Goal: Task Accomplishment & Management: Manage account settings

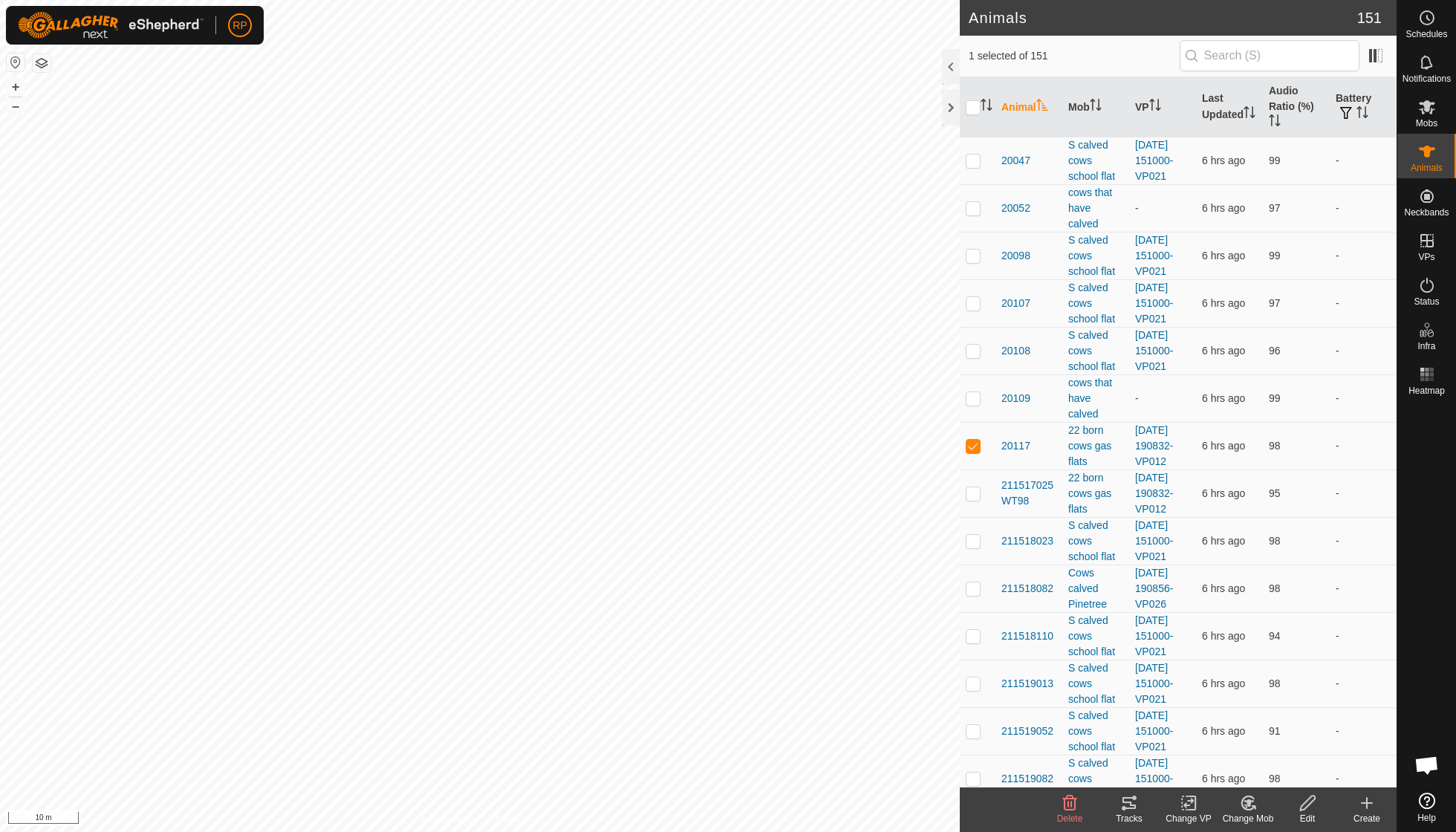
click at [1190, 804] on icon at bounding box center [1189, 803] width 19 height 18
click at [1208, 774] on link "Turn Off VP" at bounding box center [1234, 769] width 147 height 29
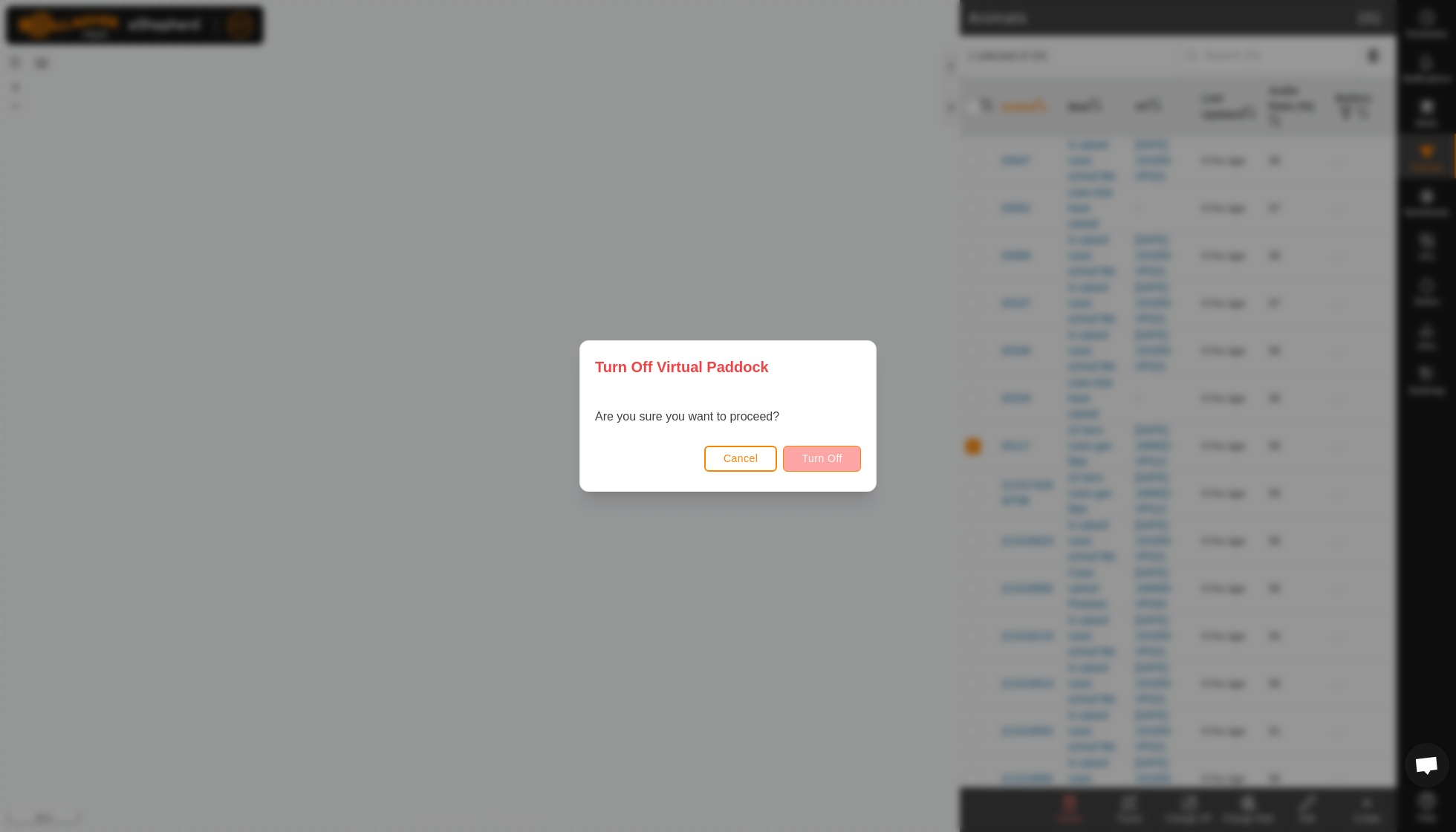
click at [818, 467] on button "Turn Off" at bounding box center [822, 458] width 78 height 26
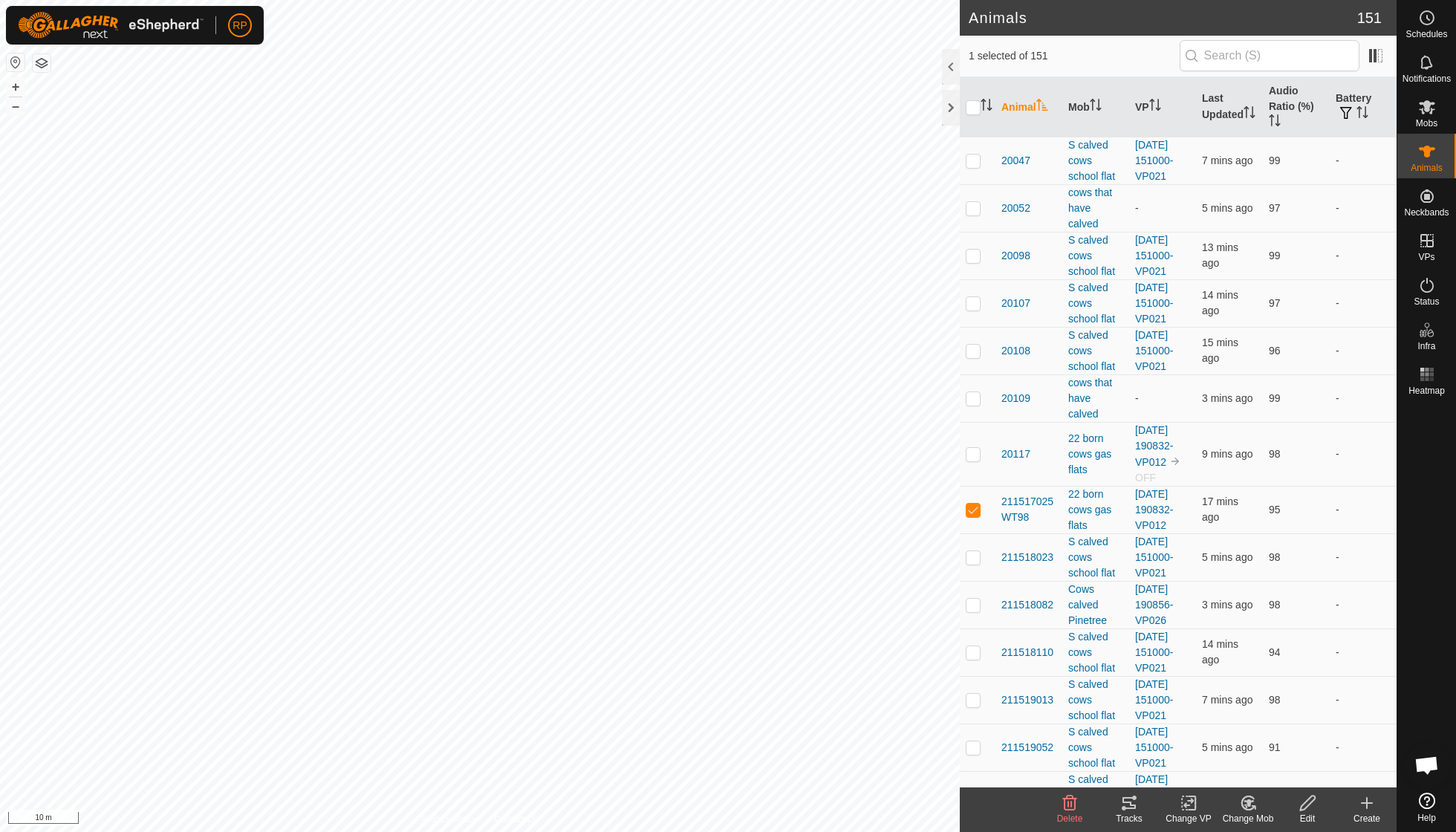
click at [1190, 806] on icon at bounding box center [1189, 803] width 19 height 18
click at [1207, 770] on link "Turn Off VP" at bounding box center [1234, 769] width 147 height 29
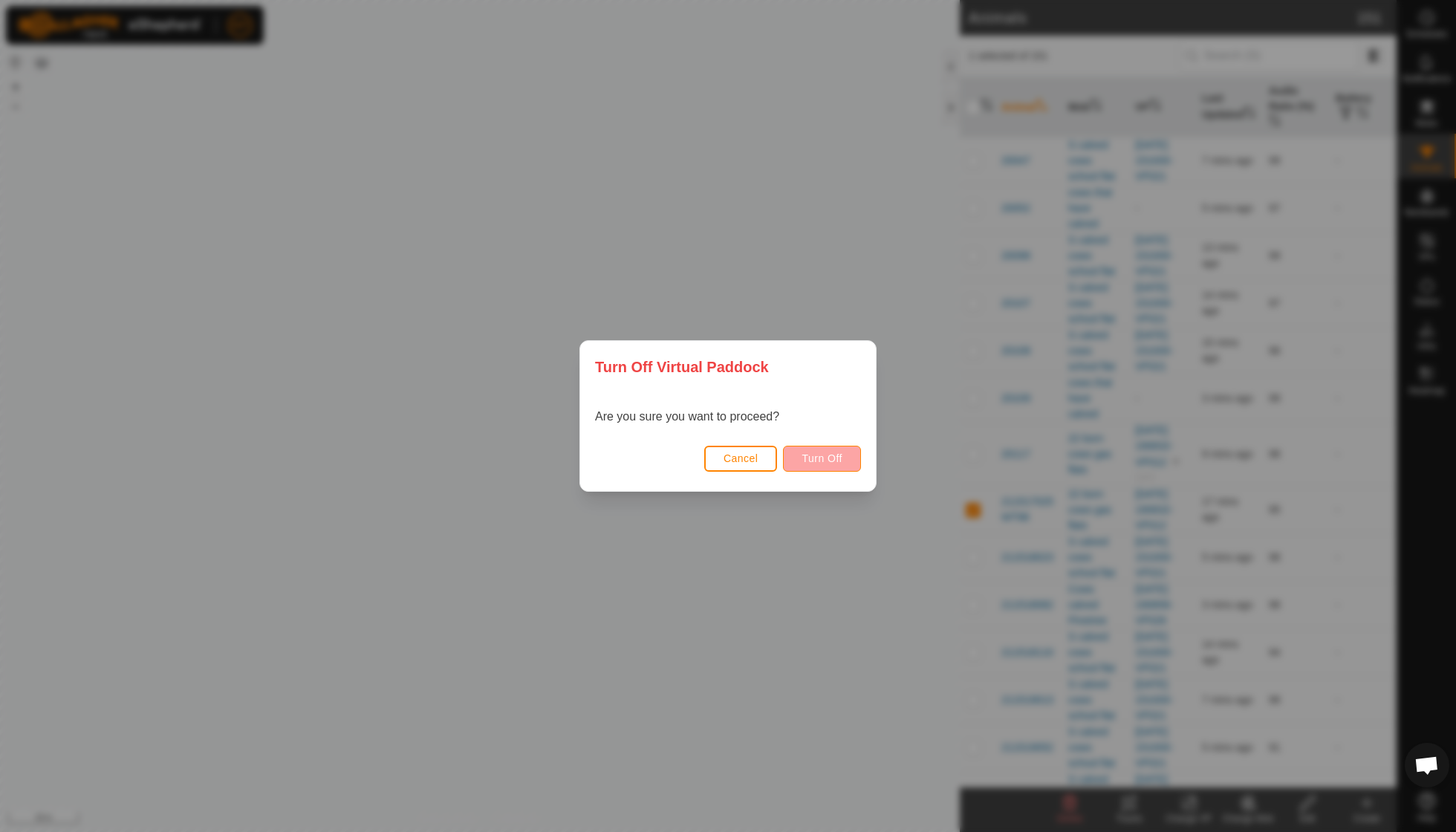
click at [839, 456] on span "Turn Off" at bounding box center [822, 458] width 41 height 12
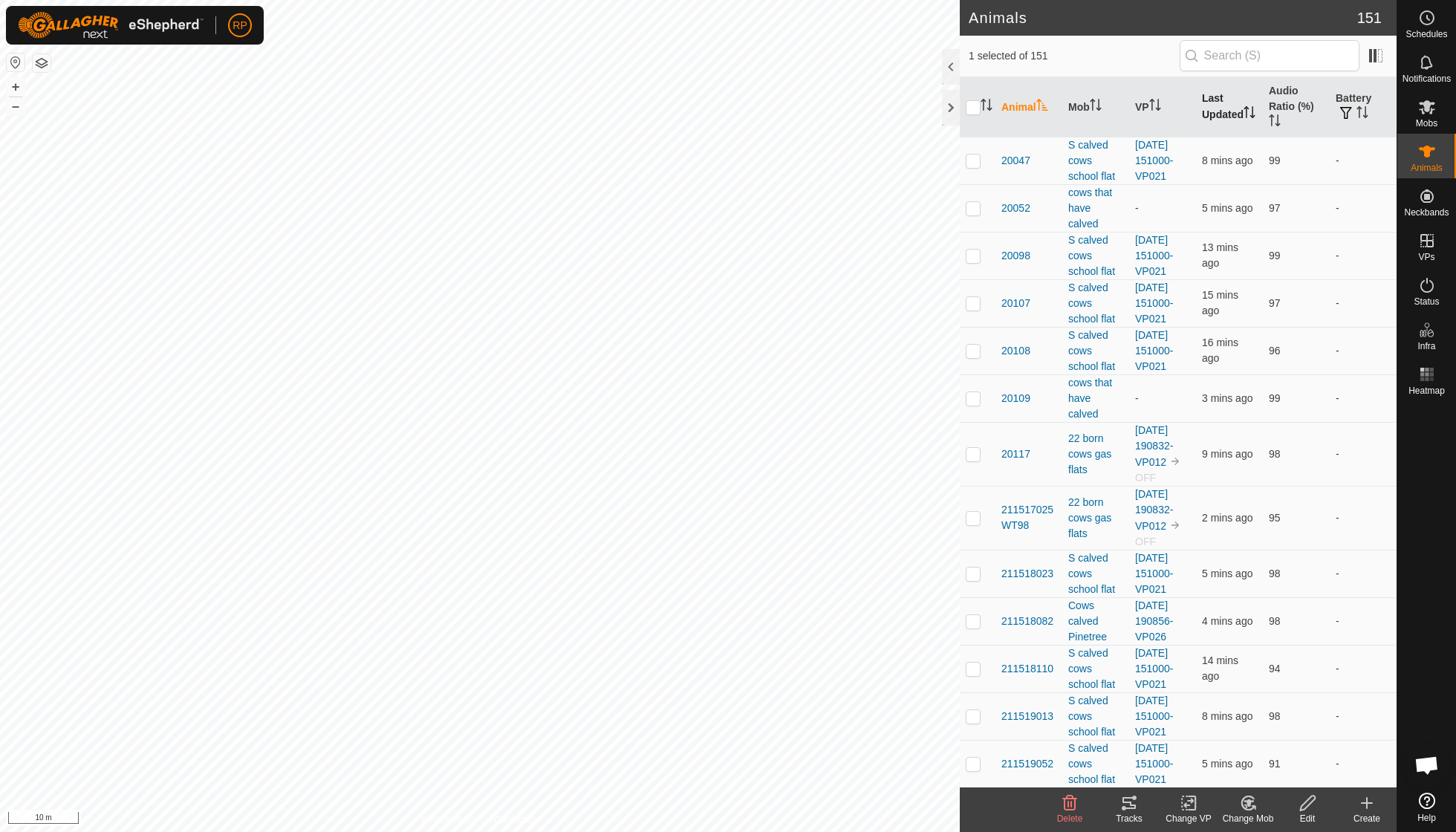
click at [1214, 108] on th "Last Updated" at bounding box center [1230, 107] width 67 height 60
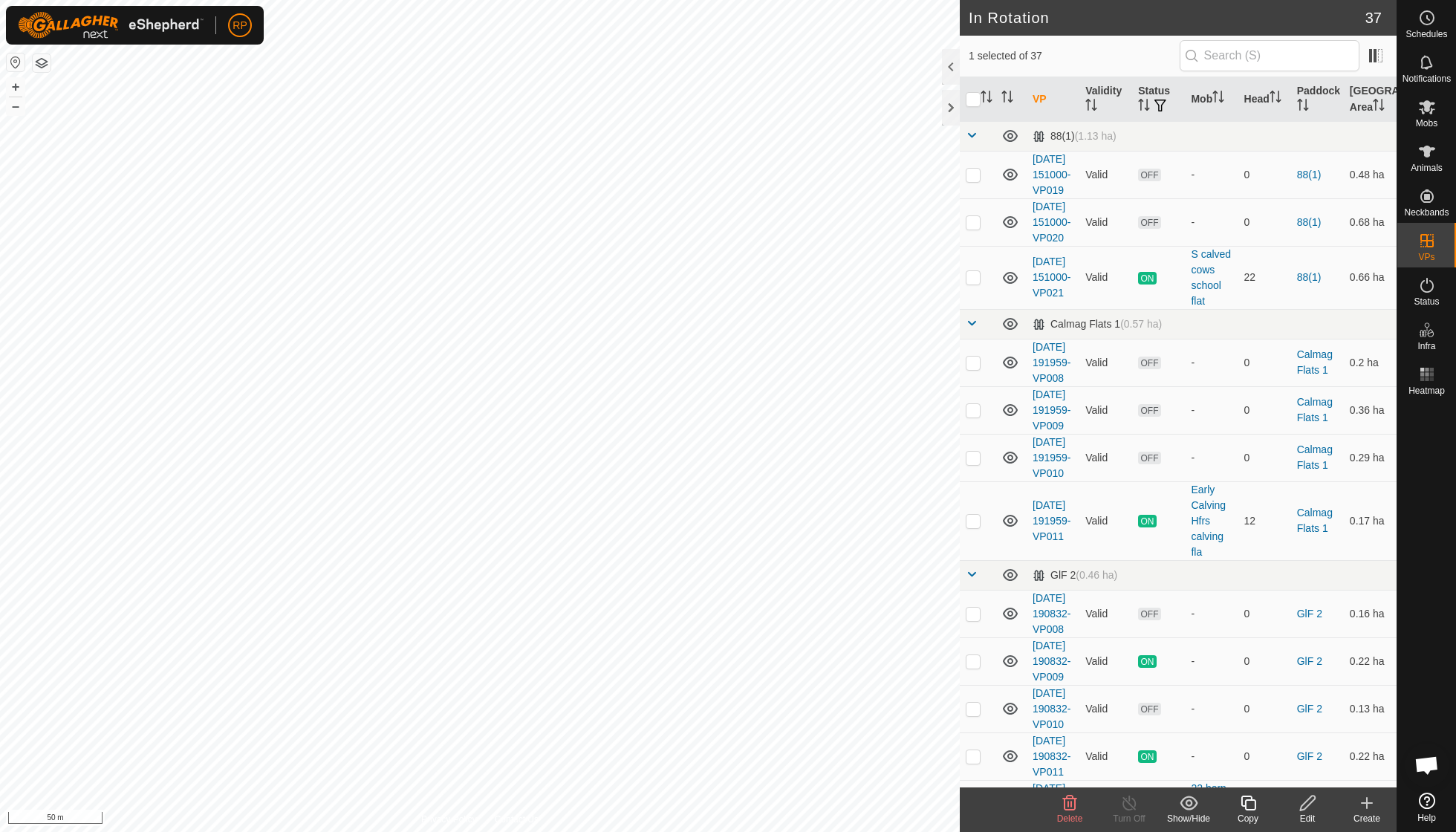
click at [1068, 801] on icon at bounding box center [1070, 803] width 14 height 15
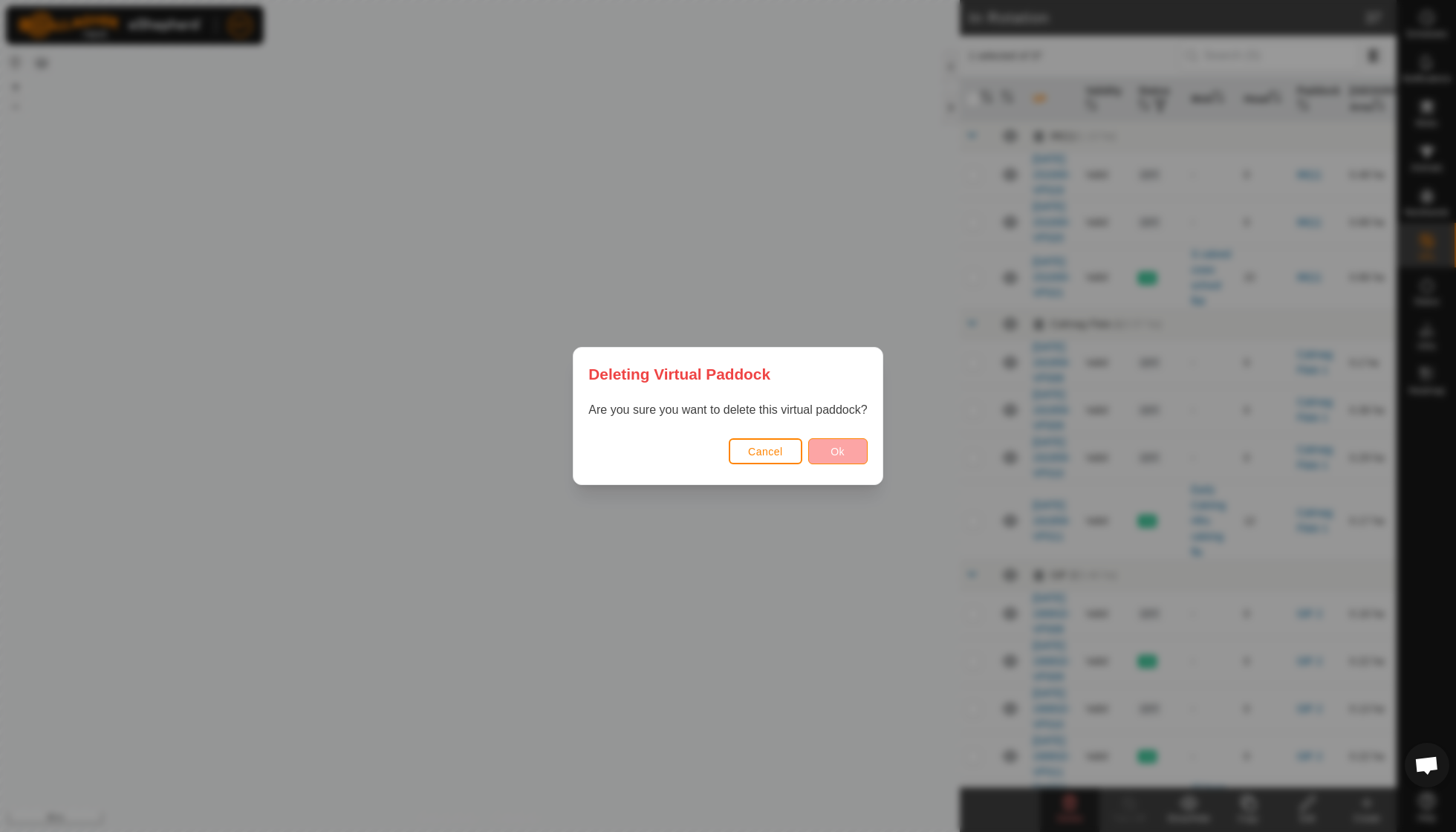
click at [835, 449] on span "Ok" at bounding box center [837, 451] width 14 height 12
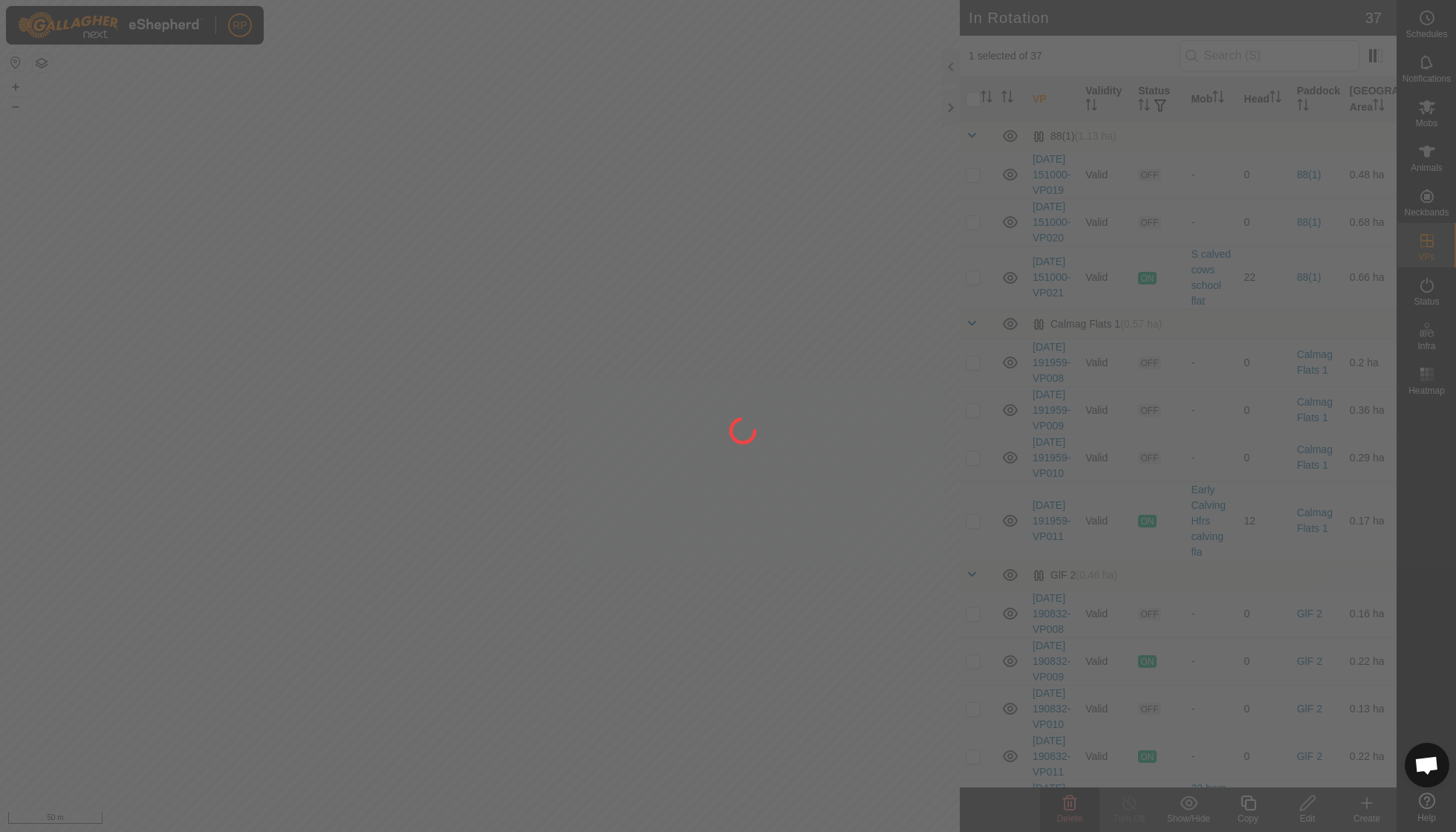
checkbox input "false"
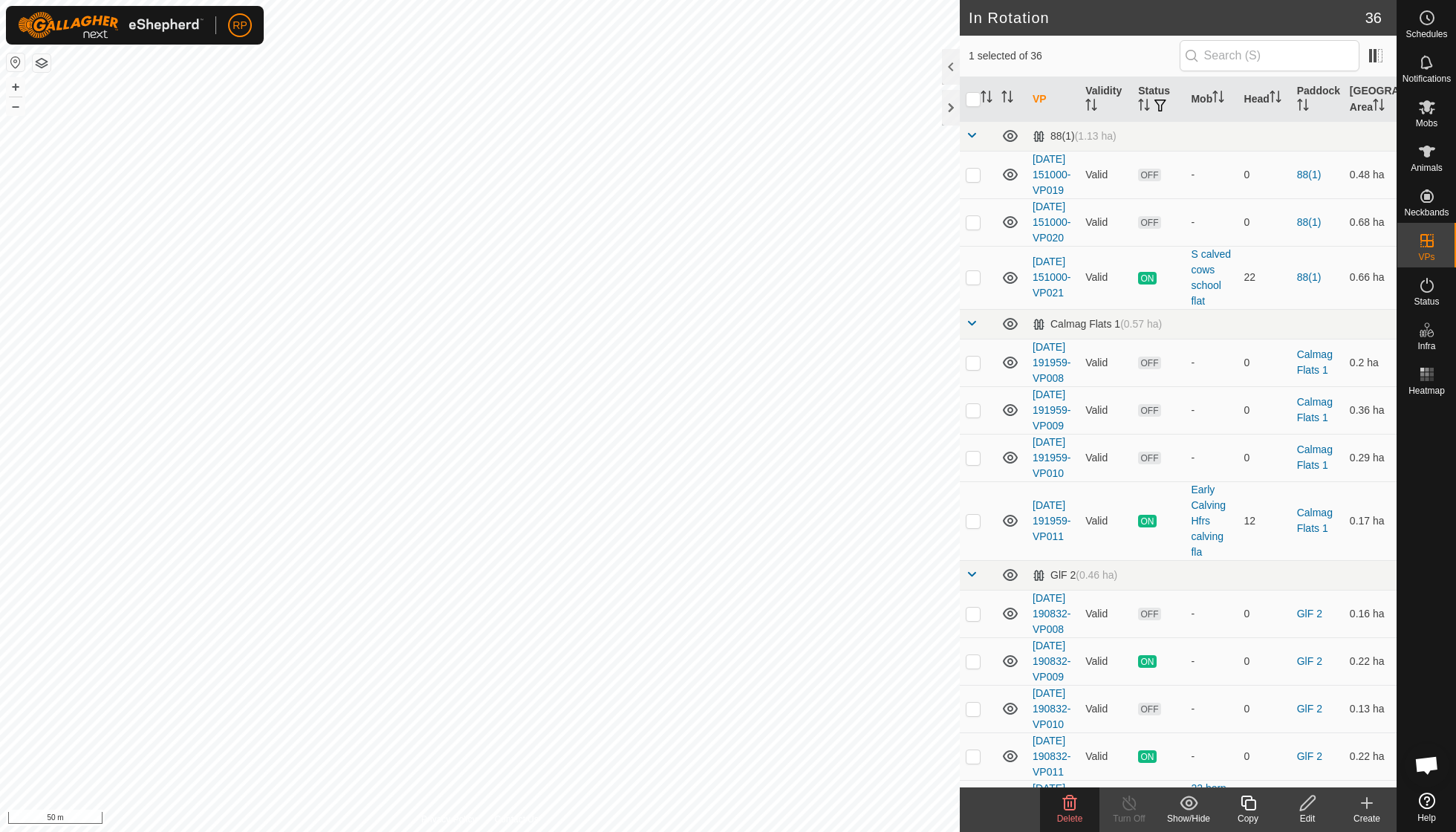
click at [1077, 809] on icon at bounding box center [1070, 803] width 18 height 18
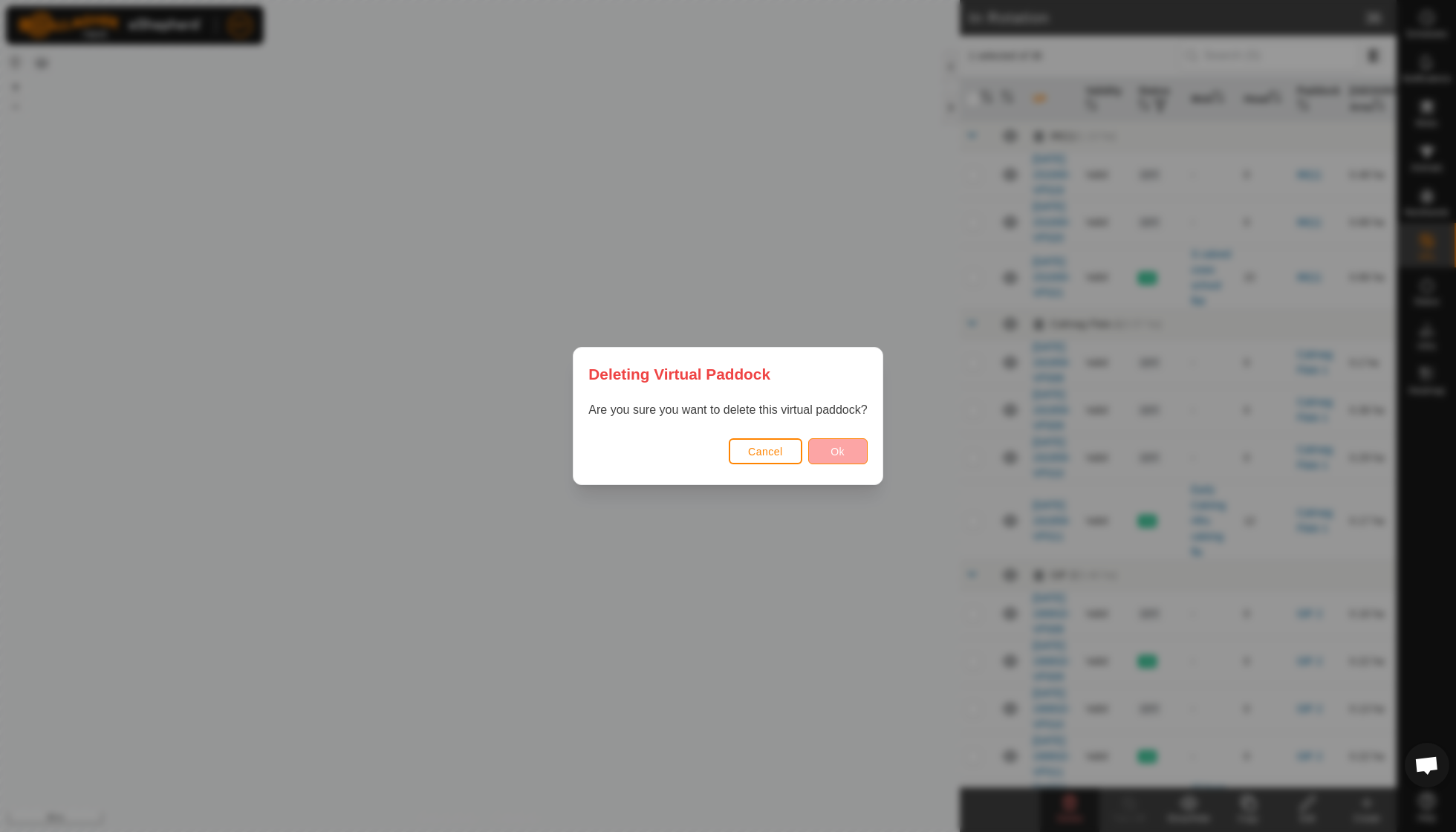
click at [822, 453] on button "Ok" at bounding box center [838, 451] width 60 height 26
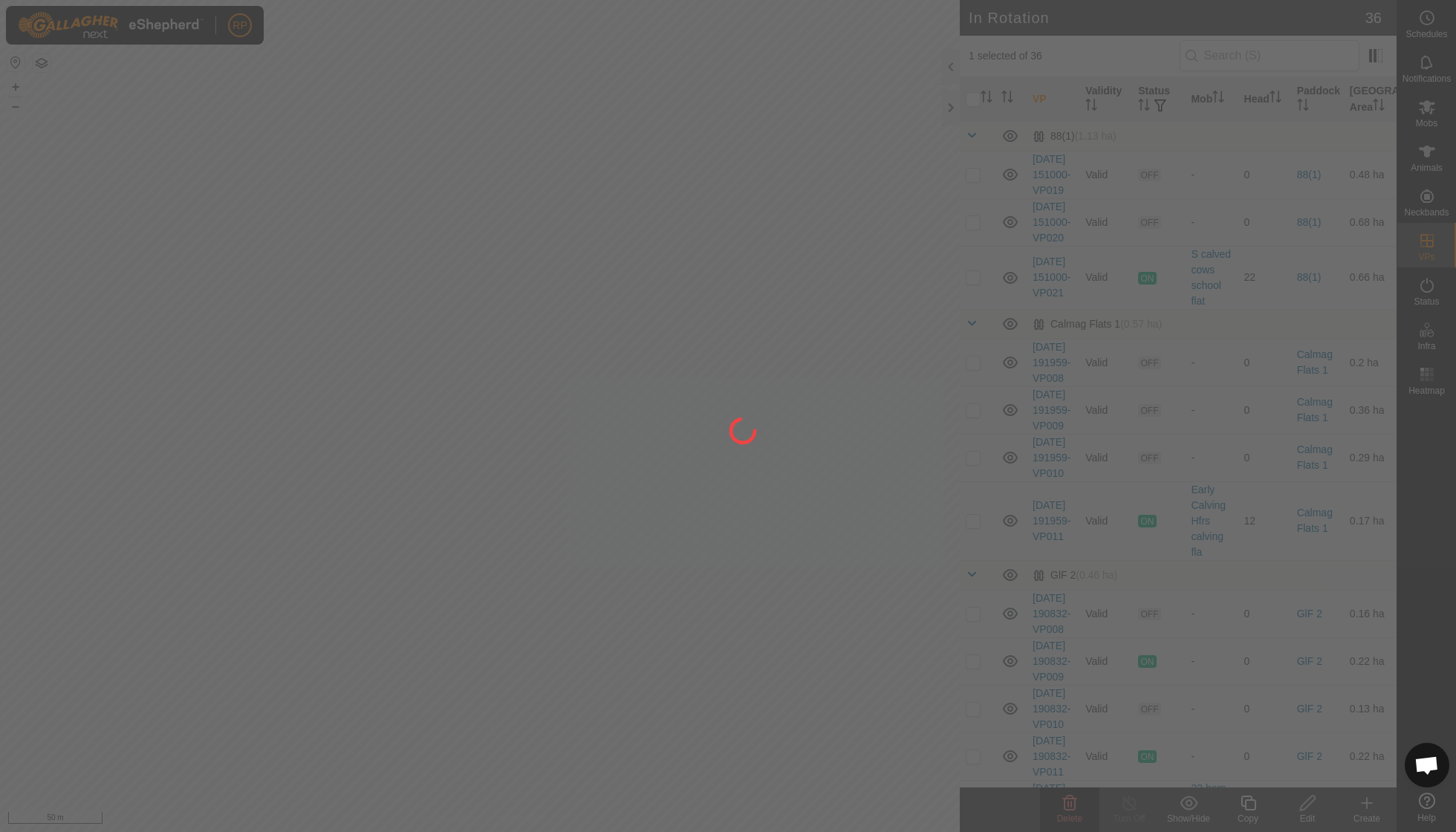
checkbox input "false"
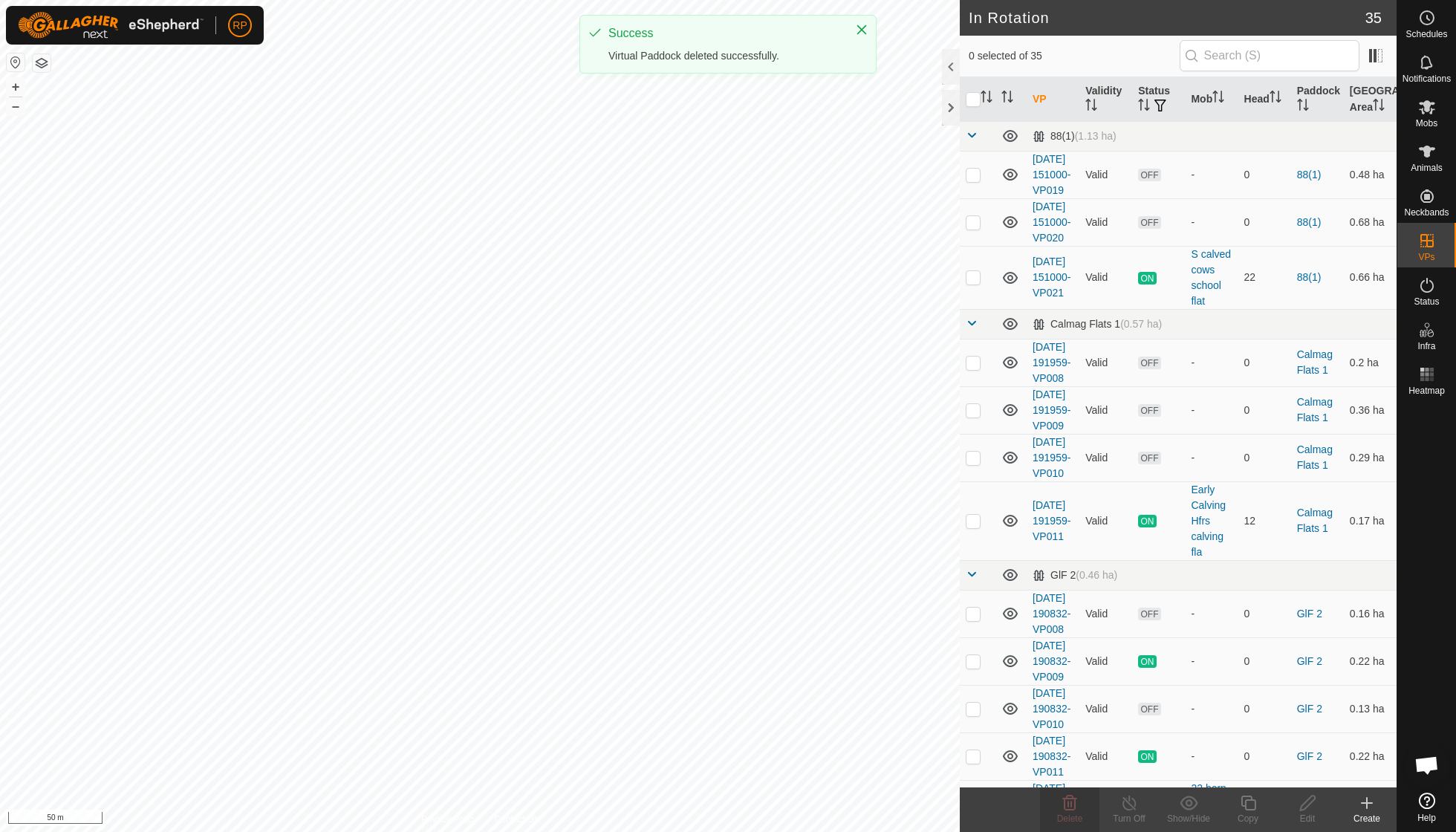
checkbox input "true"
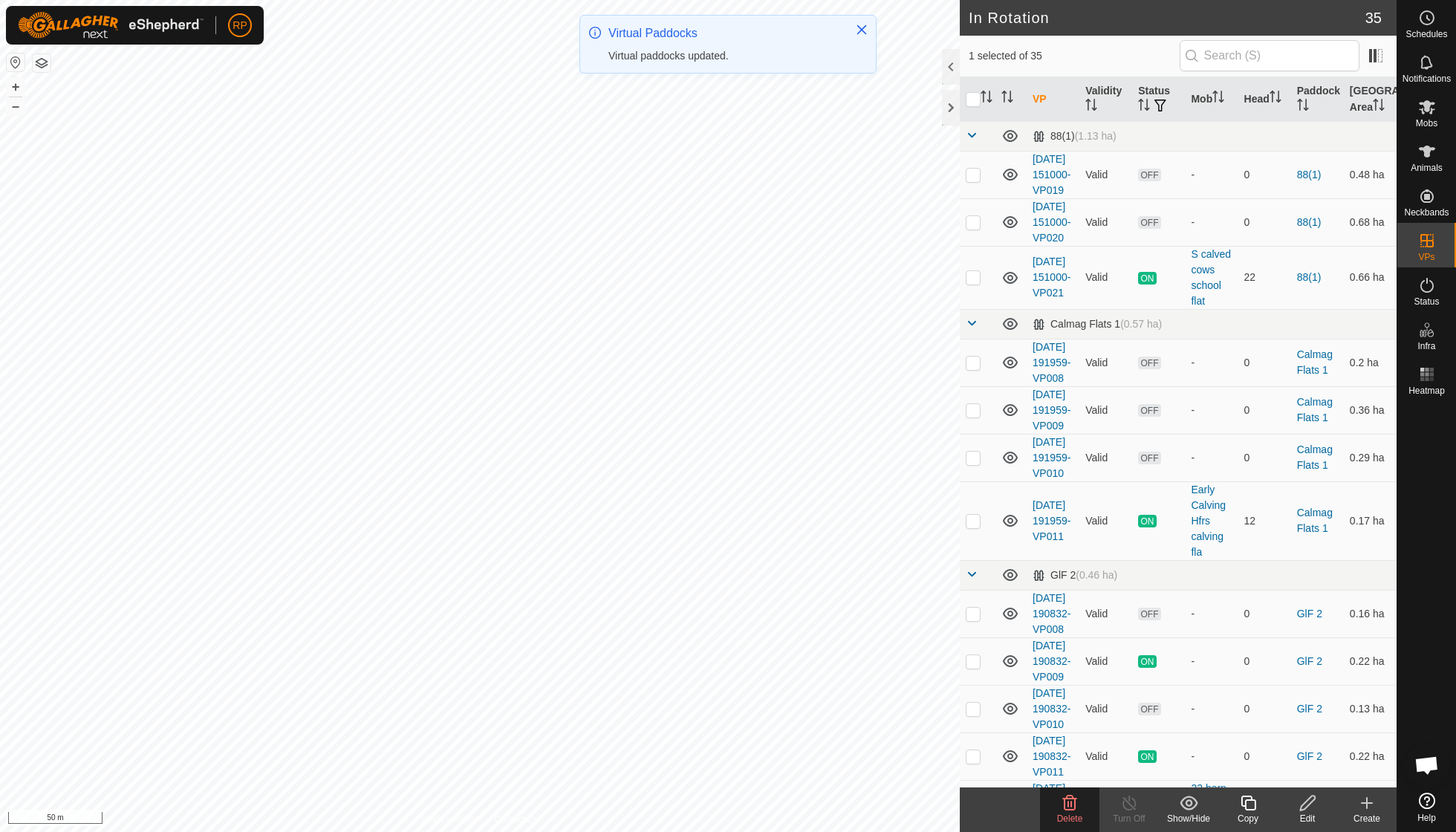
click at [1077, 807] on icon at bounding box center [1070, 803] width 18 height 18
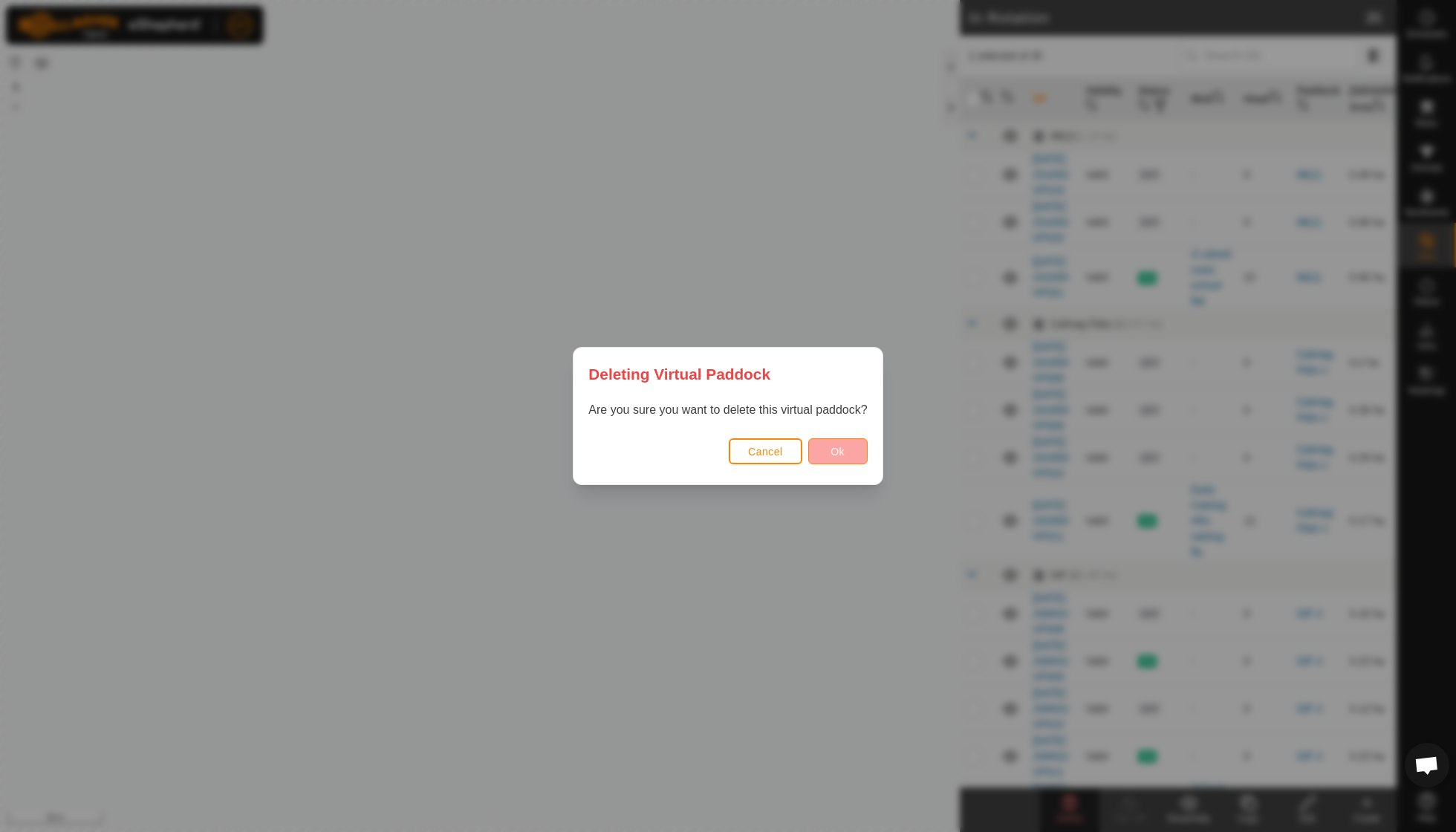
click at [833, 446] on span "Ok" at bounding box center [837, 451] width 14 height 12
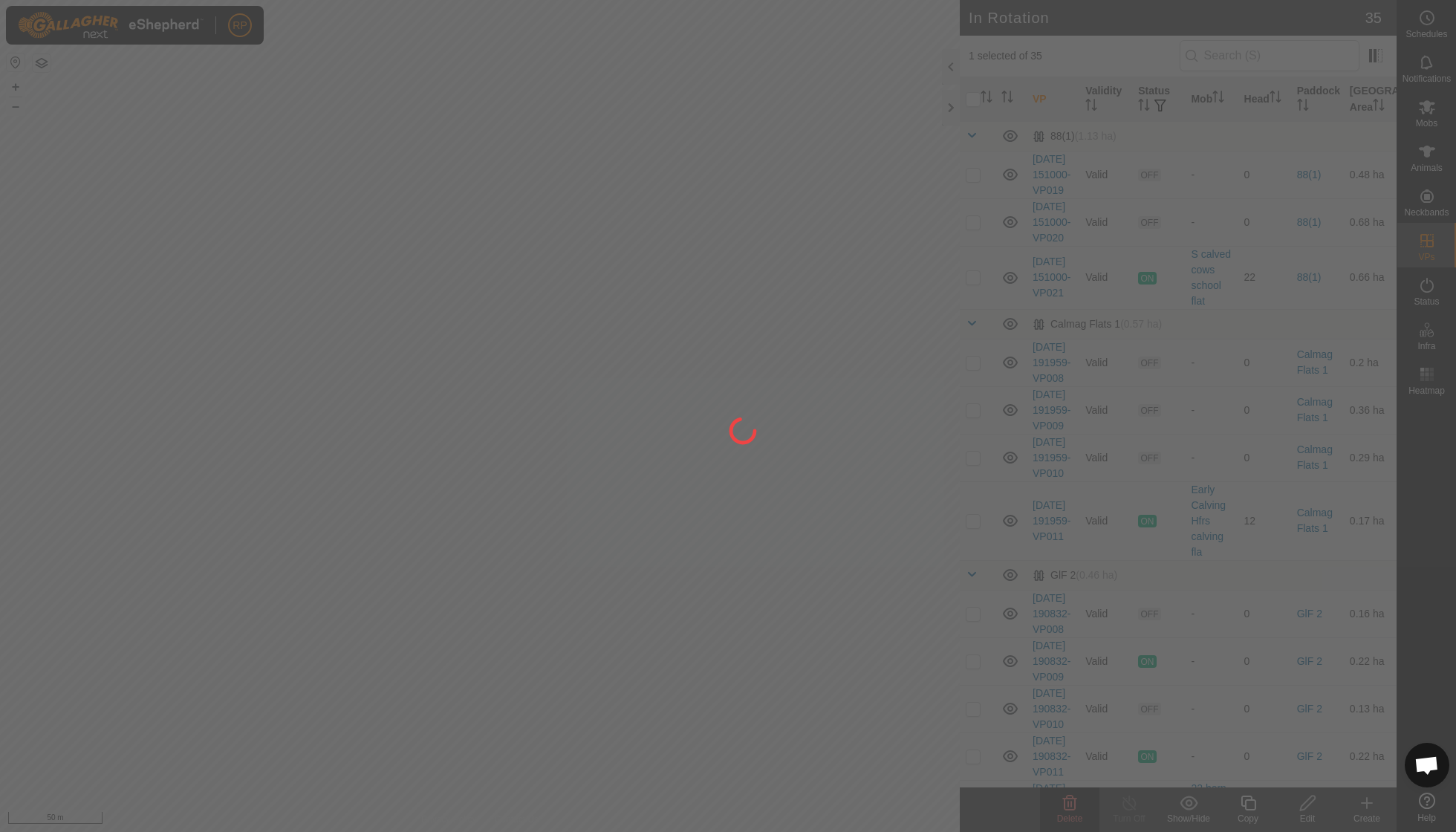
checkbox input "false"
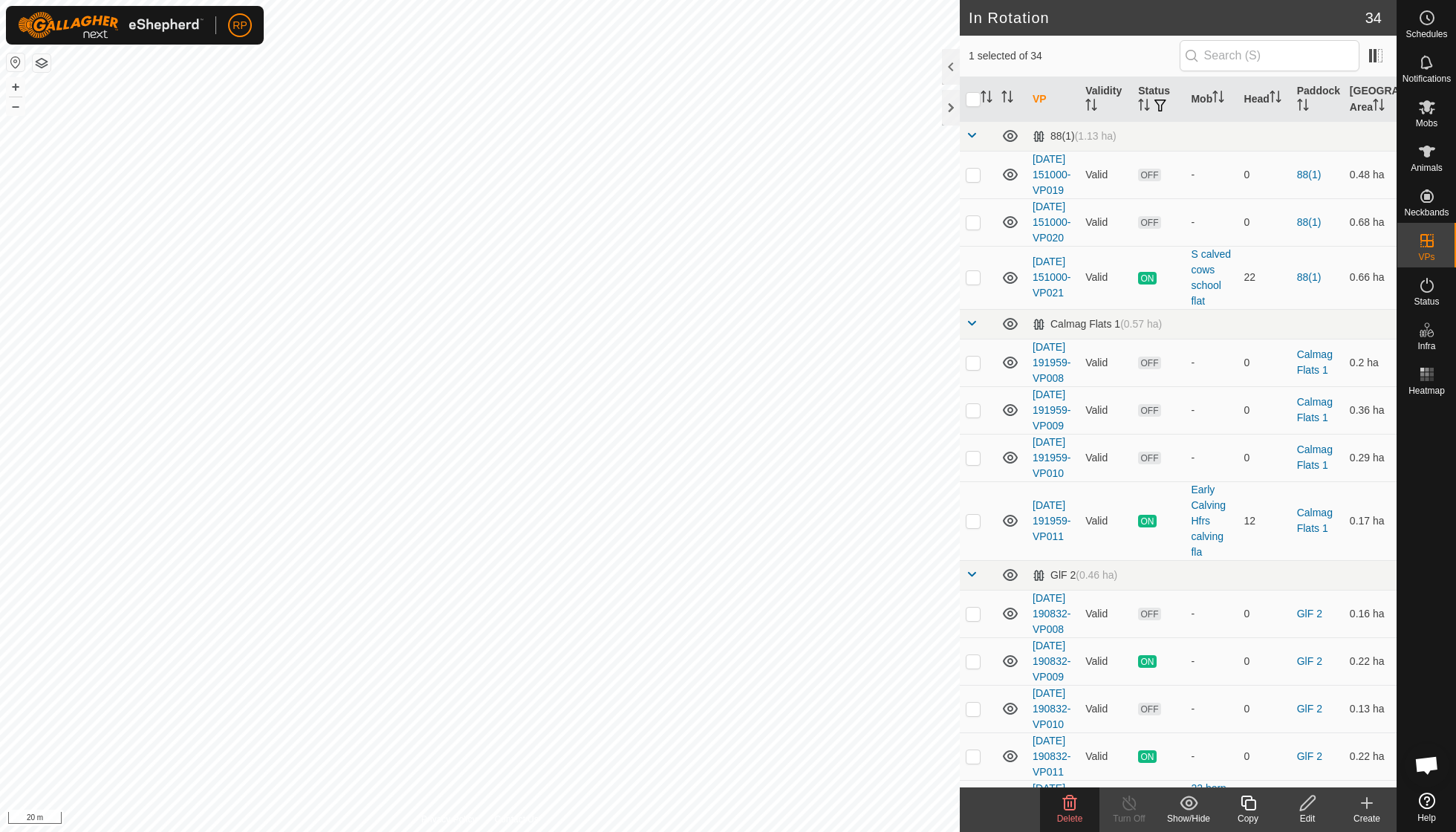
click at [1070, 803] on icon at bounding box center [1070, 803] width 14 height 15
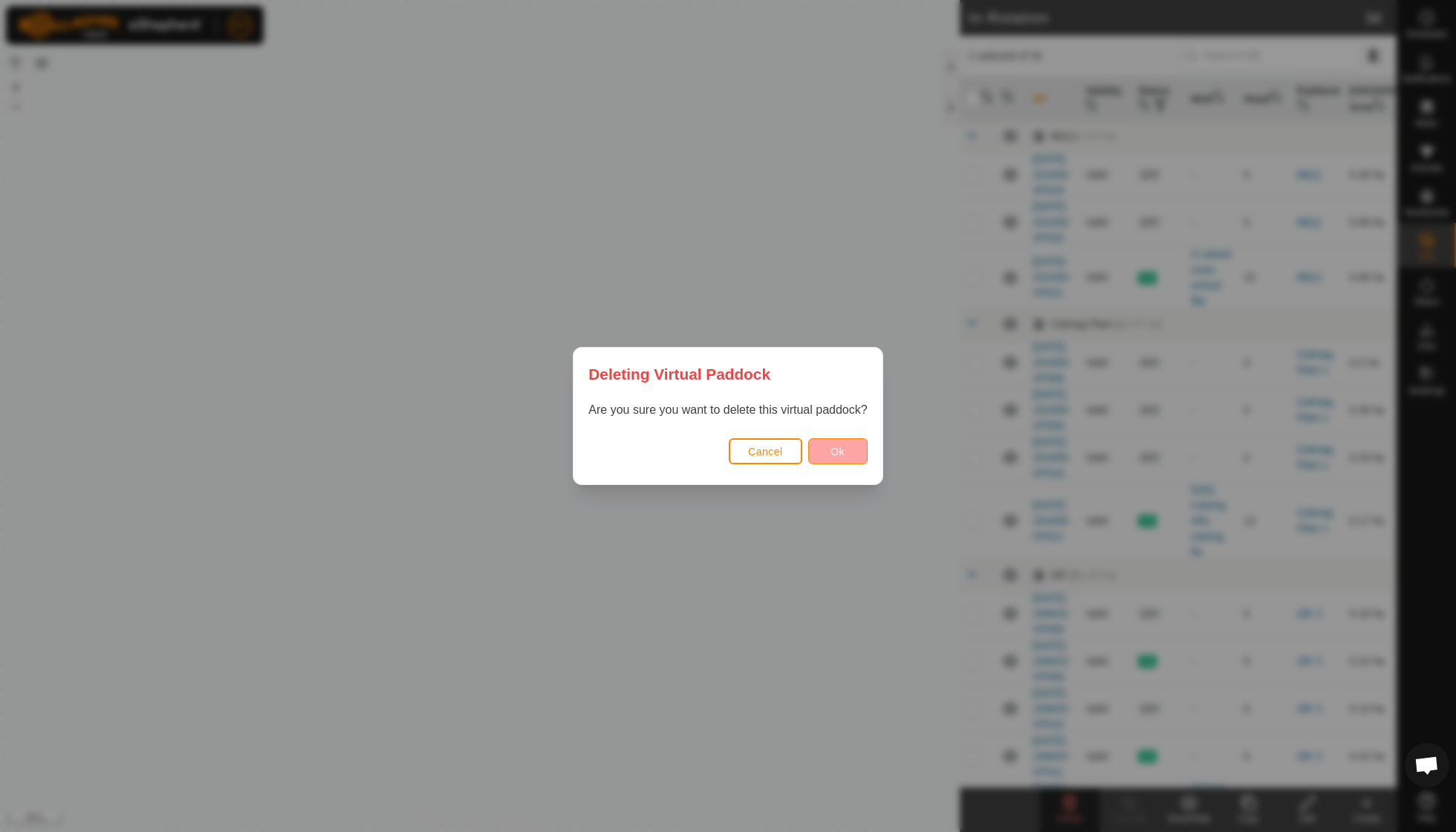
click at [824, 451] on button "Ok" at bounding box center [838, 451] width 60 height 26
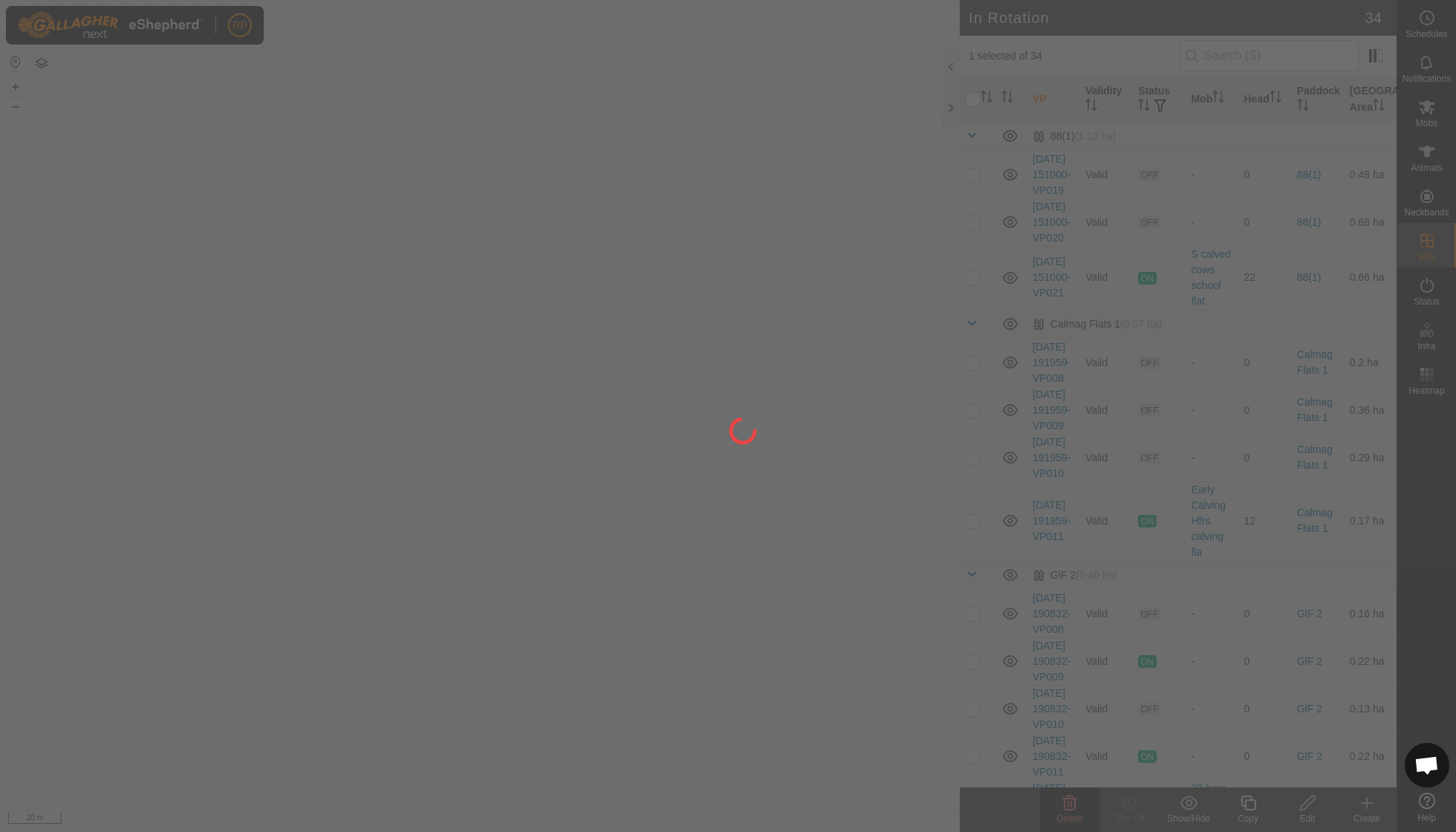
checkbox input "false"
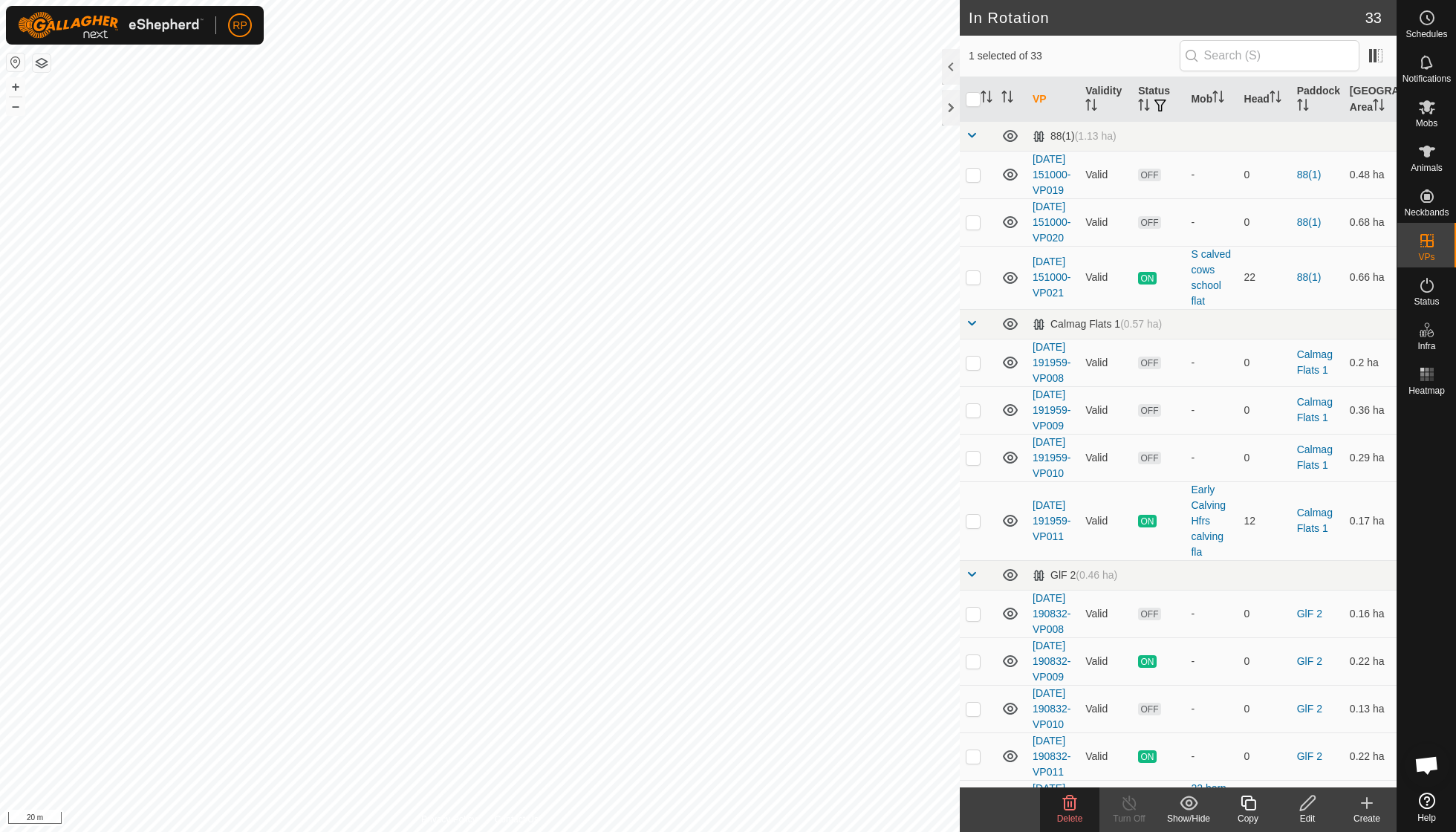
click at [1071, 806] on icon at bounding box center [1070, 803] width 18 height 18
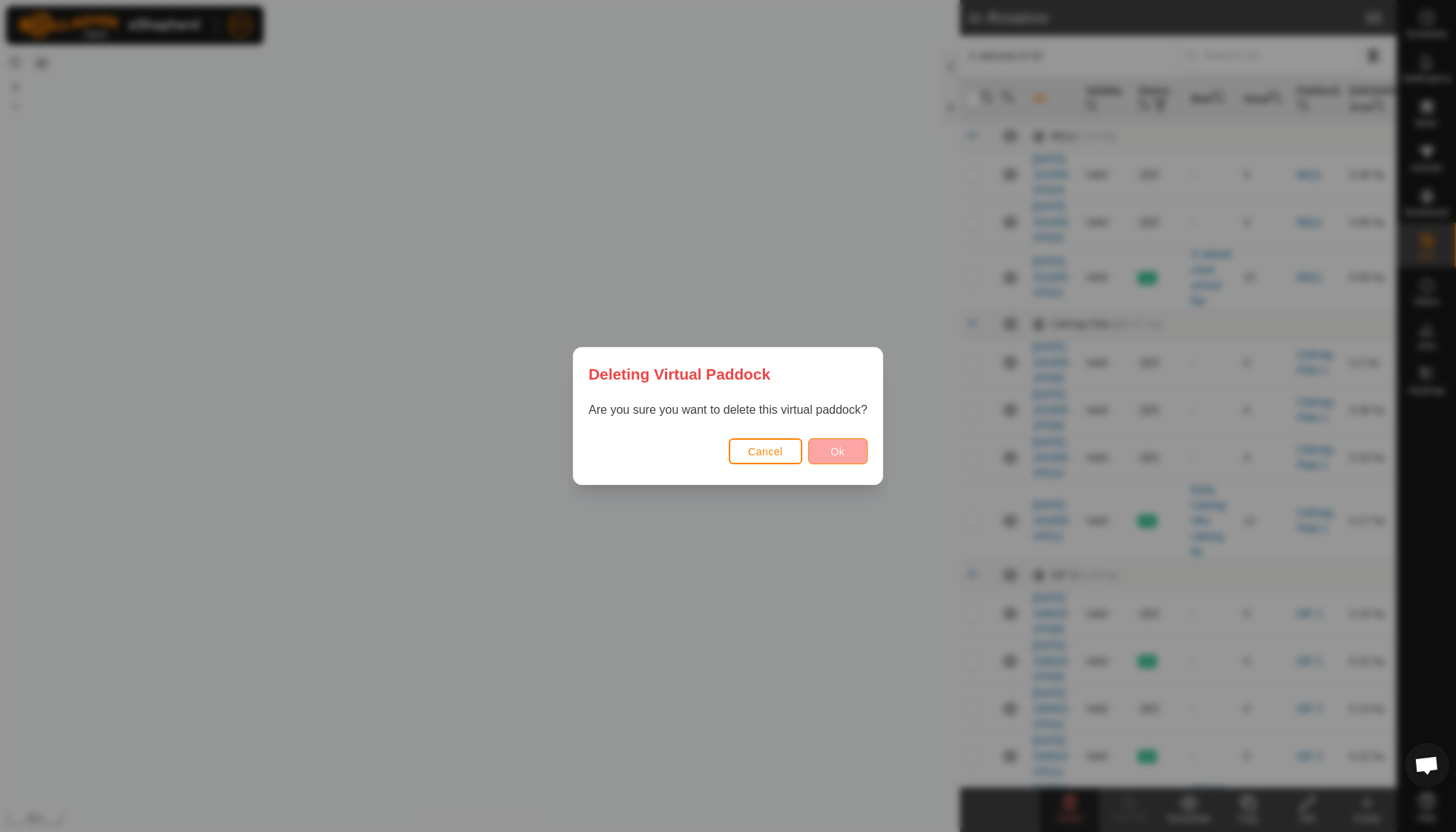
click at [839, 448] on span "Ok" at bounding box center [837, 451] width 14 height 12
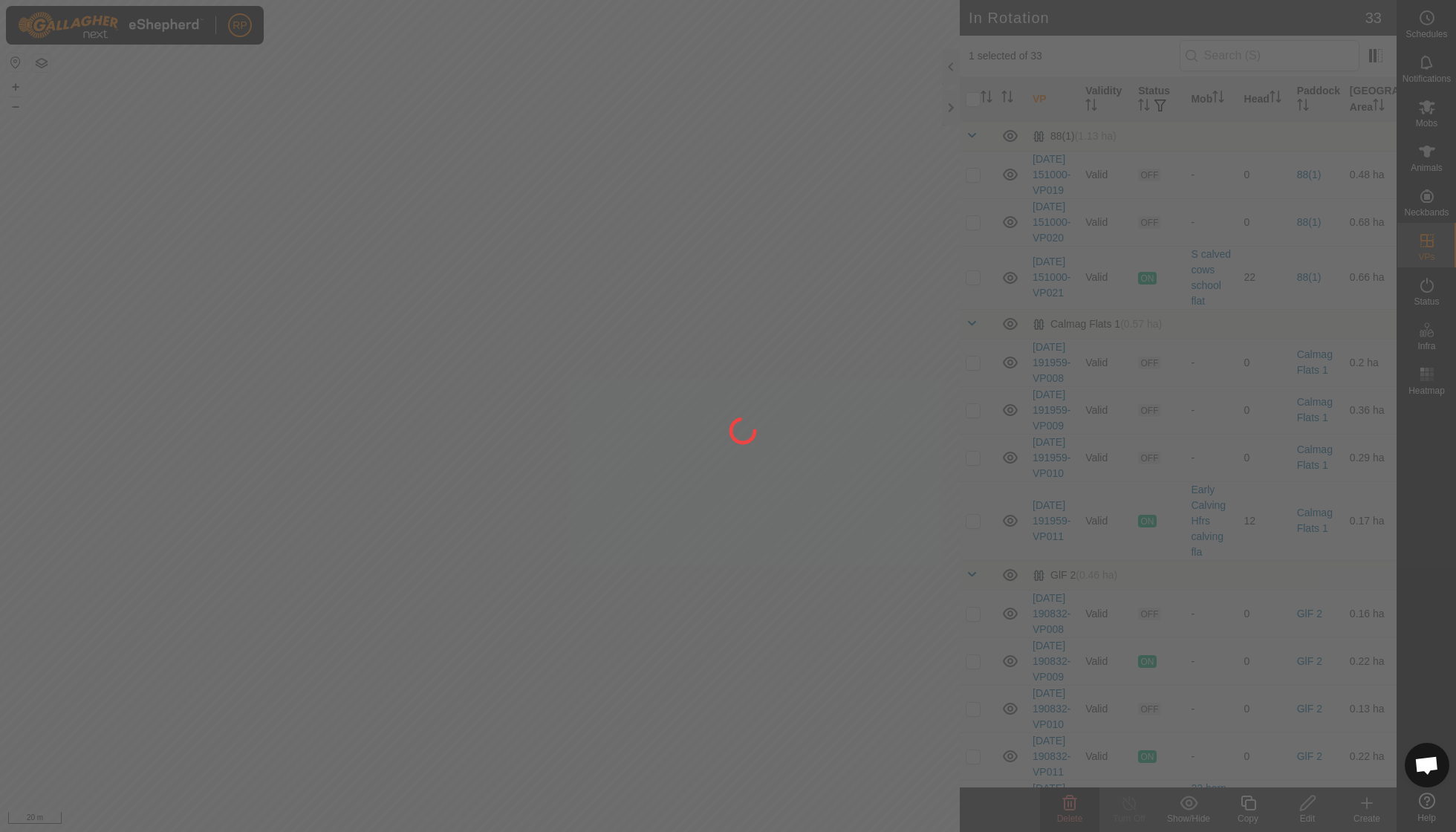
checkbox input "false"
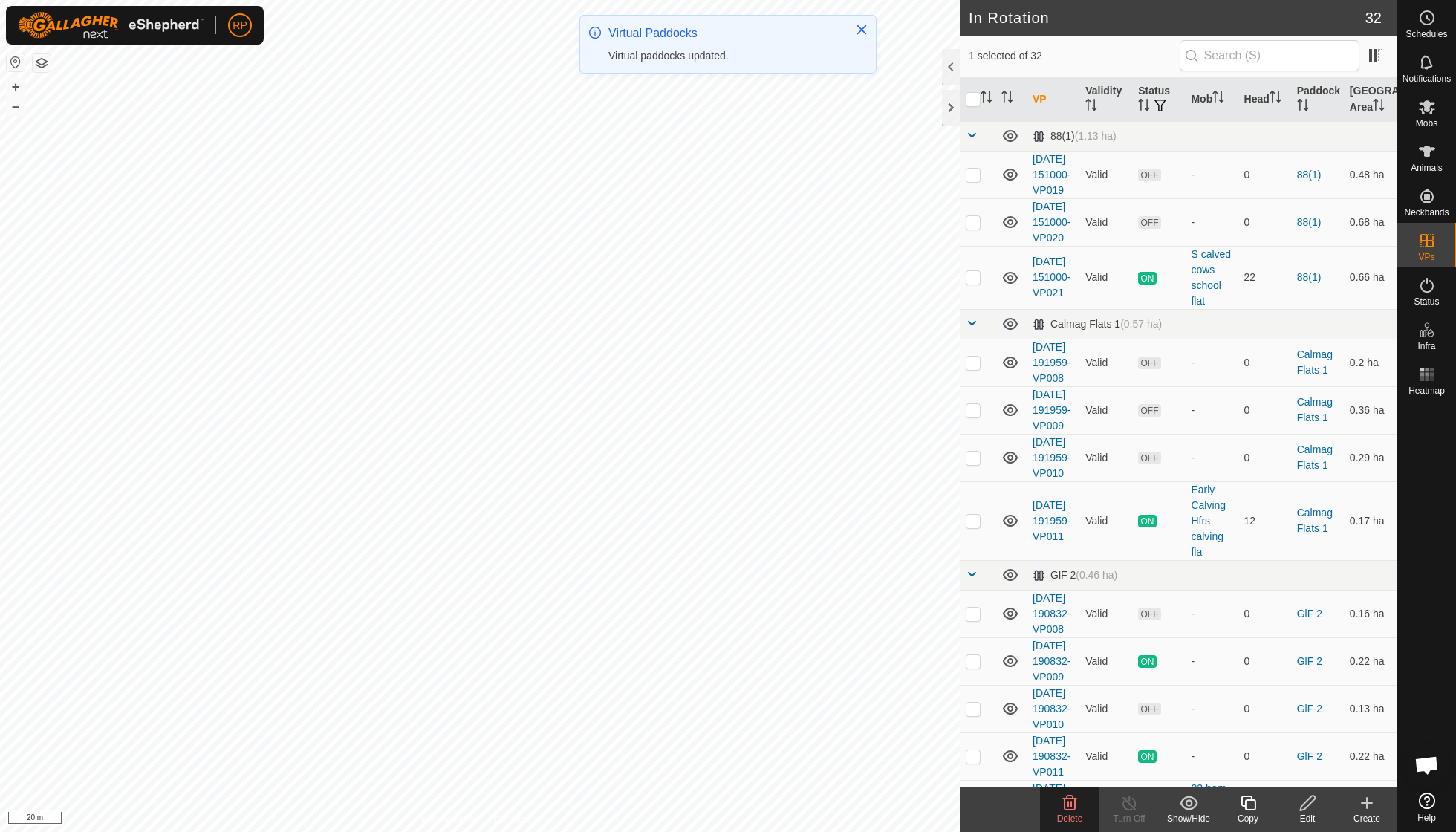
click at [1074, 804] on icon at bounding box center [1070, 803] width 14 height 15
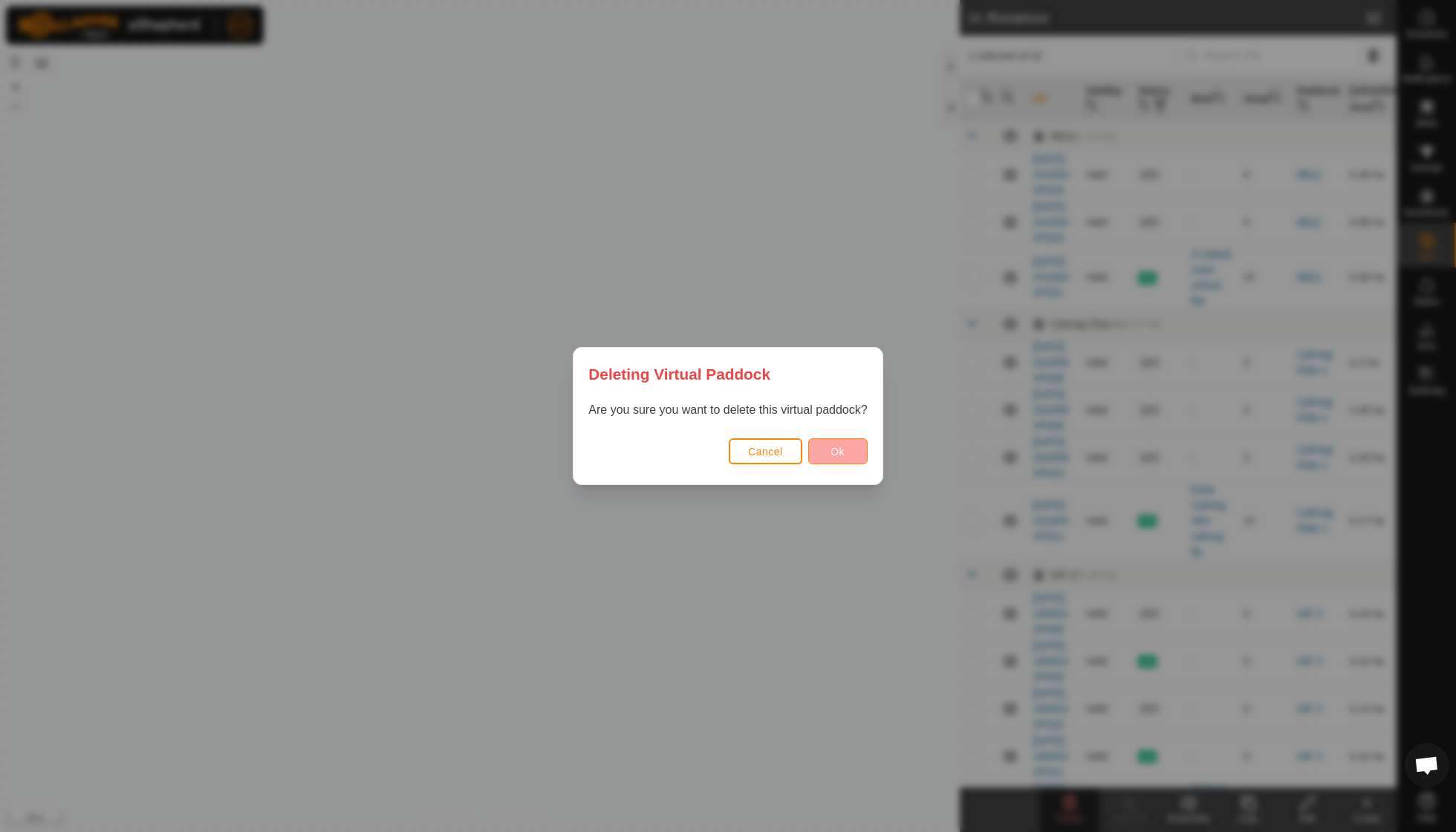
click at [823, 442] on button "Ok" at bounding box center [838, 451] width 60 height 26
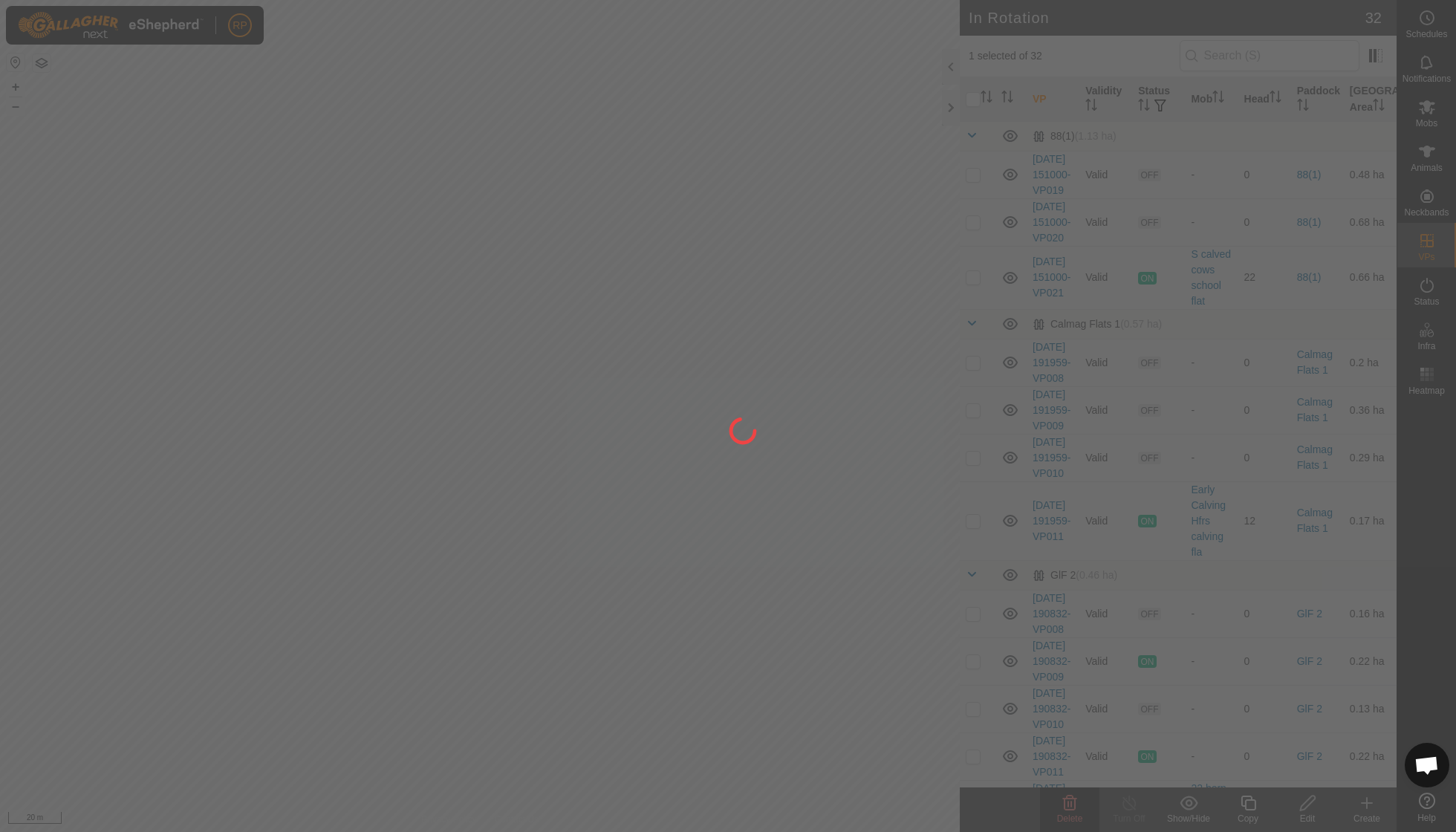
checkbox input "false"
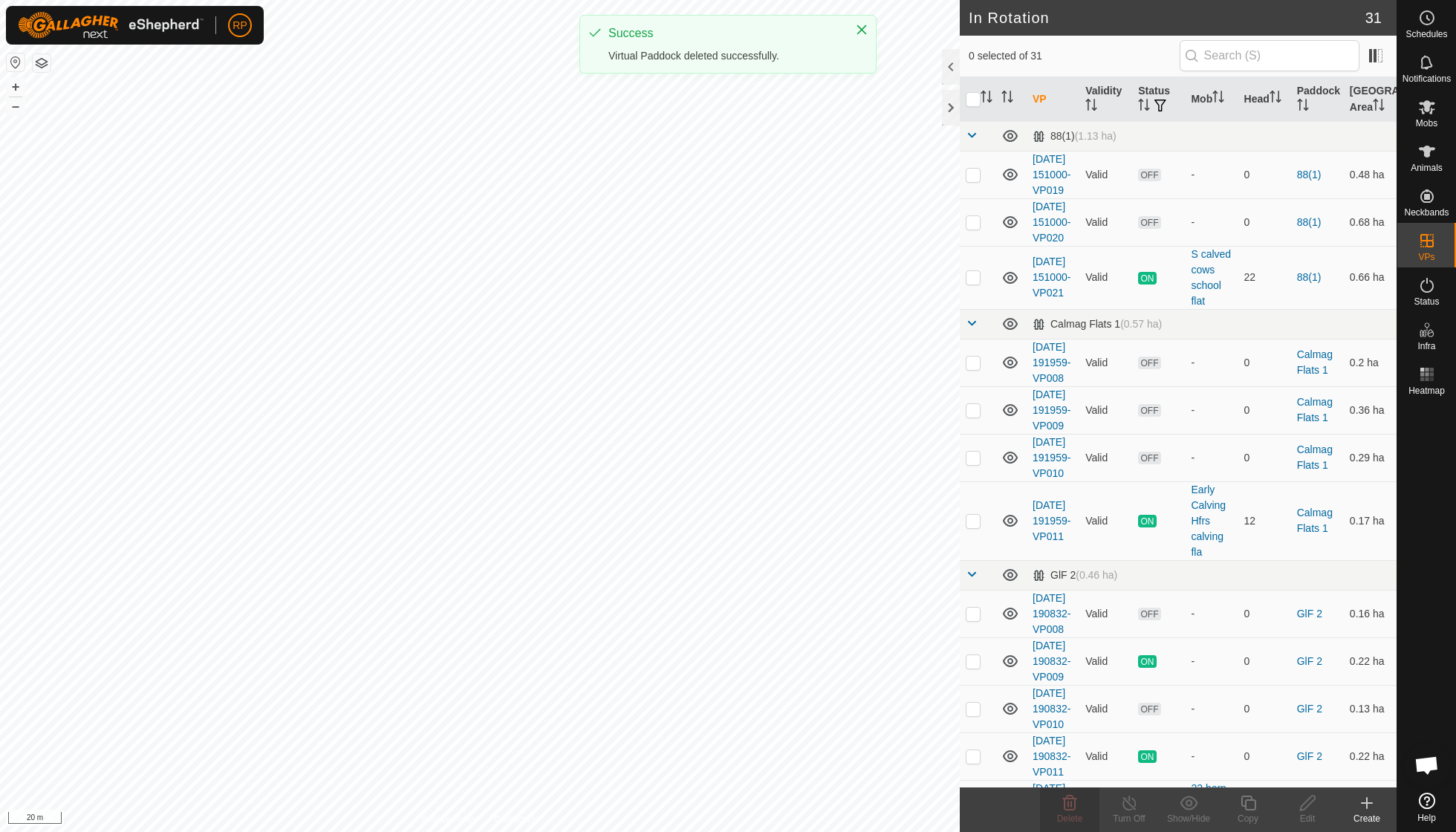
checkbox input "true"
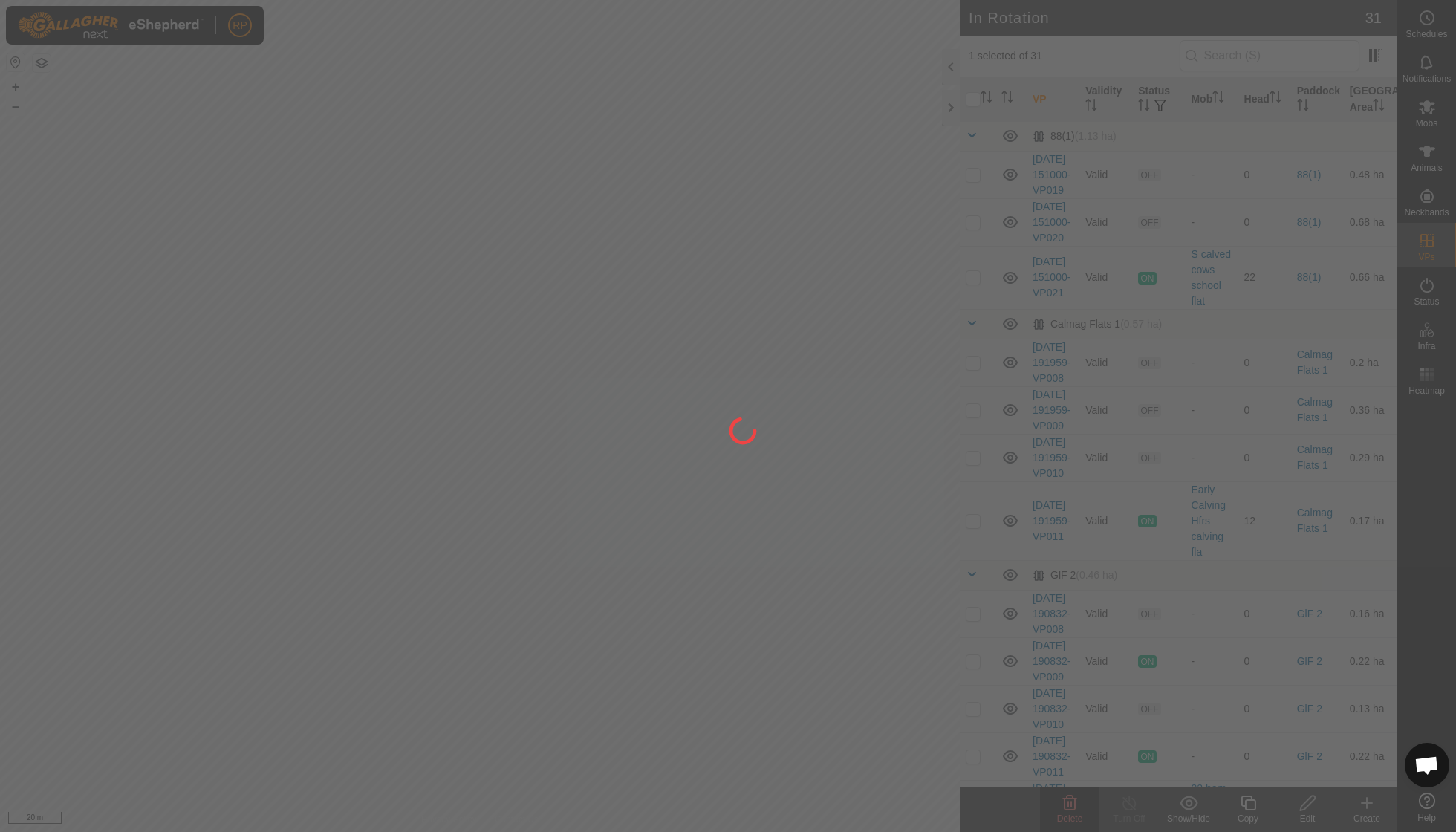
click at [1070, 807] on div at bounding box center [728, 416] width 1456 height 832
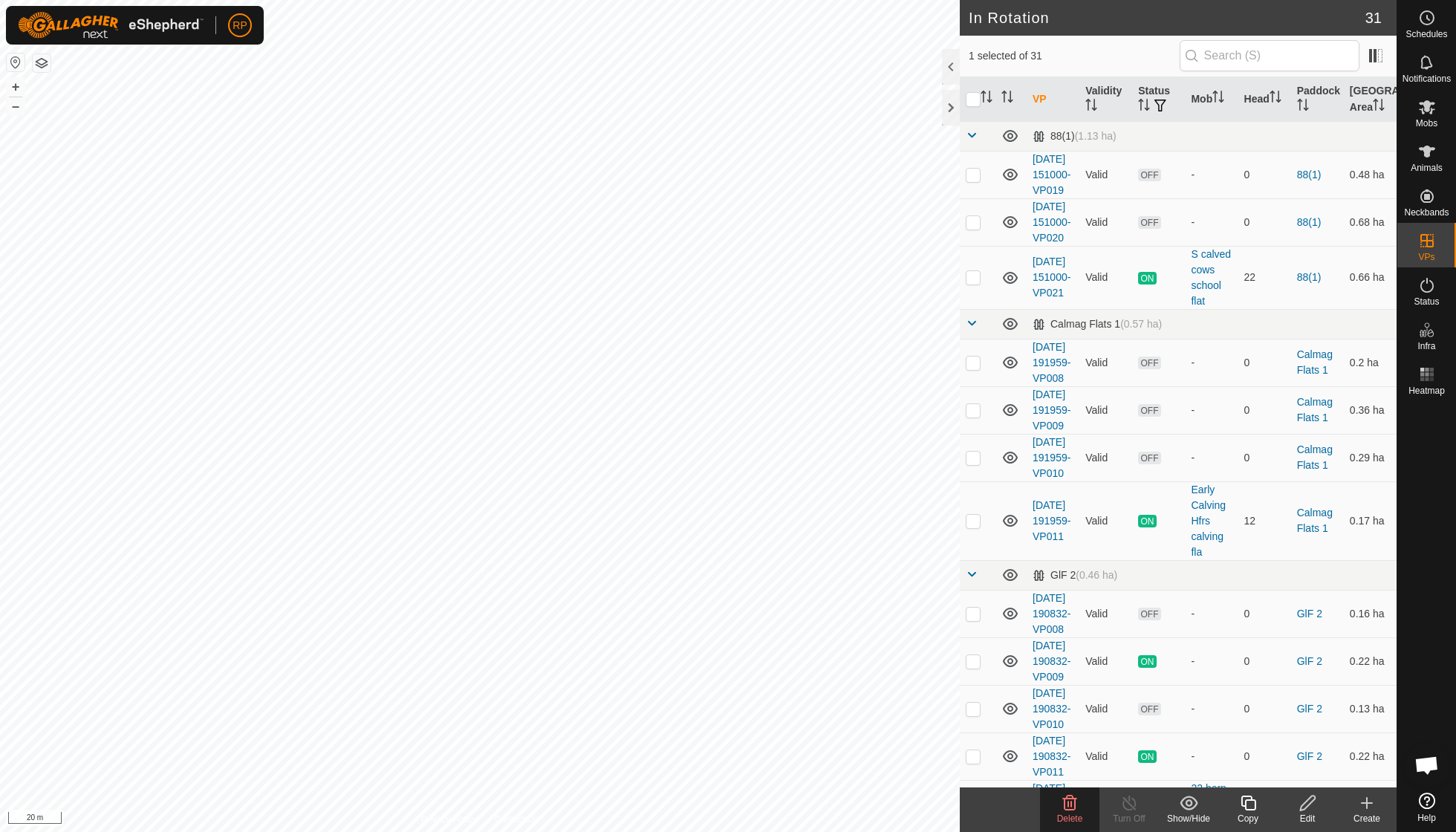
click at [1070, 813] on span "Delete" at bounding box center [1070, 818] width 26 height 11
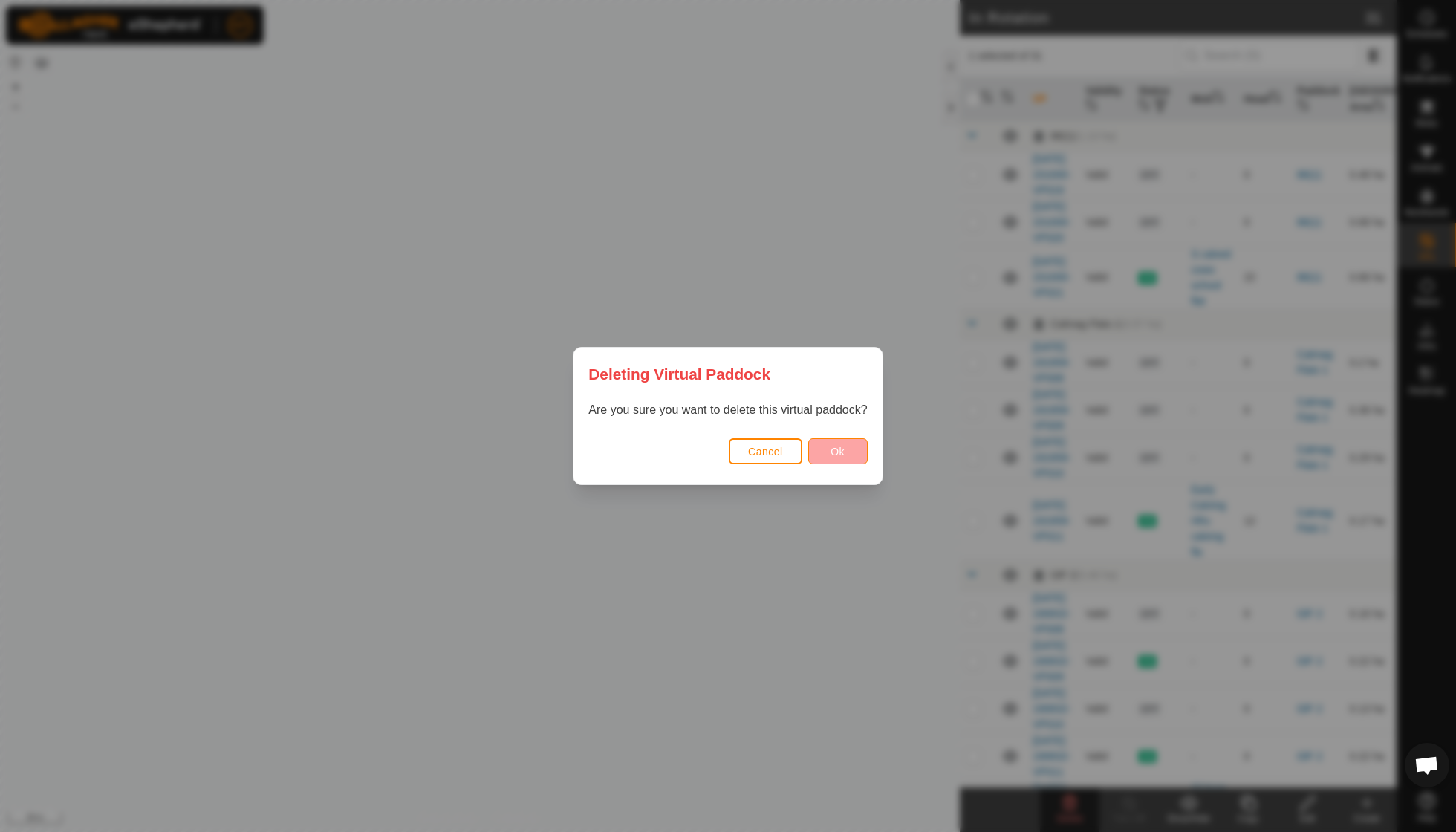
click at [841, 455] on span "Ok" at bounding box center [837, 451] width 14 height 12
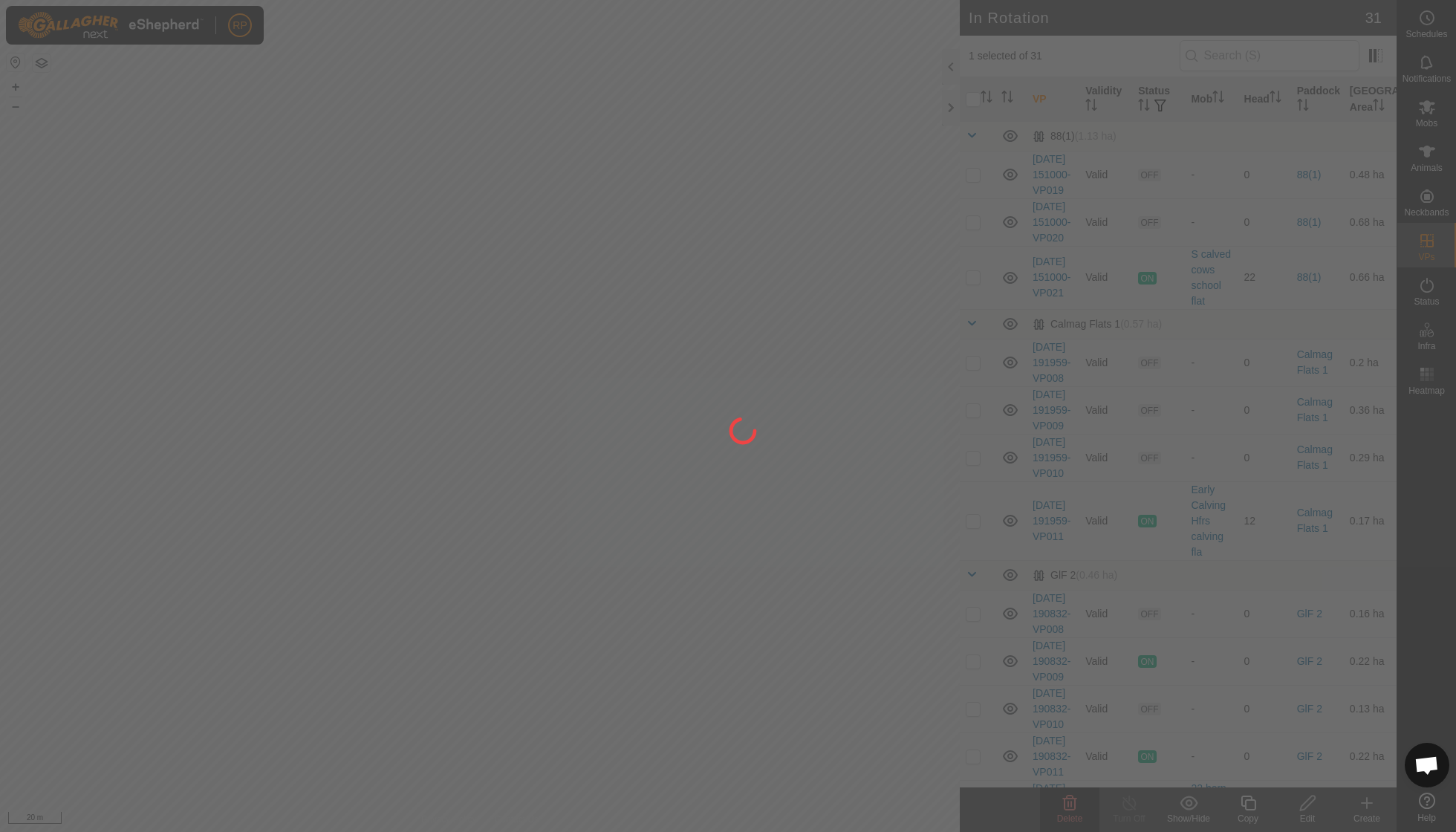
checkbox input "false"
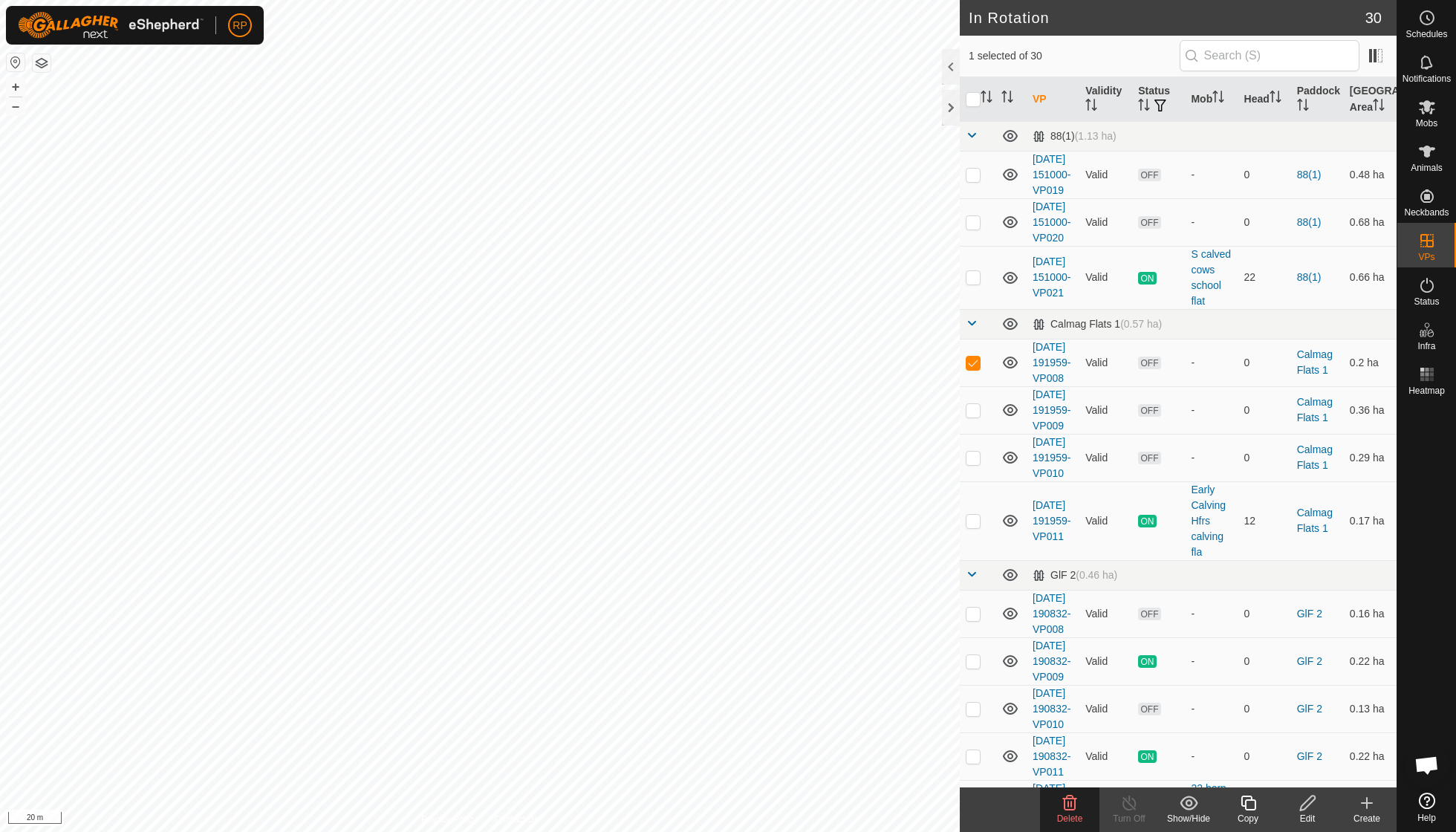
click at [1070, 803] on icon at bounding box center [1070, 803] width 14 height 15
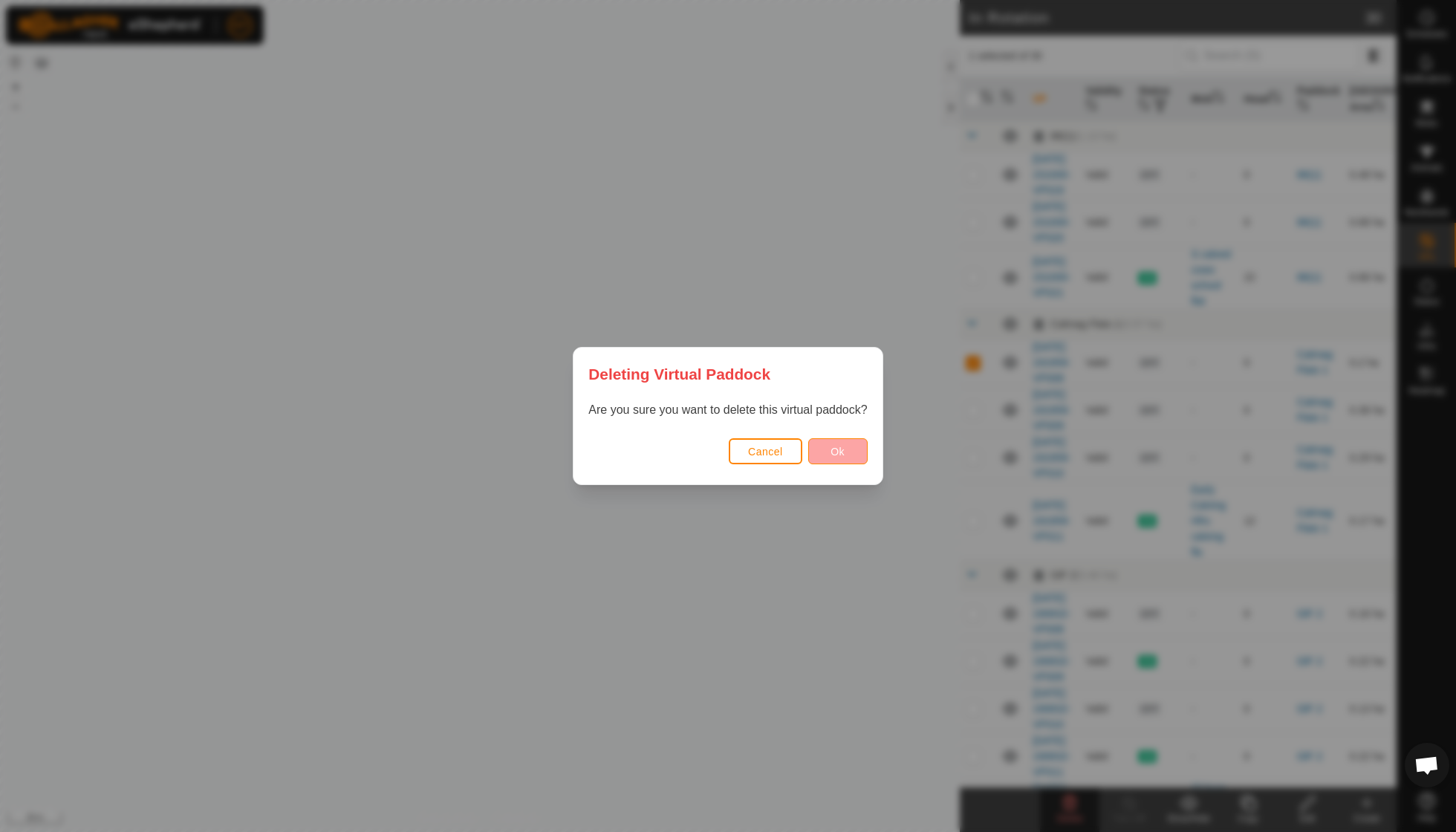
click at [848, 455] on button "Ok" at bounding box center [838, 451] width 60 height 26
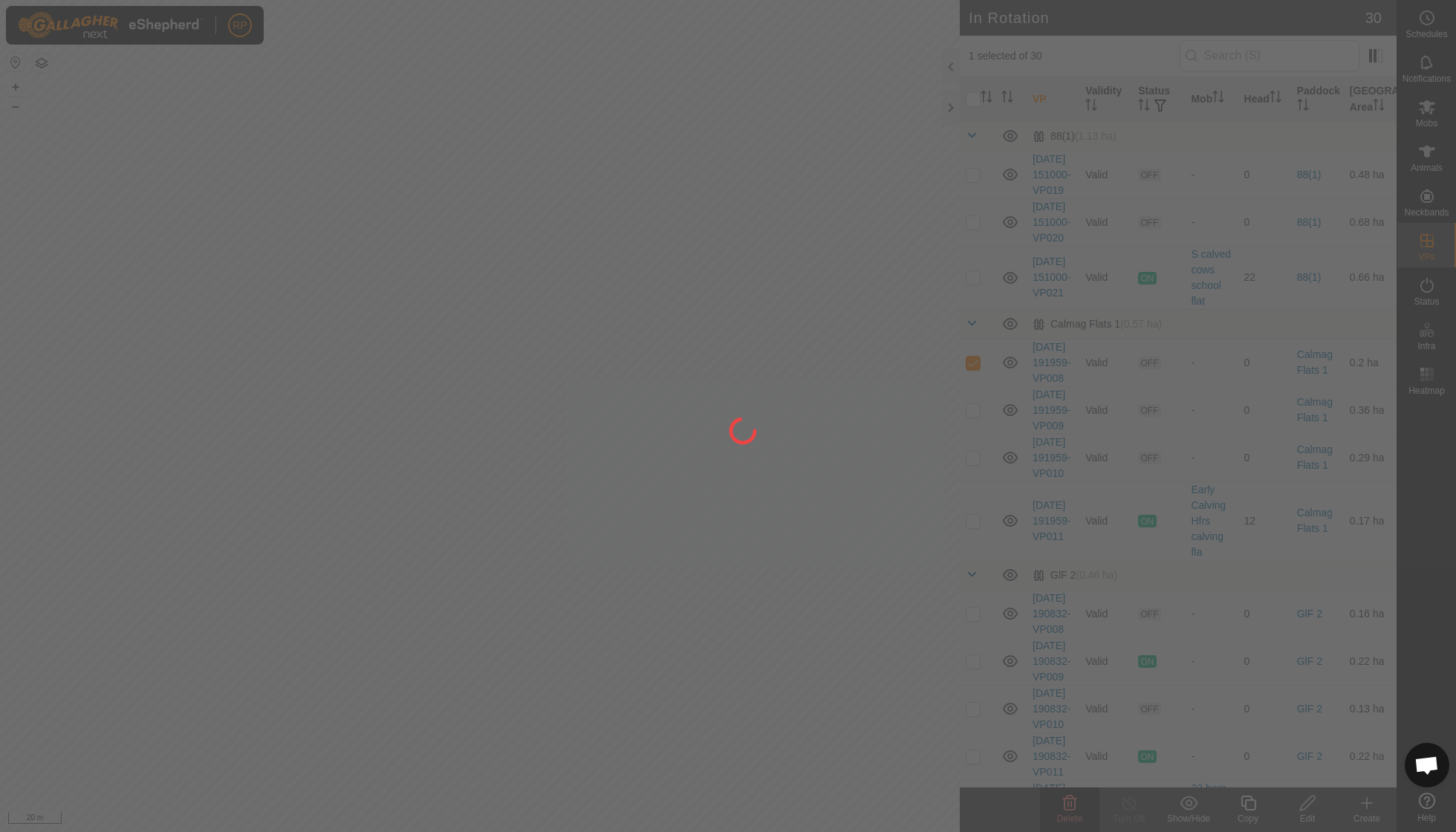
checkbox input "false"
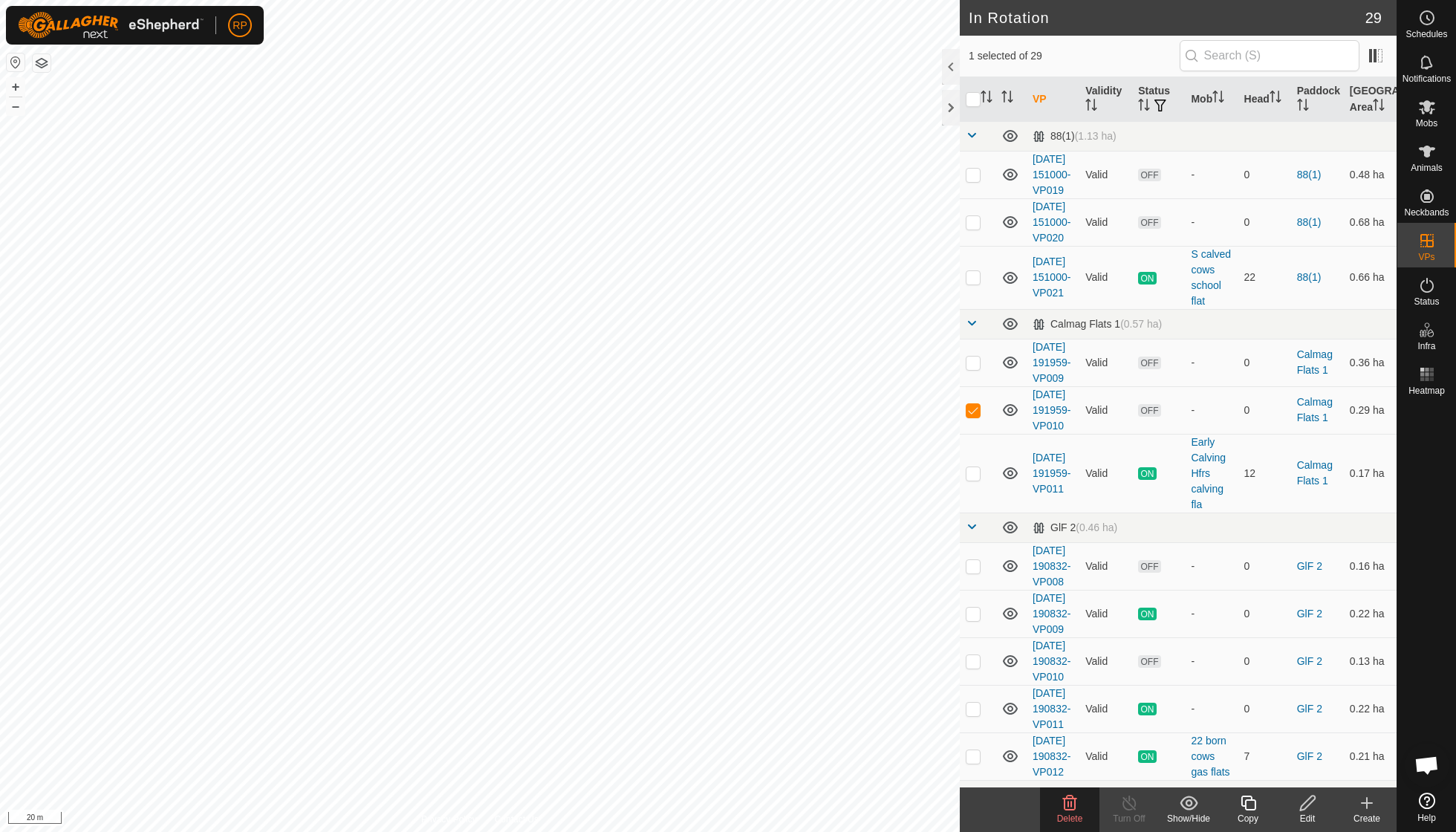
click at [1079, 804] on delete-svg-icon at bounding box center [1069, 803] width 60 height 18
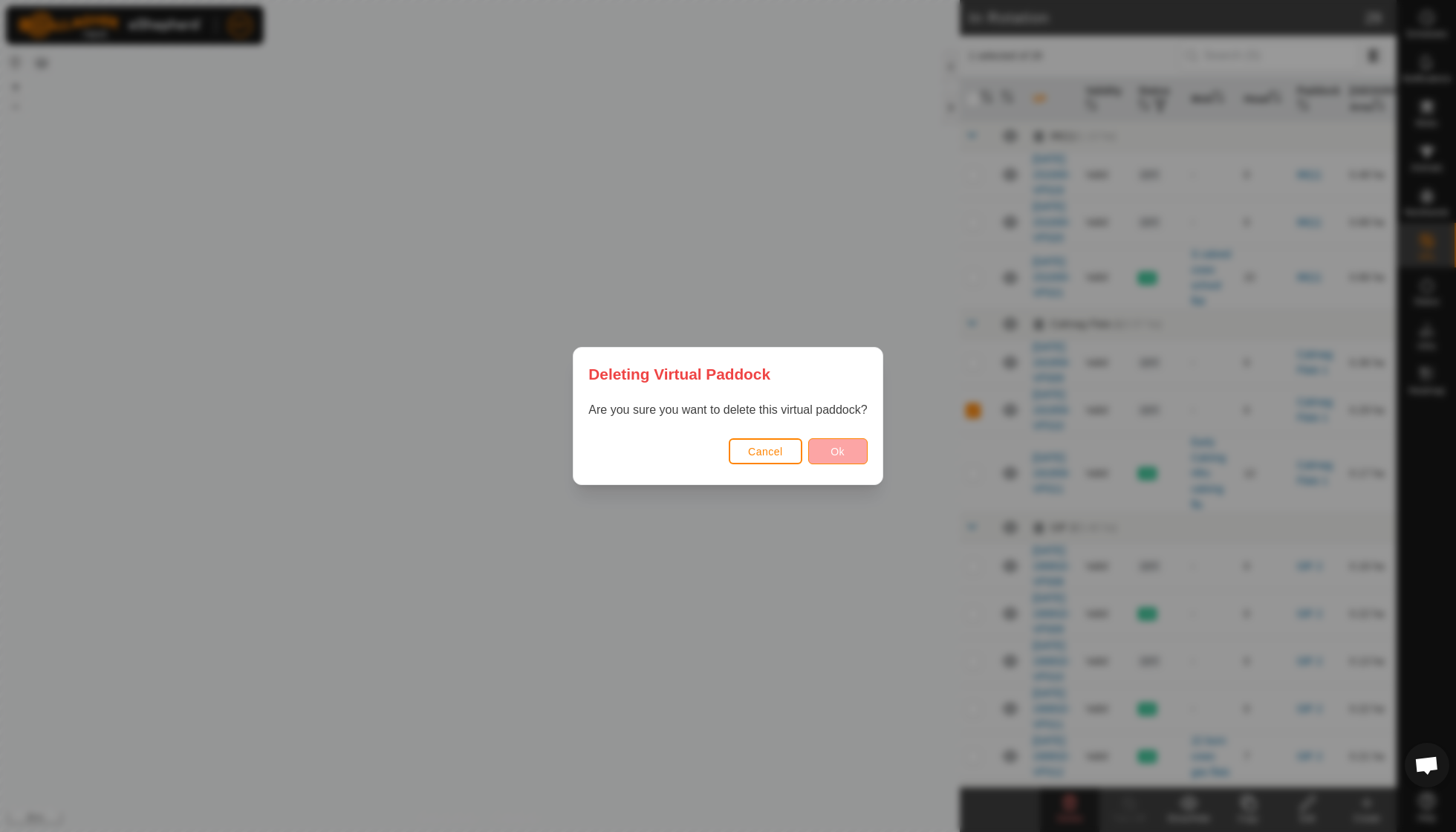
click at [826, 456] on button "Ok" at bounding box center [838, 451] width 60 height 26
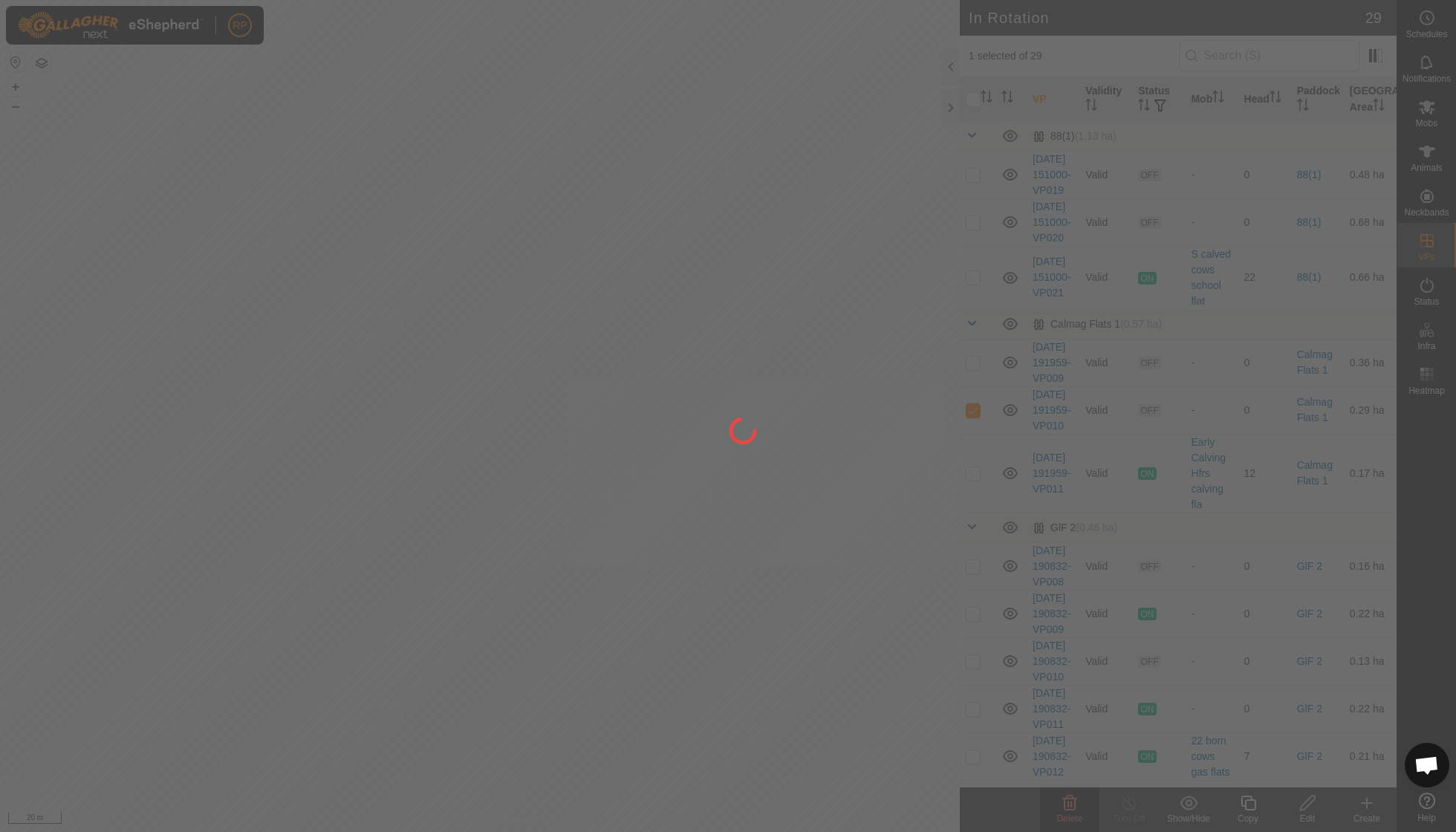
checkbox input "false"
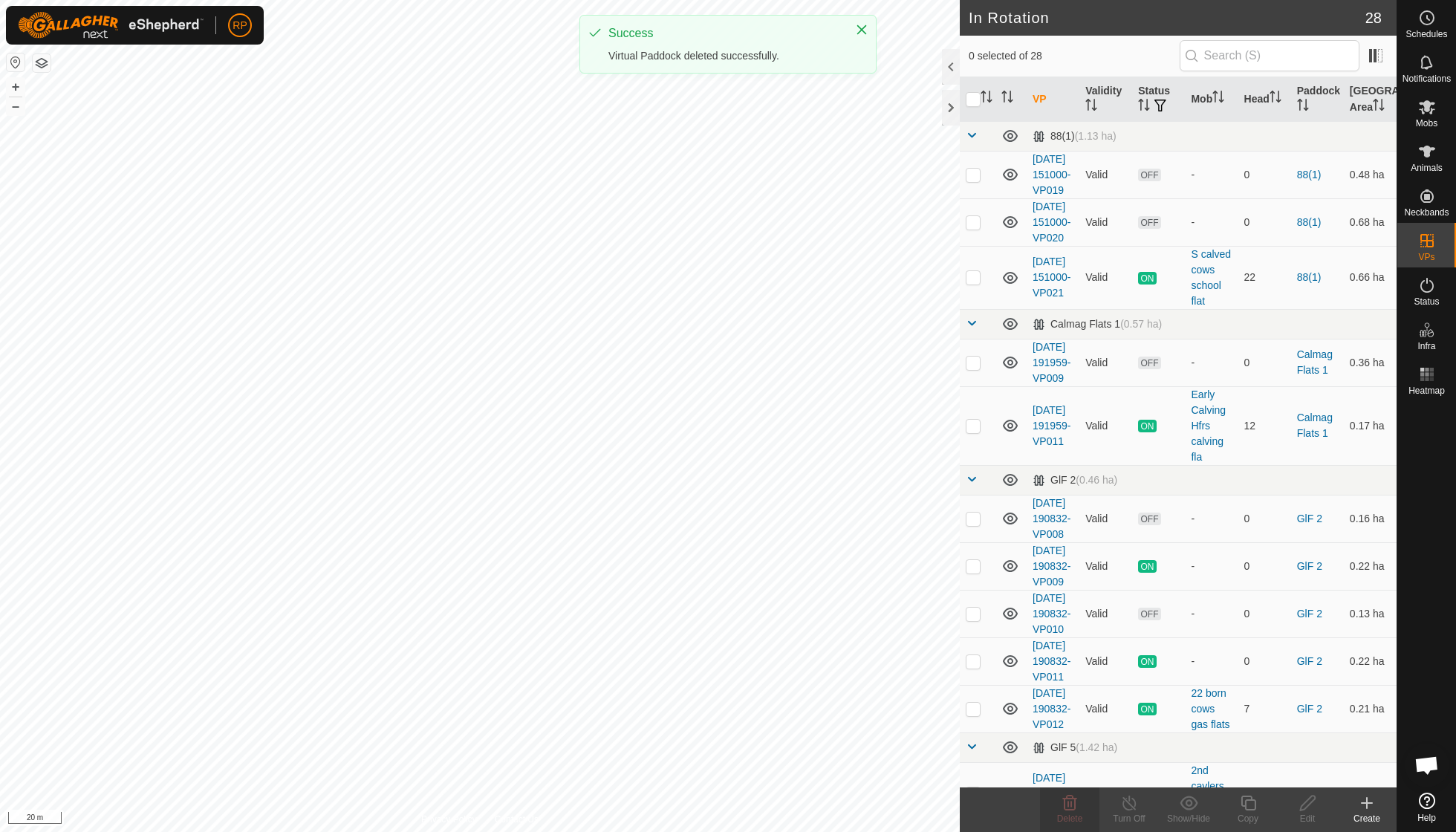
checkbox input "true"
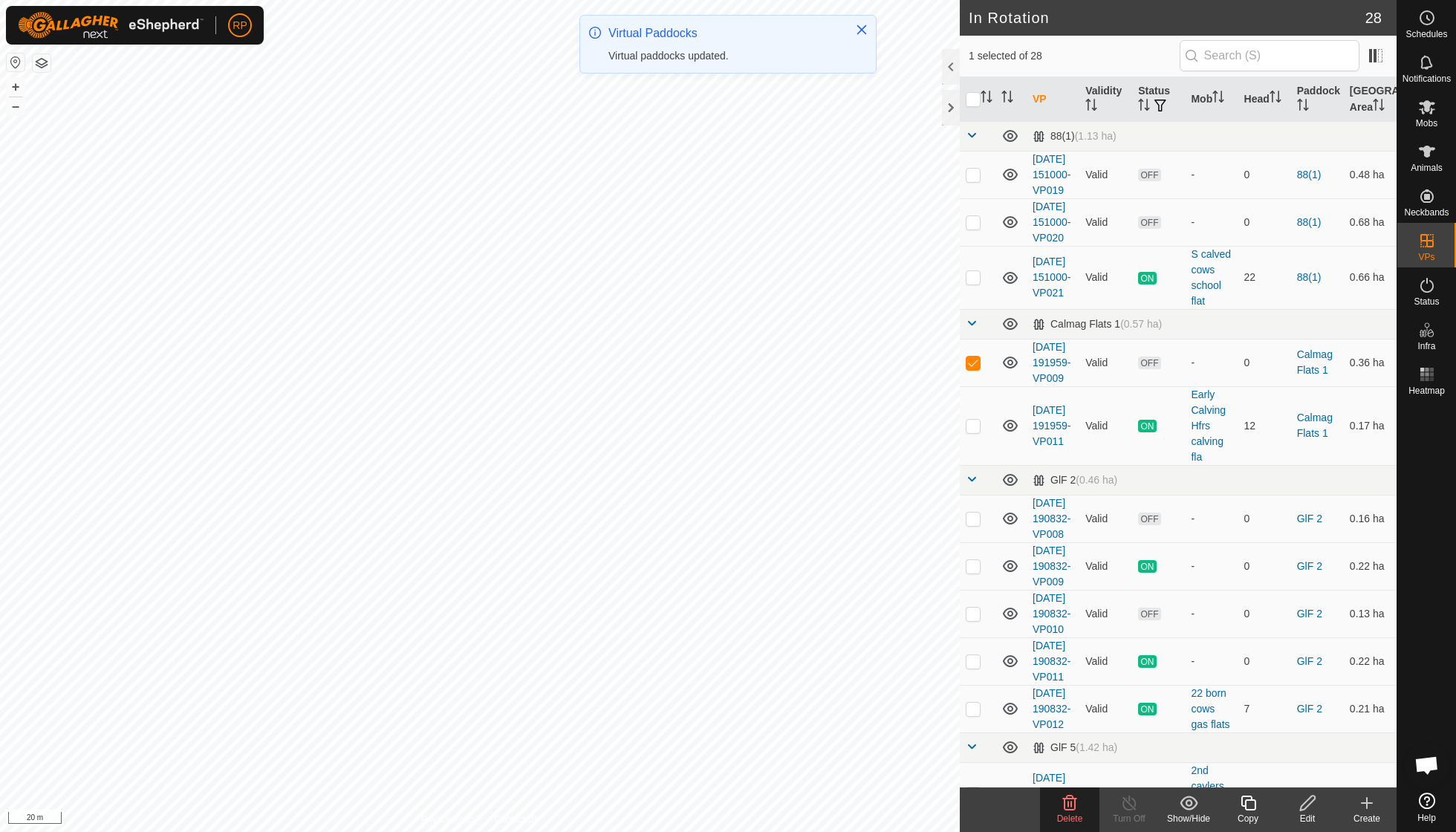
click at [1077, 809] on icon at bounding box center [1070, 803] width 18 height 18
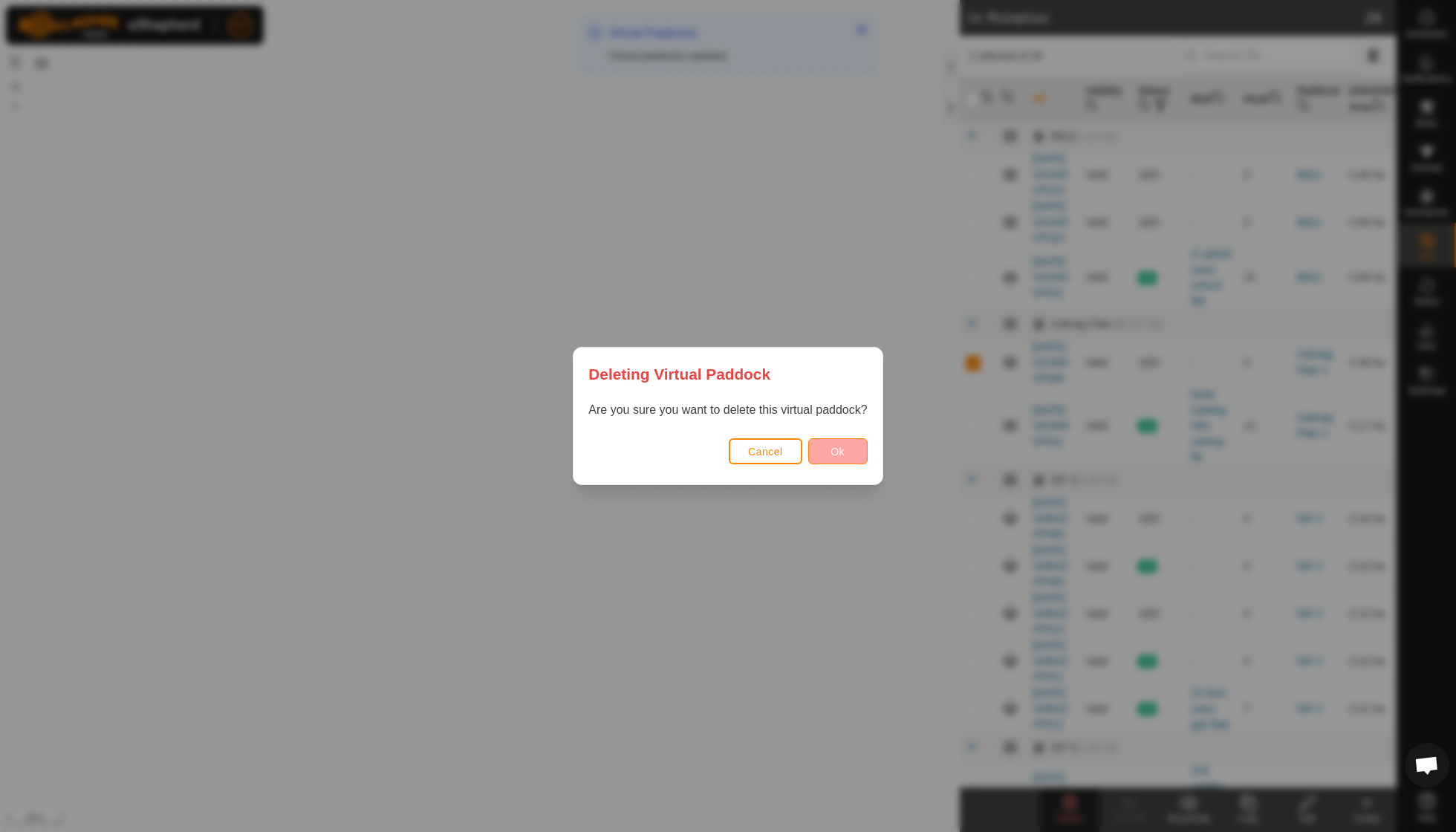
click at [833, 445] on span "Ok" at bounding box center [837, 451] width 14 height 12
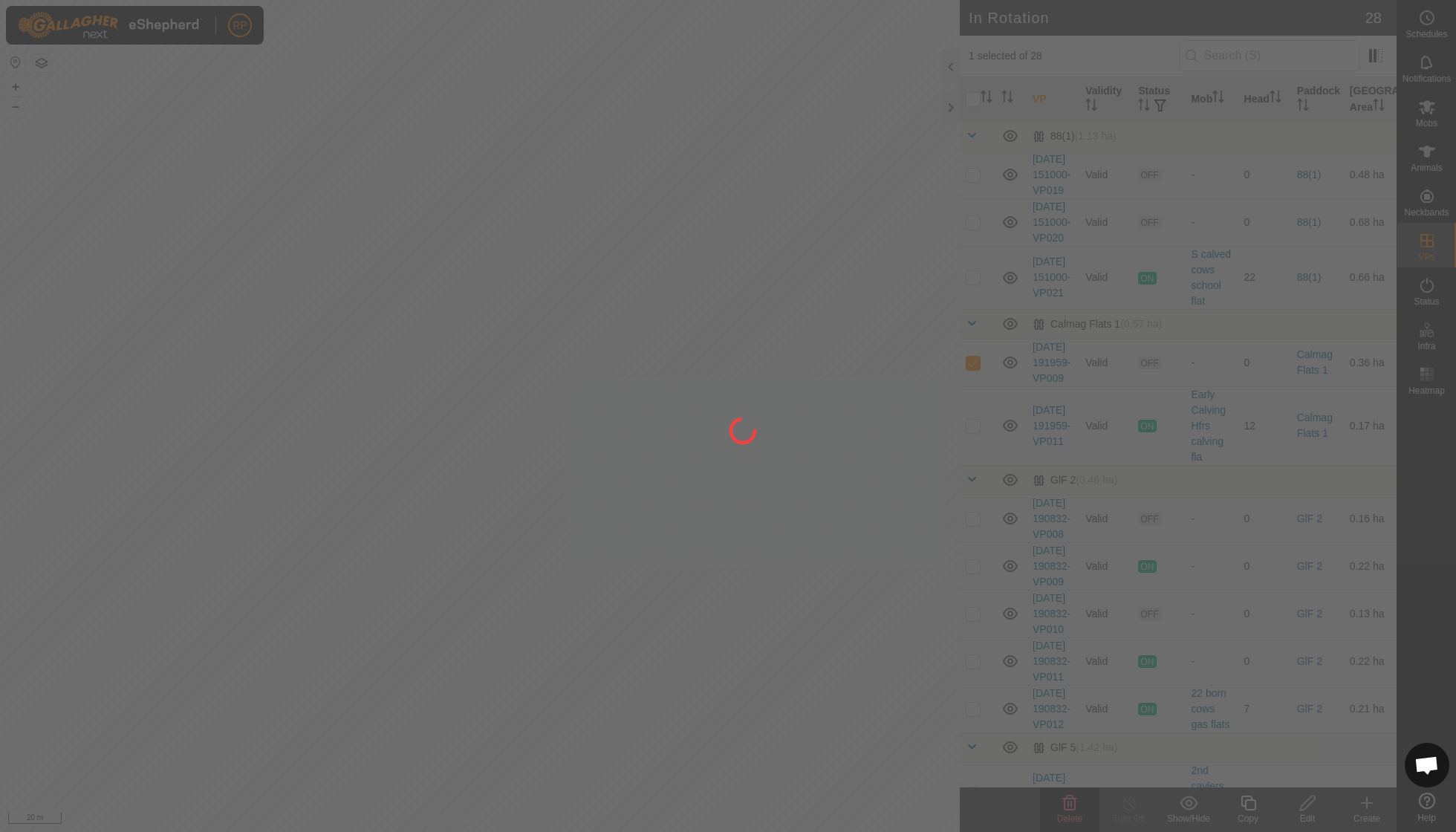
checkbox input "false"
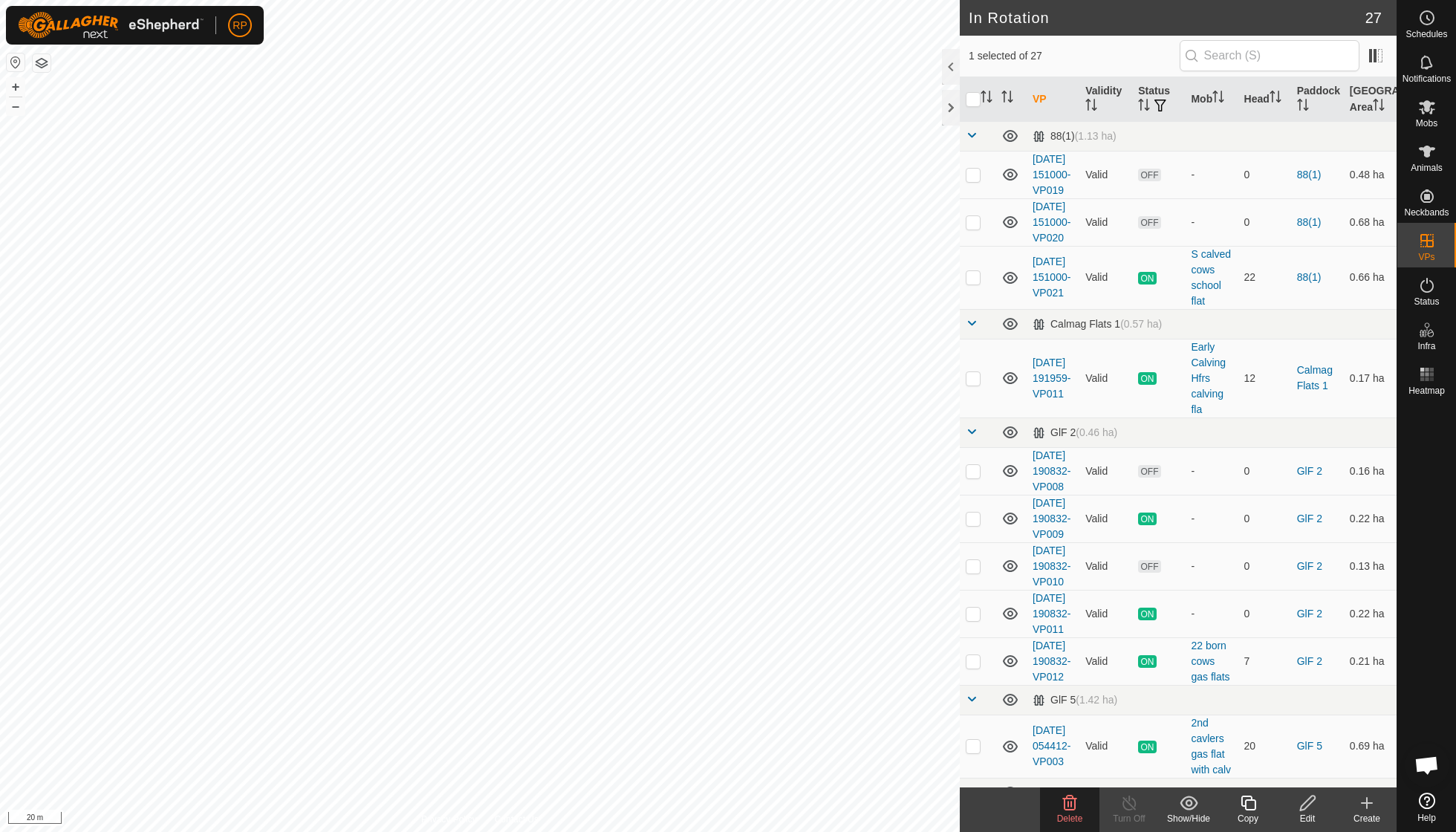
checkbox input "true"
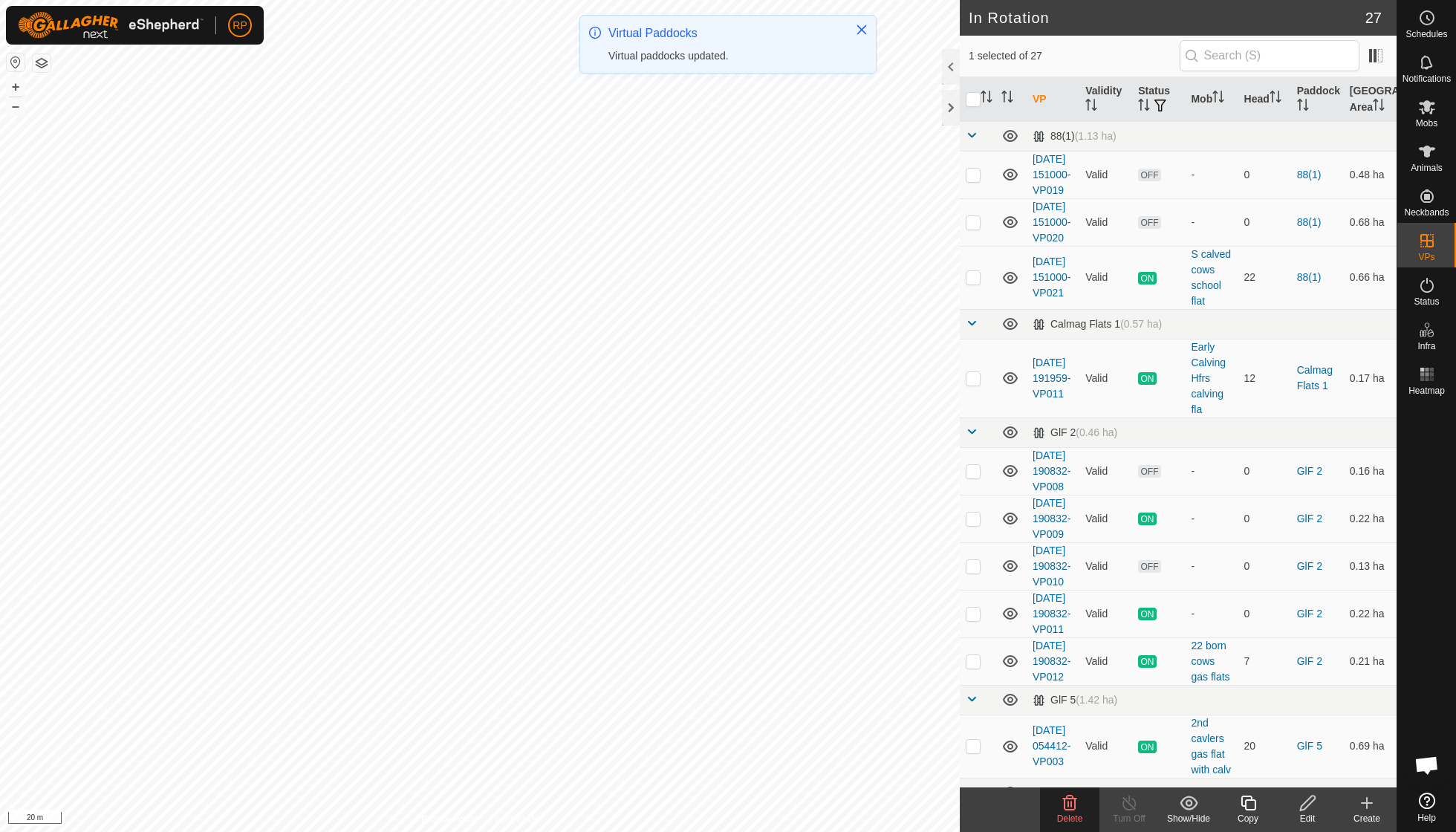
click at [1070, 811] on div "Delete" at bounding box center [1069, 818] width 60 height 14
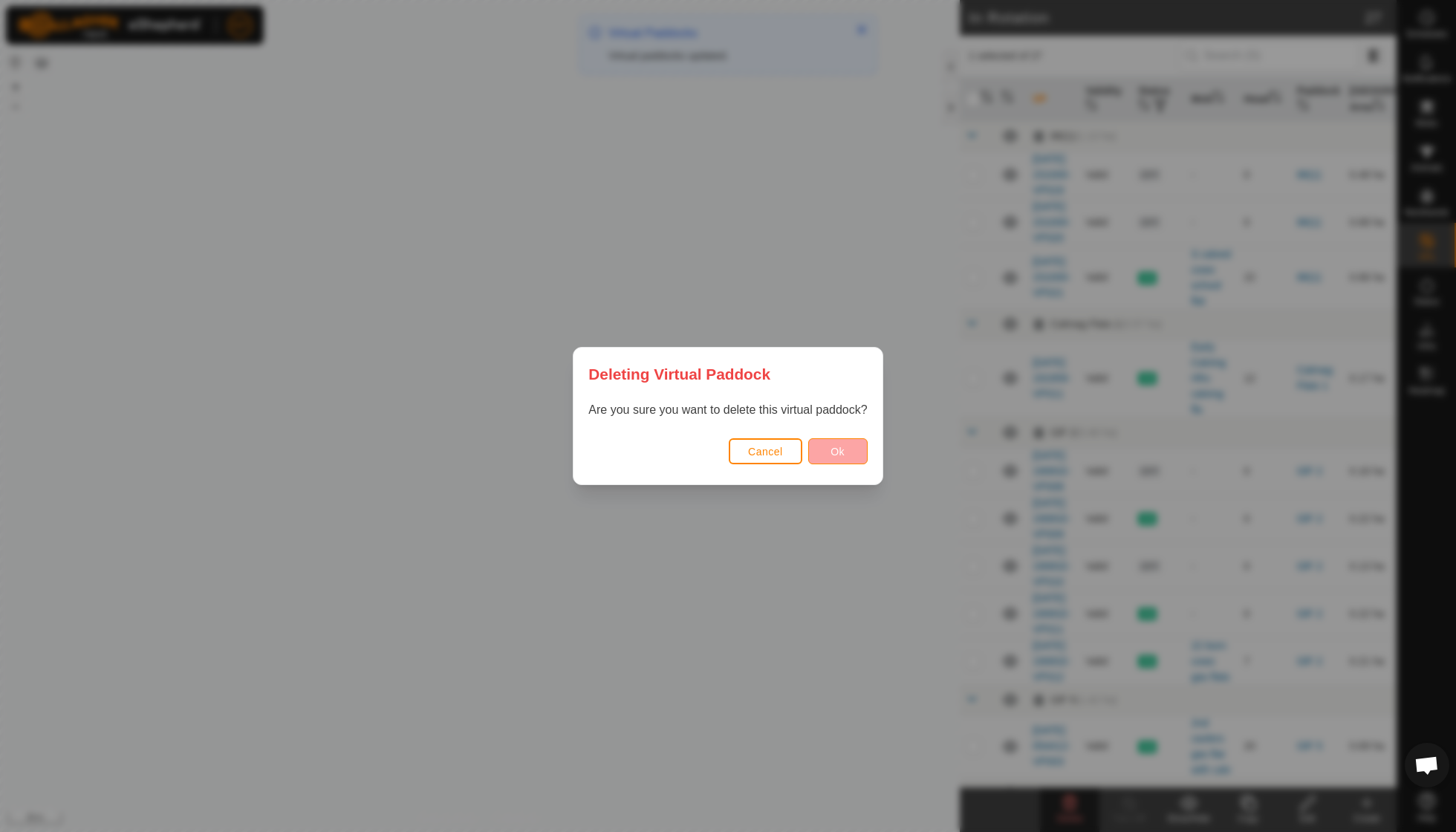
click at [824, 455] on button "Ok" at bounding box center [838, 451] width 60 height 26
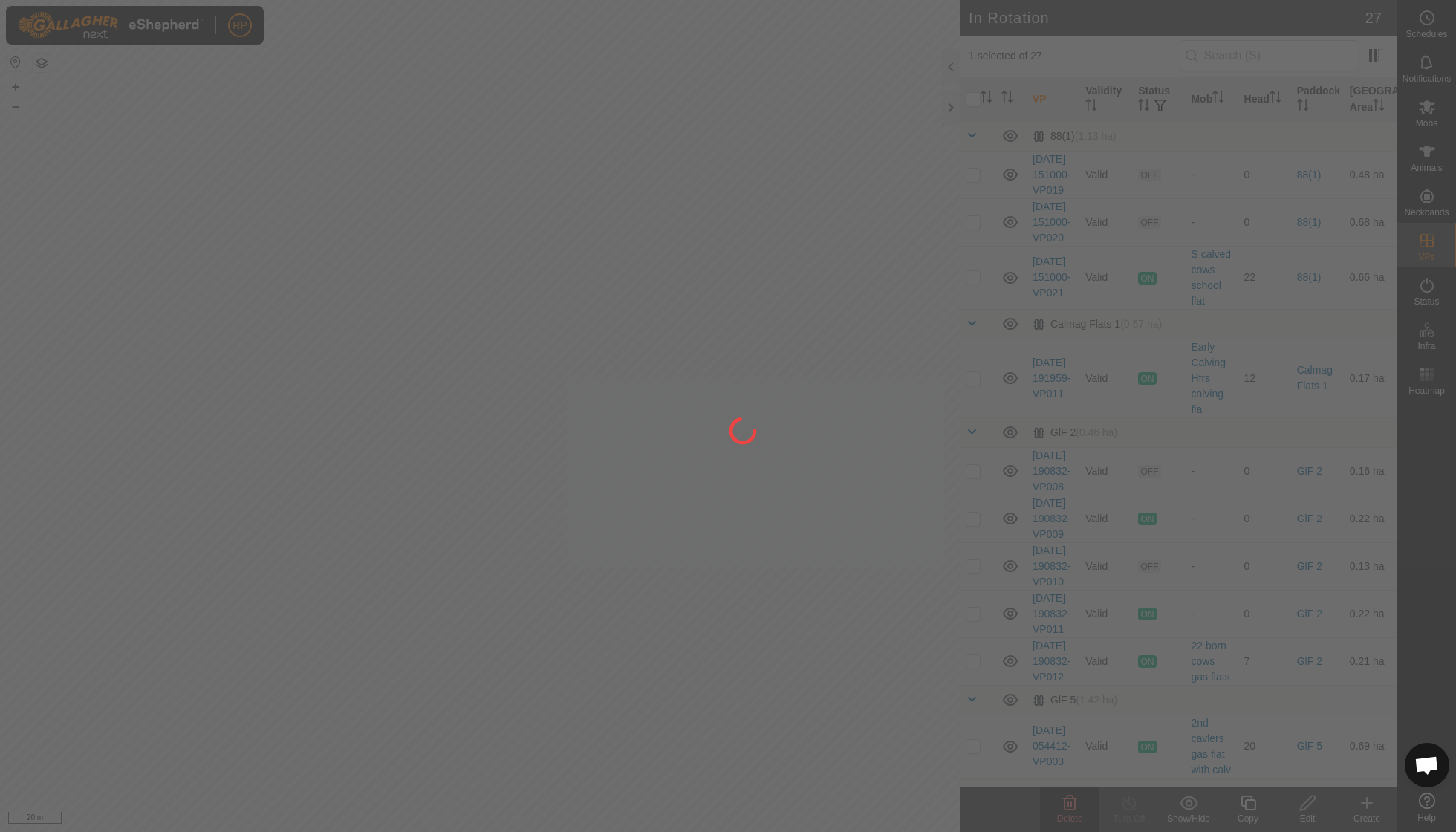
checkbox input "false"
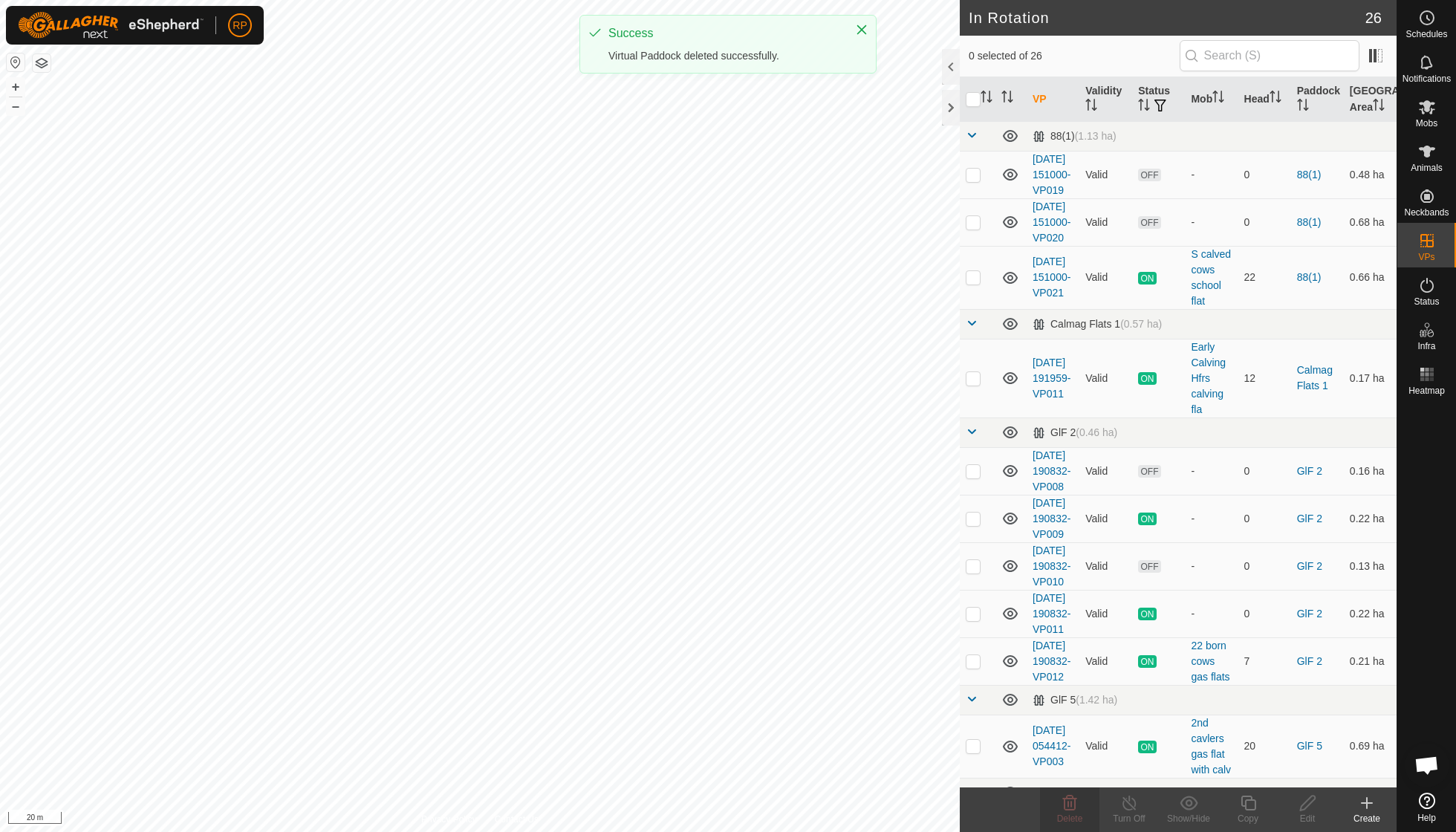
checkbox input "true"
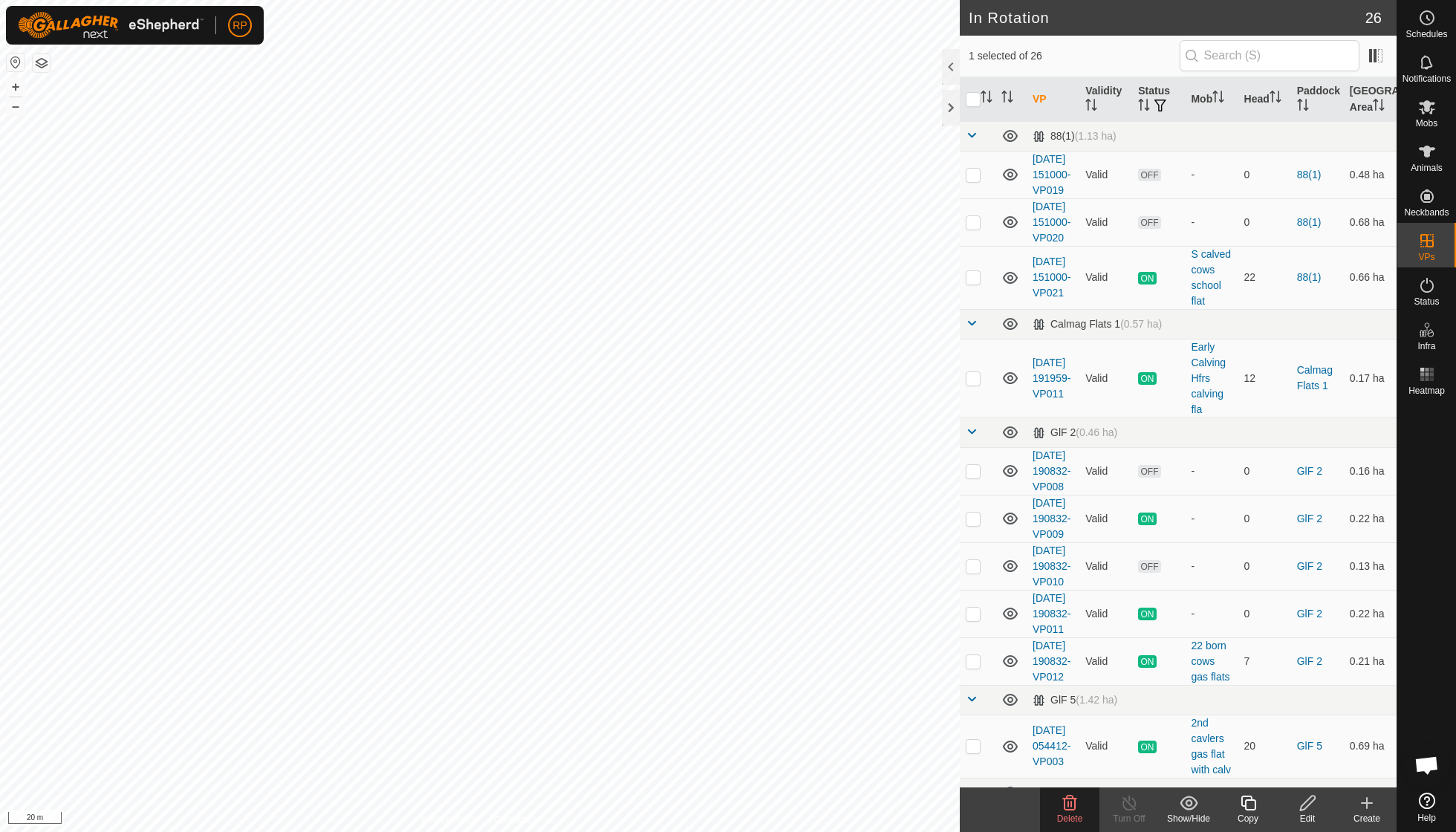
click at [1067, 806] on icon at bounding box center [1070, 803] width 14 height 15
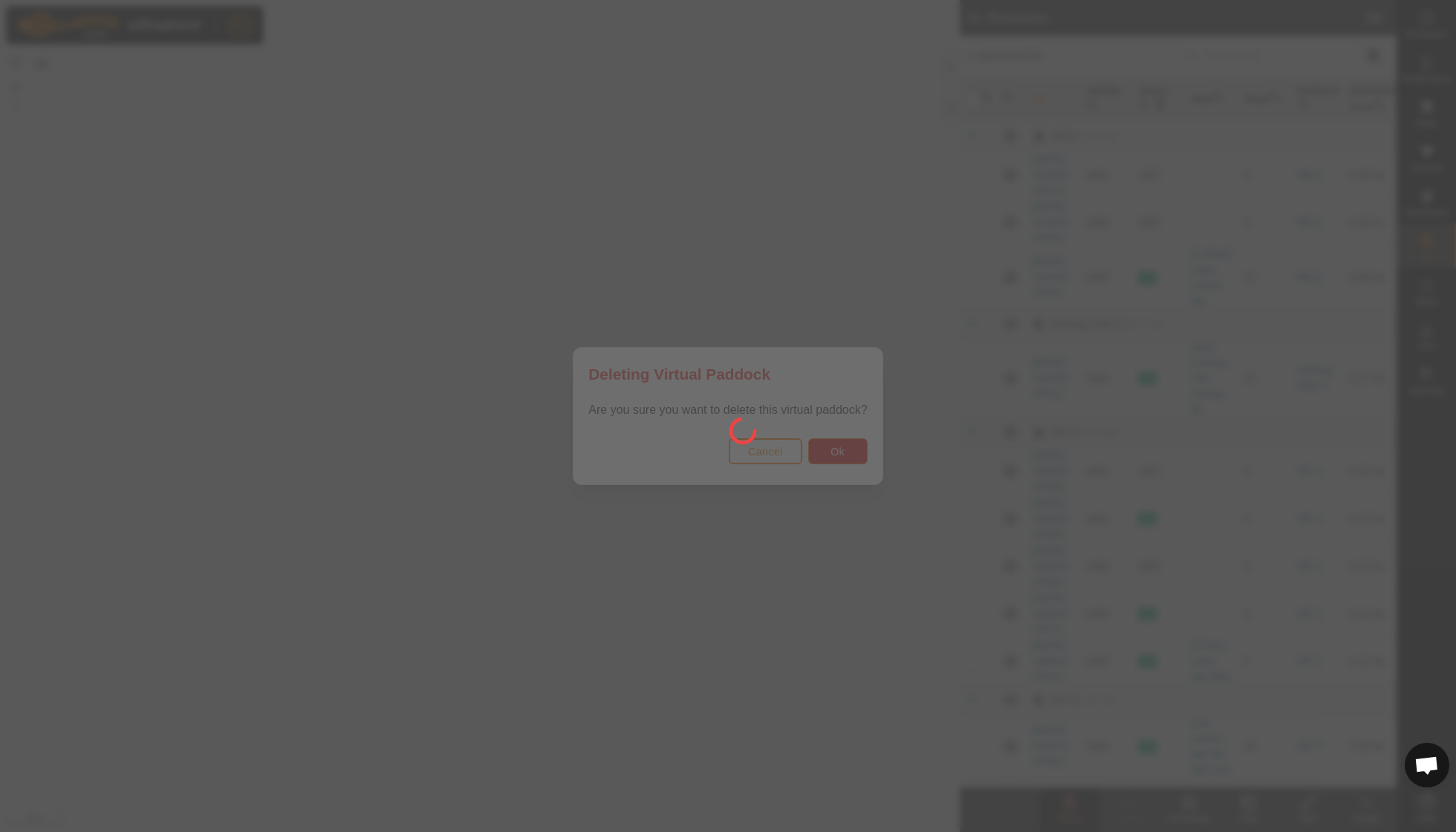
click at [826, 458] on div at bounding box center [728, 416] width 1456 height 832
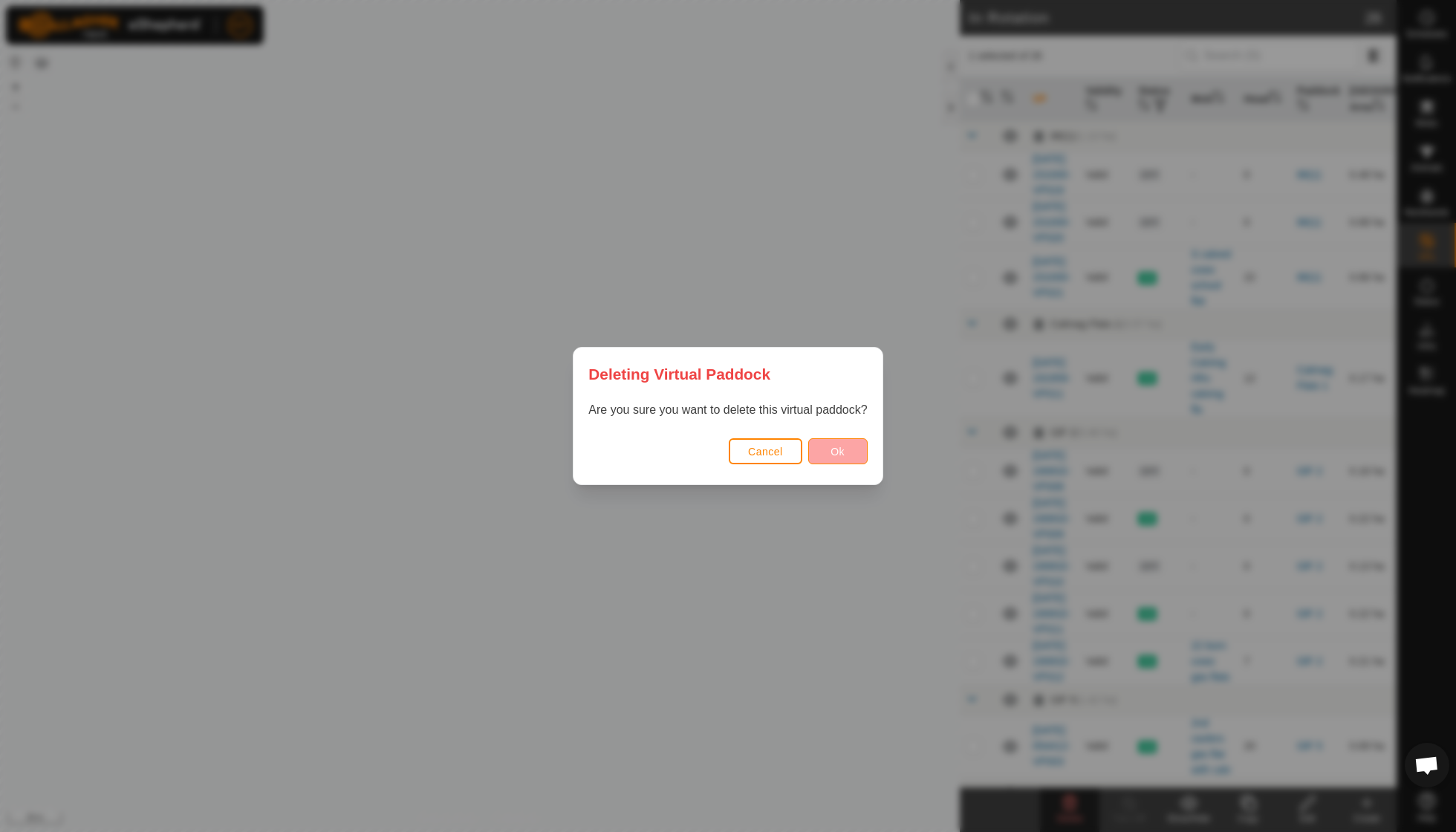
click at [843, 456] on span "Ok" at bounding box center [837, 451] width 14 height 12
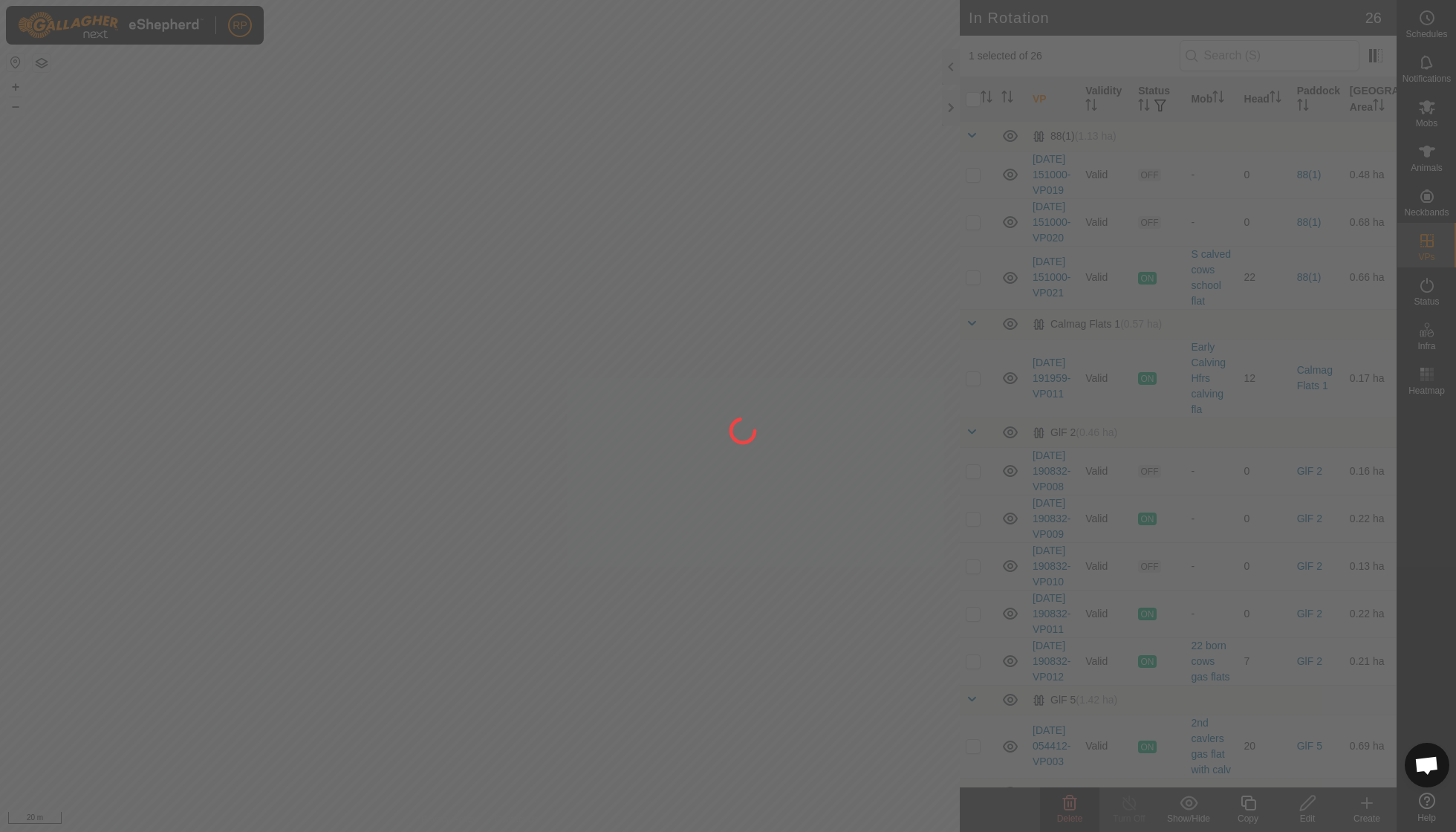
checkbox input "false"
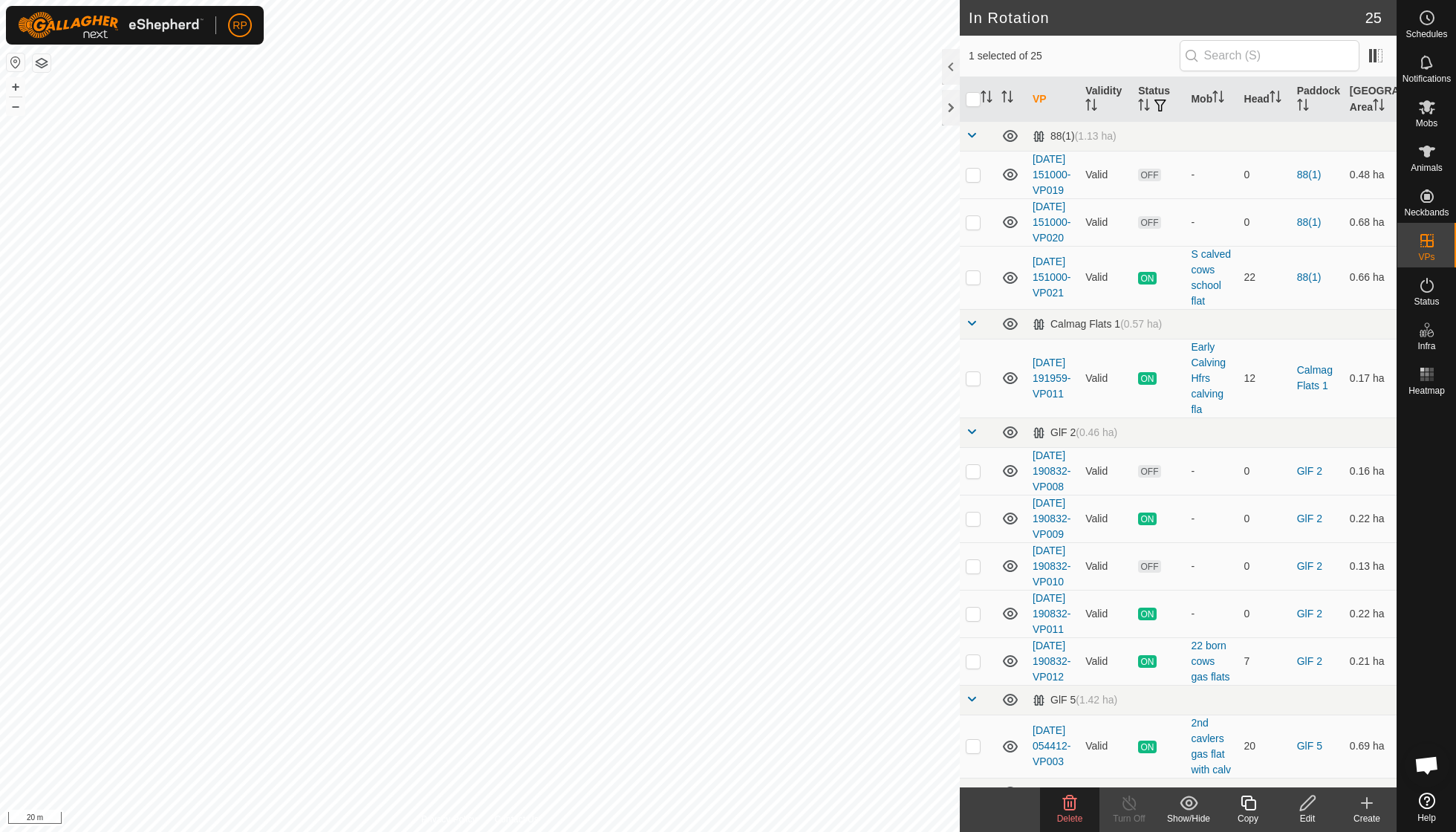
click at [1074, 797] on icon at bounding box center [1070, 803] width 18 height 18
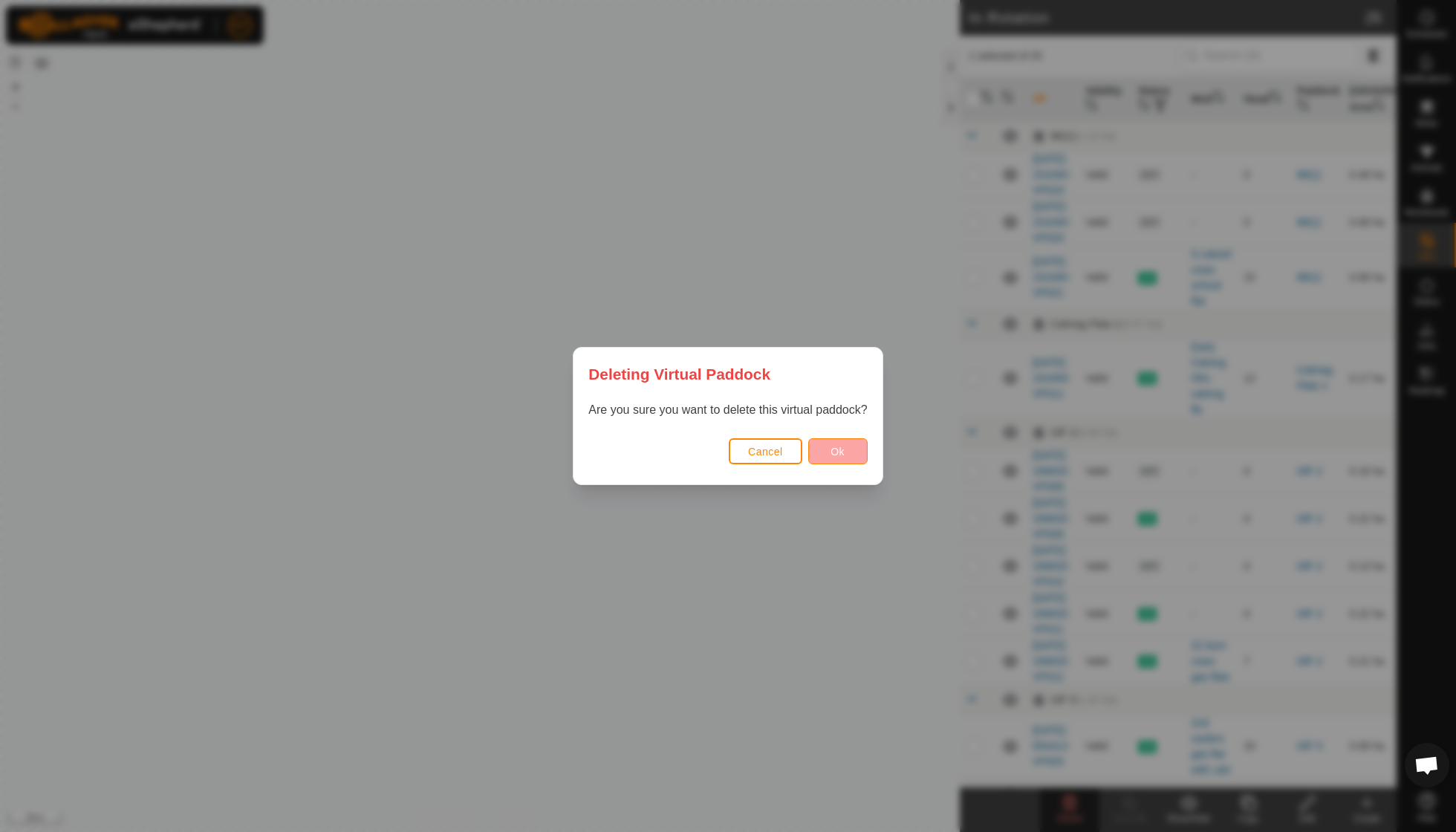
click at [833, 451] on span "Ok" at bounding box center [837, 451] width 14 height 12
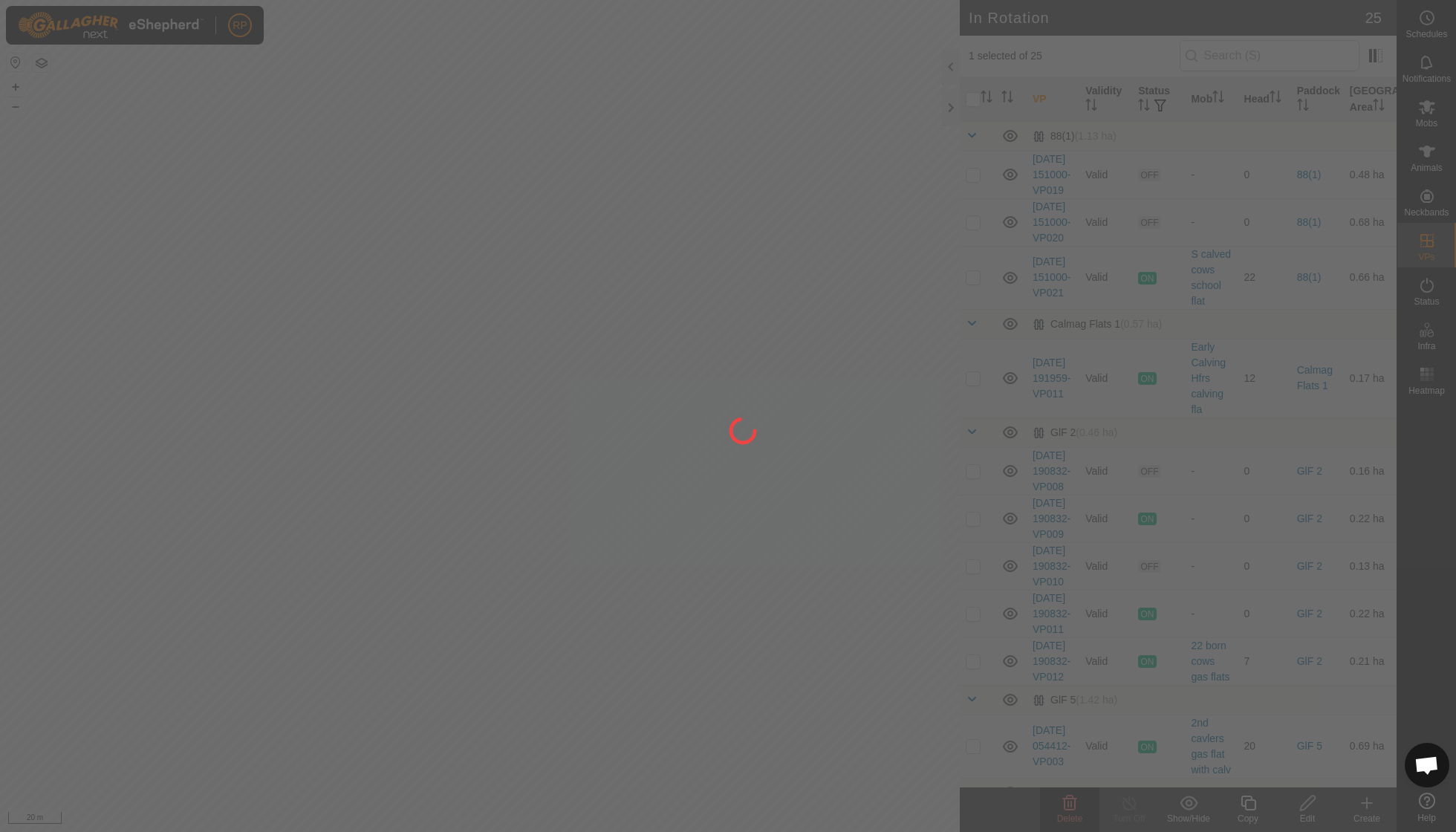
checkbox input "false"
checkbox input "true"
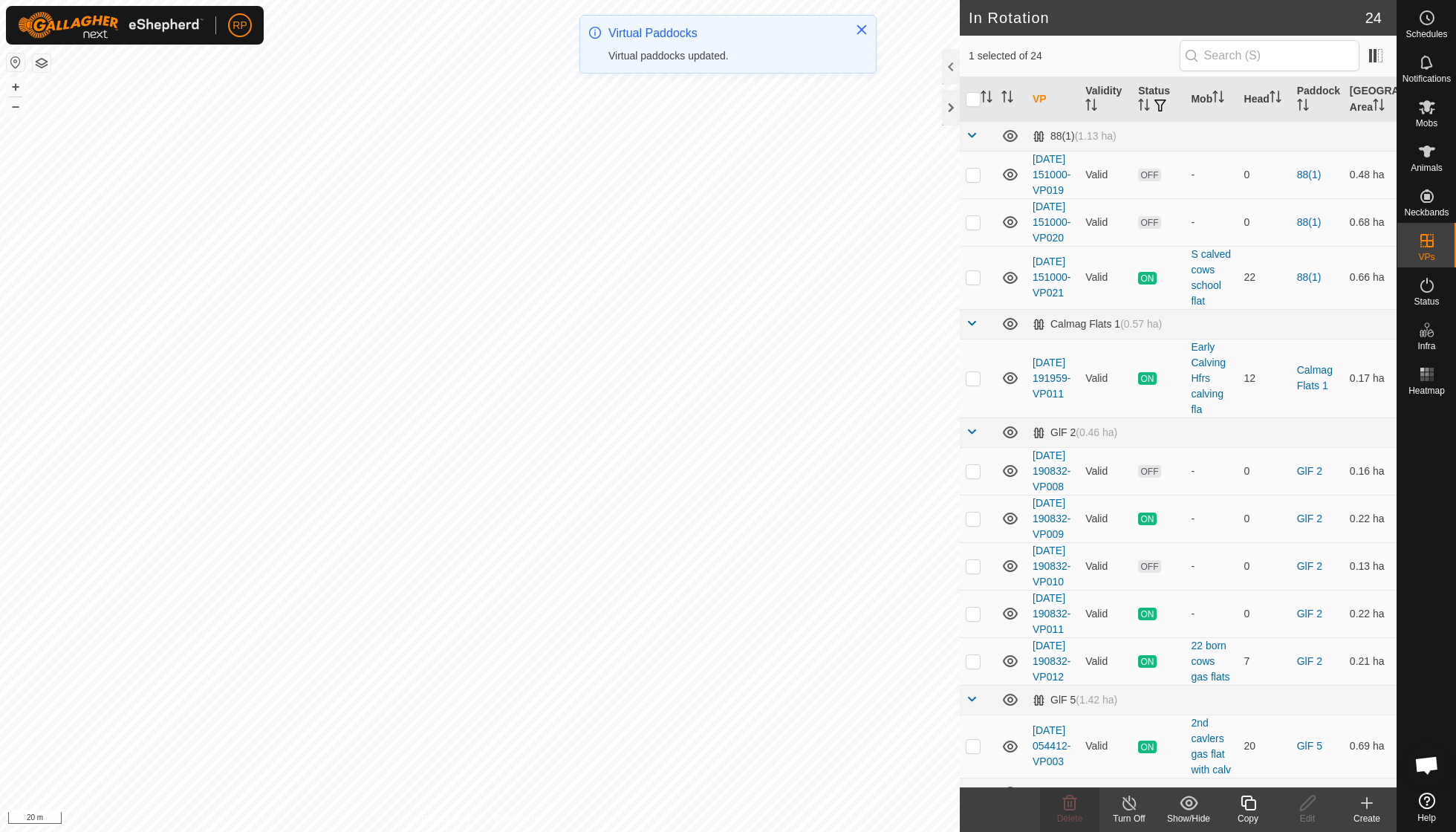
checkbox input "true"
checkbox input "false"
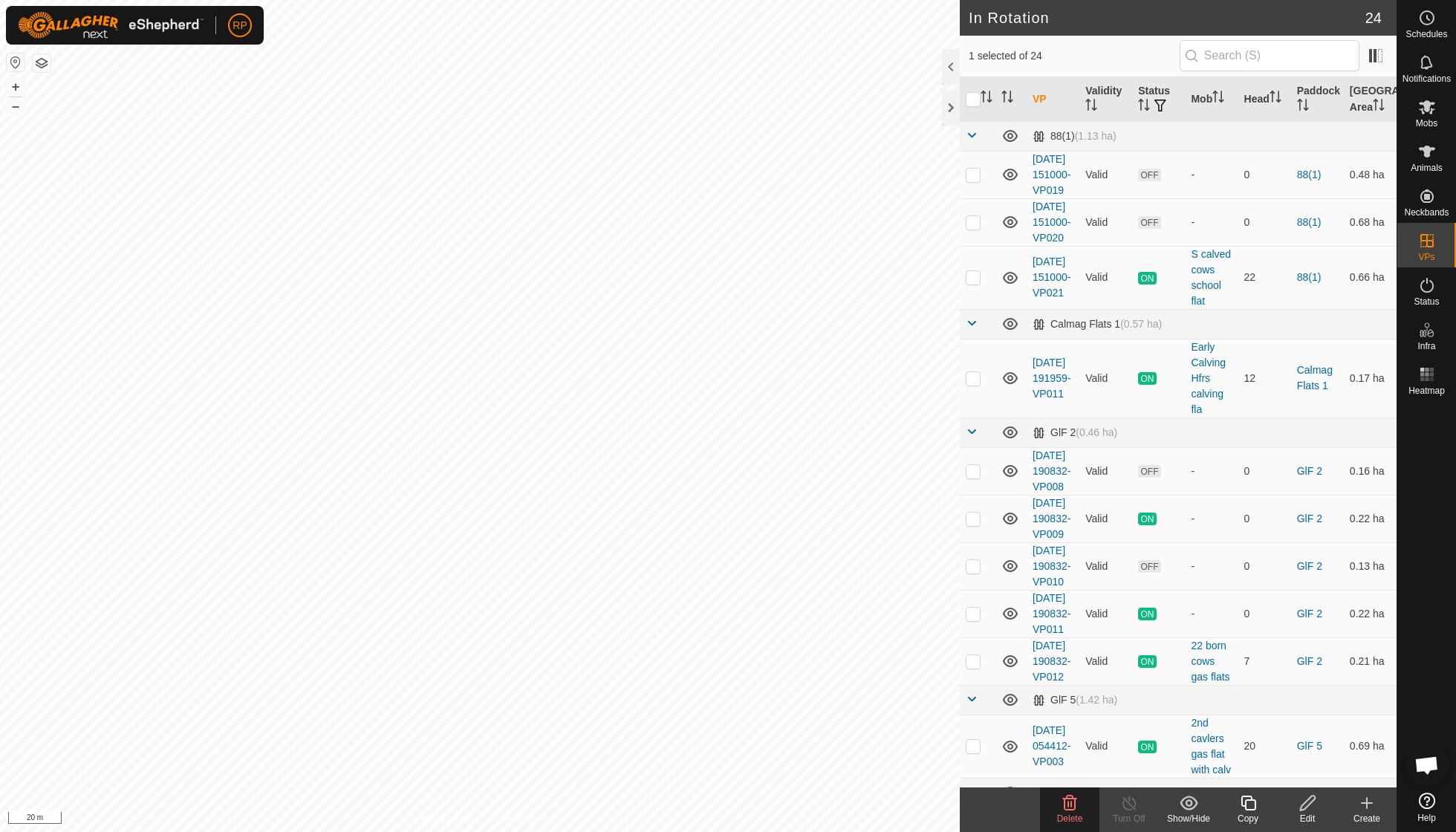
click at [1070, 809] on icon at bounding box center [1070, 803] width 18 height 18
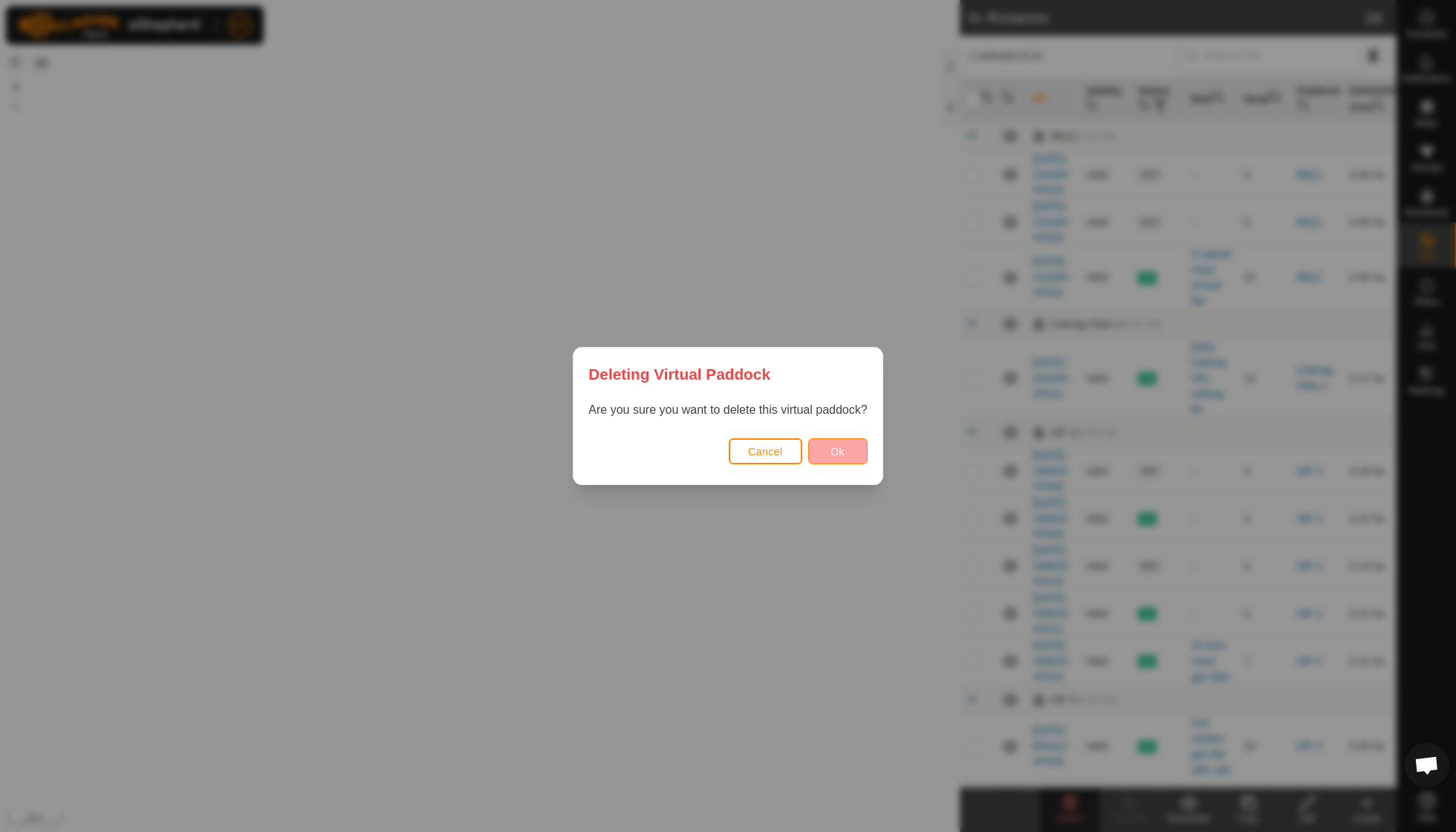
click at [847, 459] on button "Ok" at bounding box center [838, 451] width 60 height 26
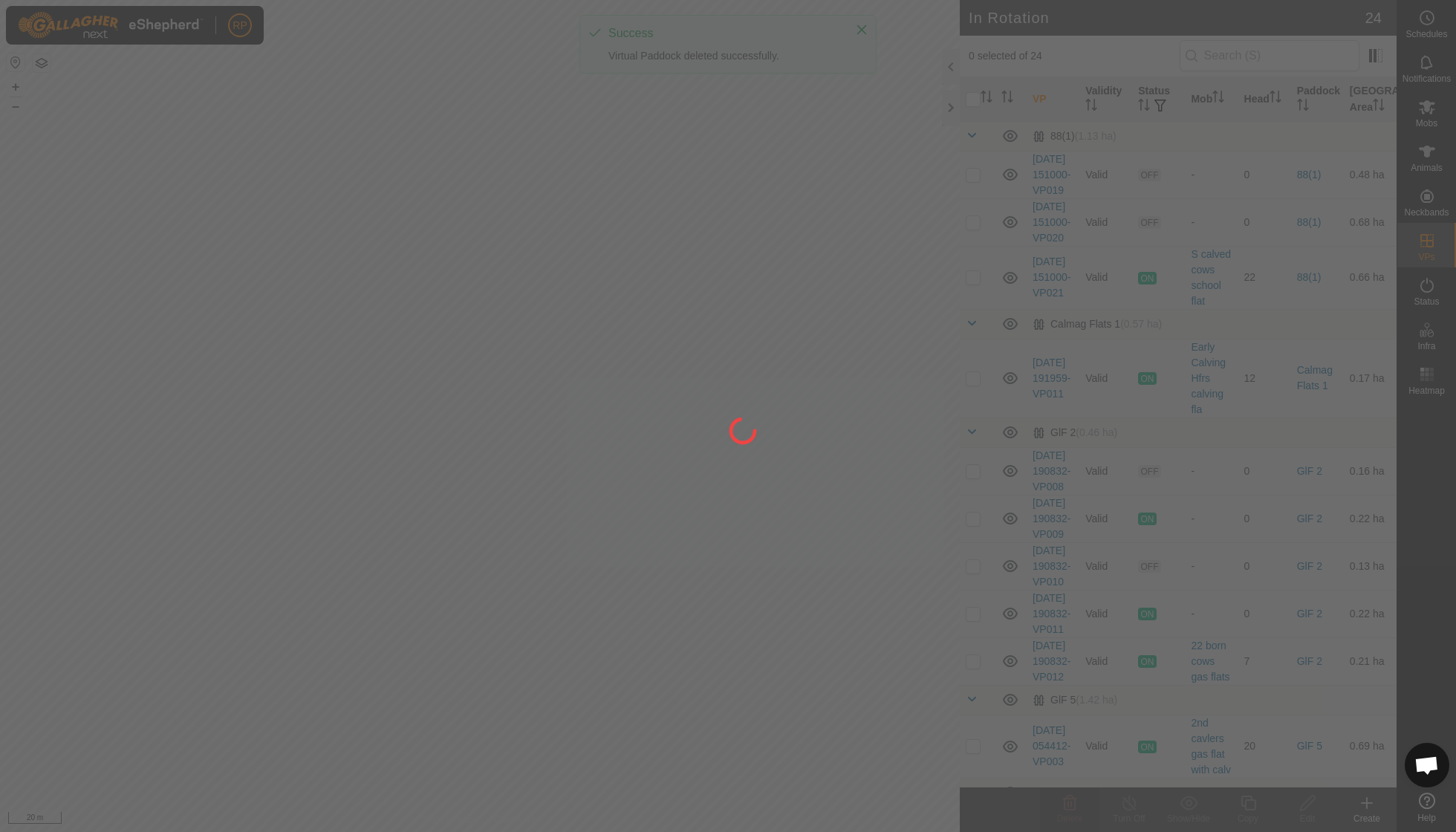
checkbox input "false"
click at [687, 390] on div "RP Schedules Notifications Mobs Animals Neckbands VPs Status Infra Heatmap Help…" at bounding box center [728, 416] width 1456 height 832
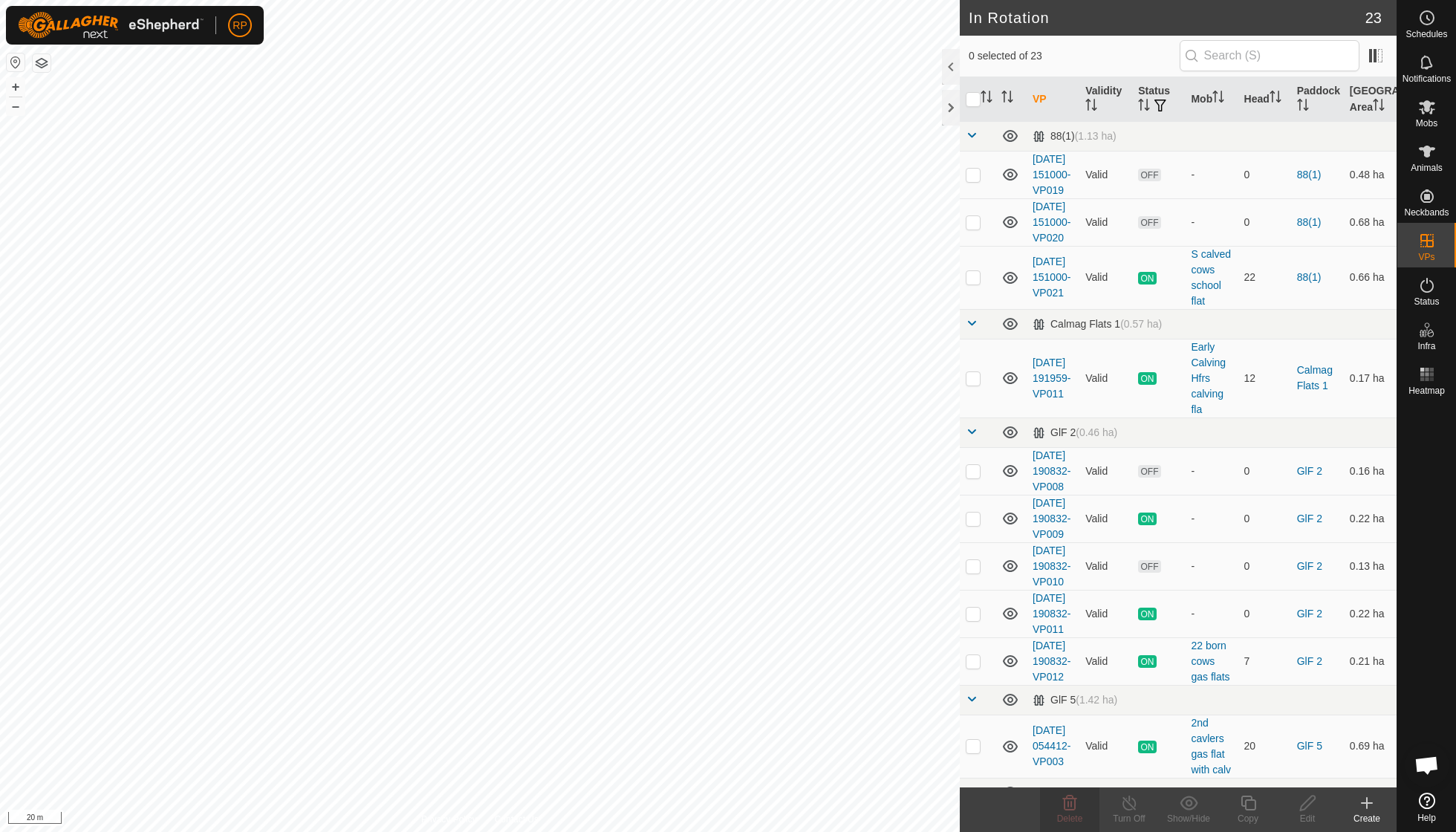
checkbox input "true"
click at [1067, 798] on icon at bounding box center [1070, 803] width 14 height 15
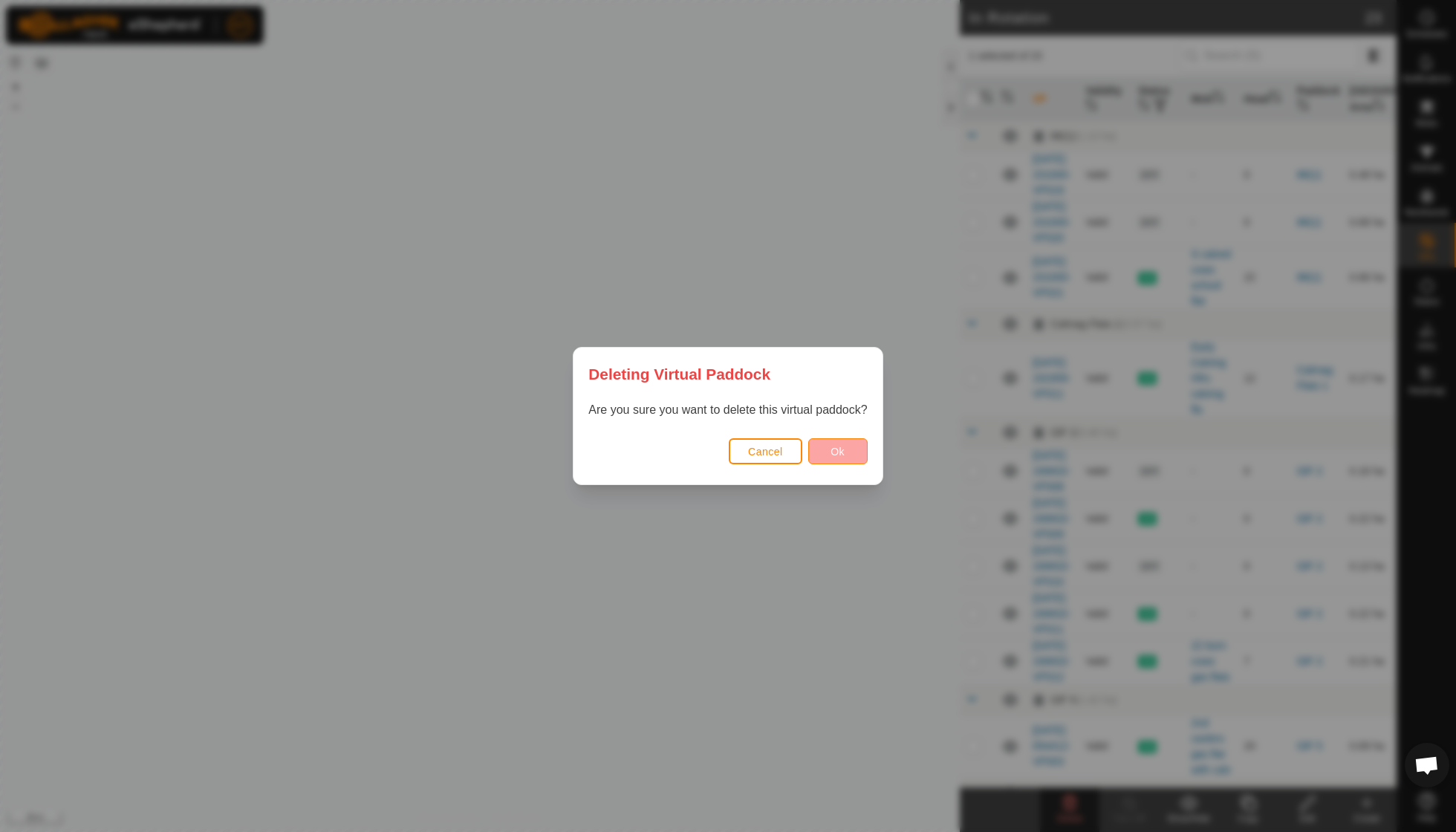
click at [839, 457] on button "Ok" at bounding box center [838, 451] width 60 height 26
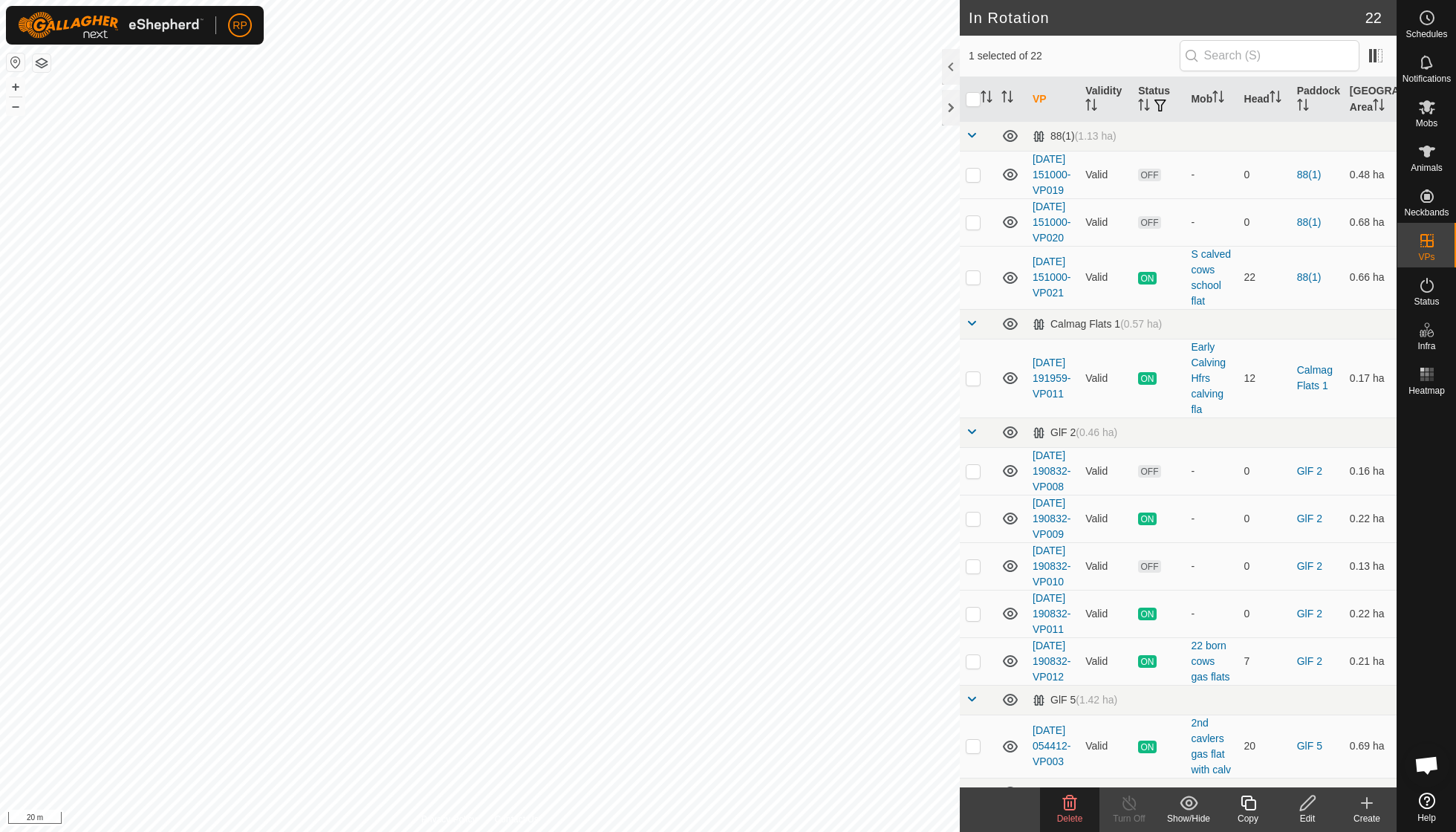
click at [1071, 803] on icon at bounding box center [1070, 803] width 14 height 15
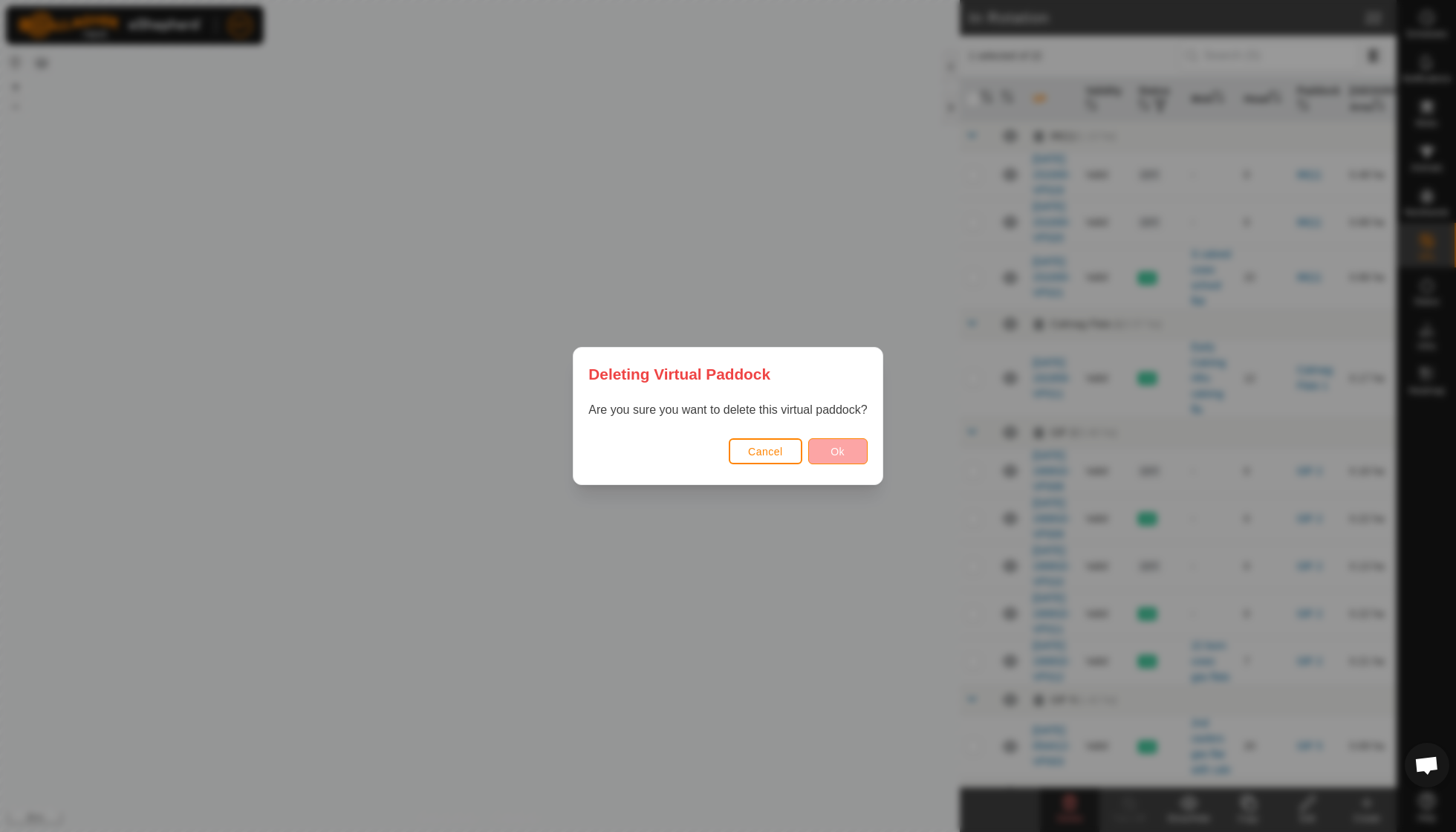
click at [845, 451] on span "Ok" at bounding box center [837, 451] width 14 height 12
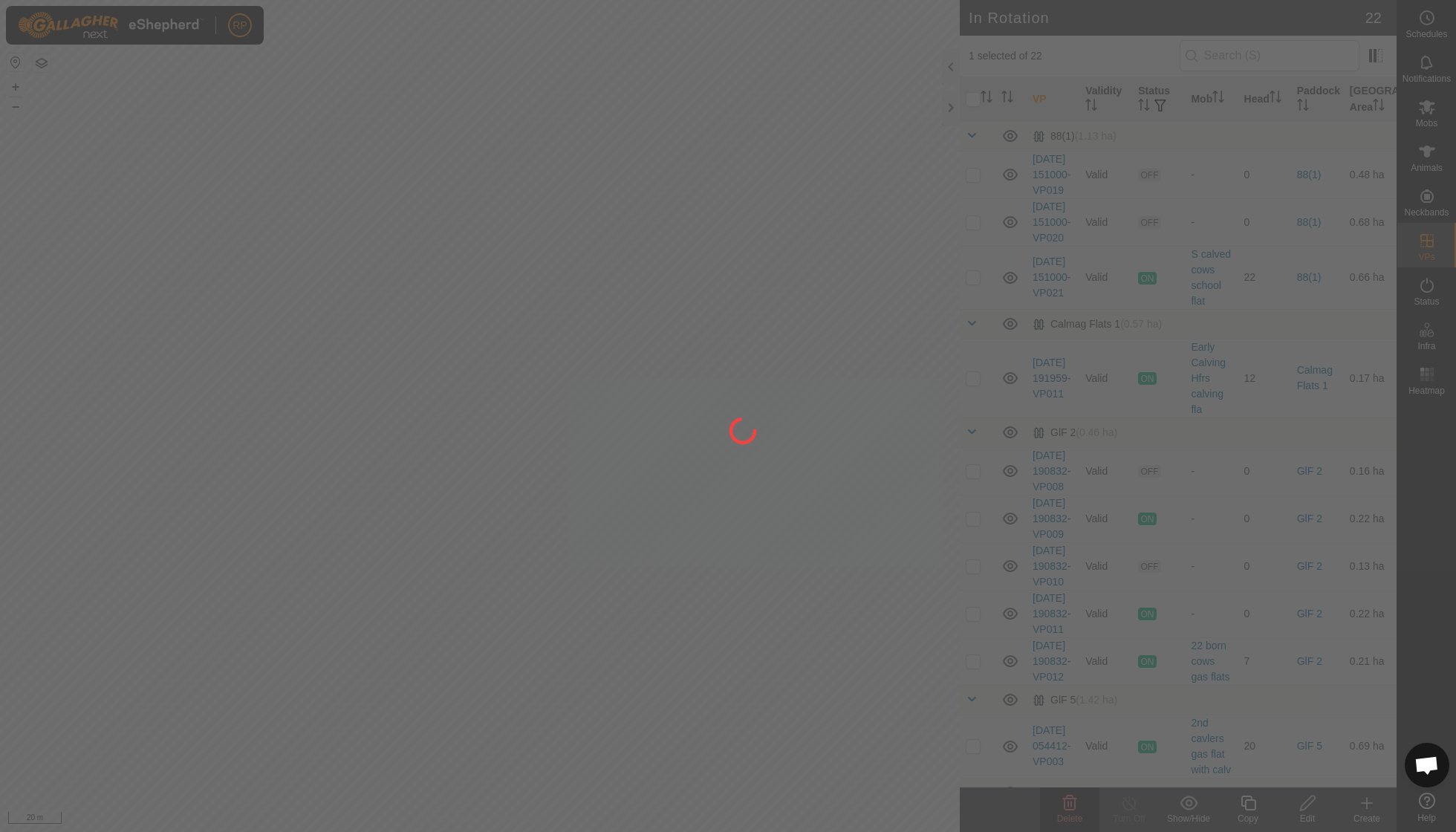
checkbox input "false"
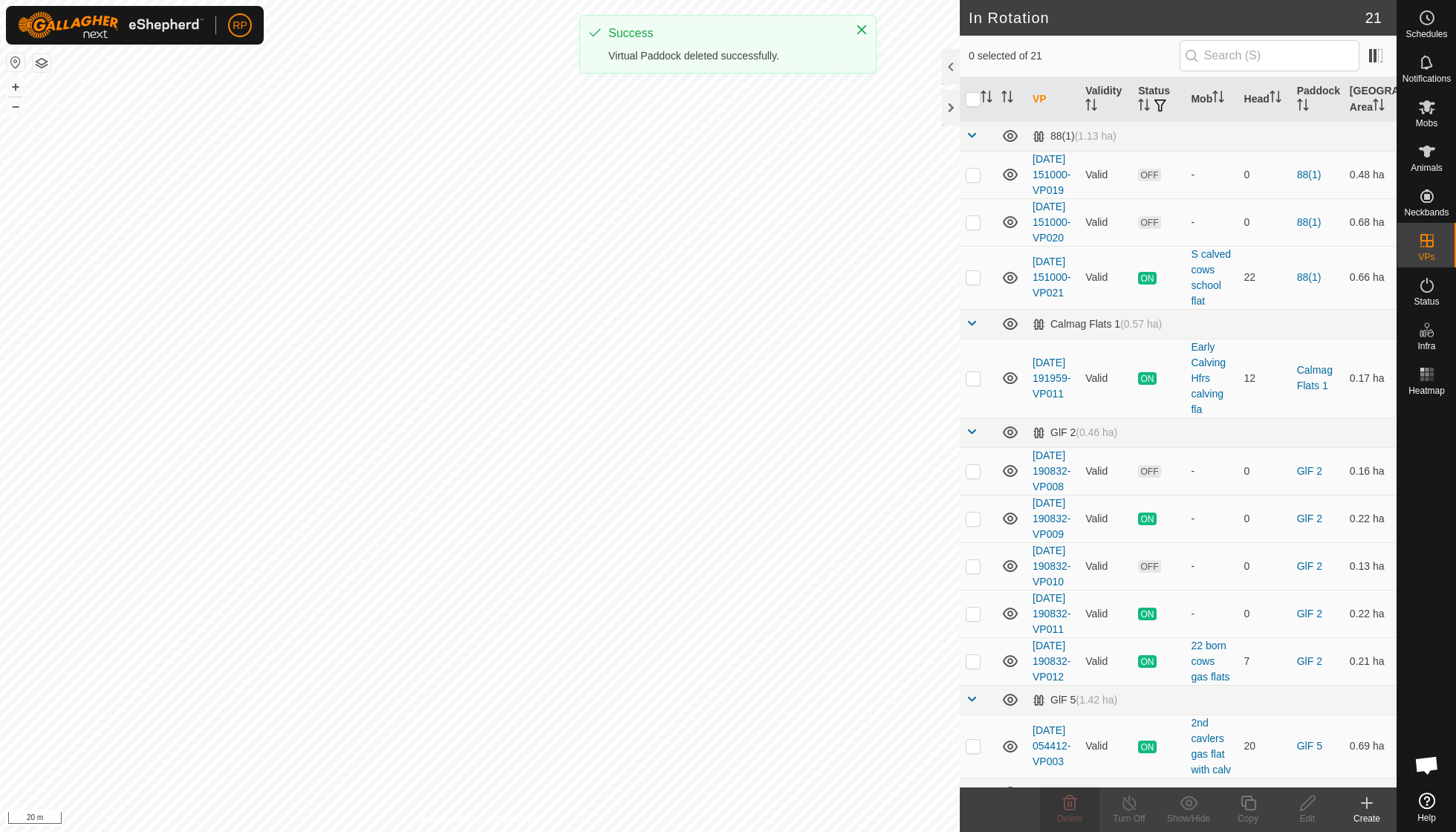
checkbox input "true"
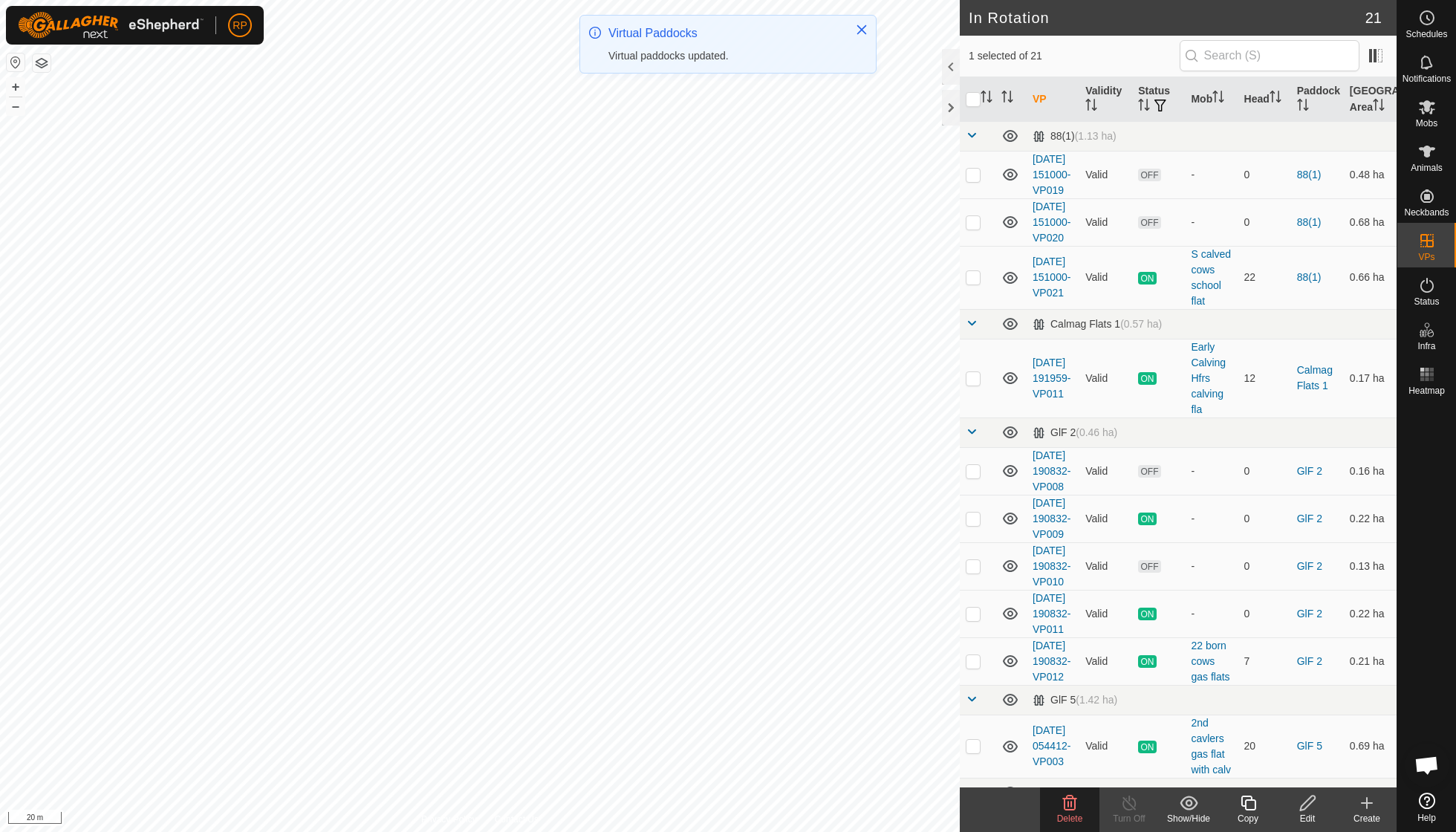
click at [1071, 806] on icon at bounding box center [1070, 803] width 14 height 15
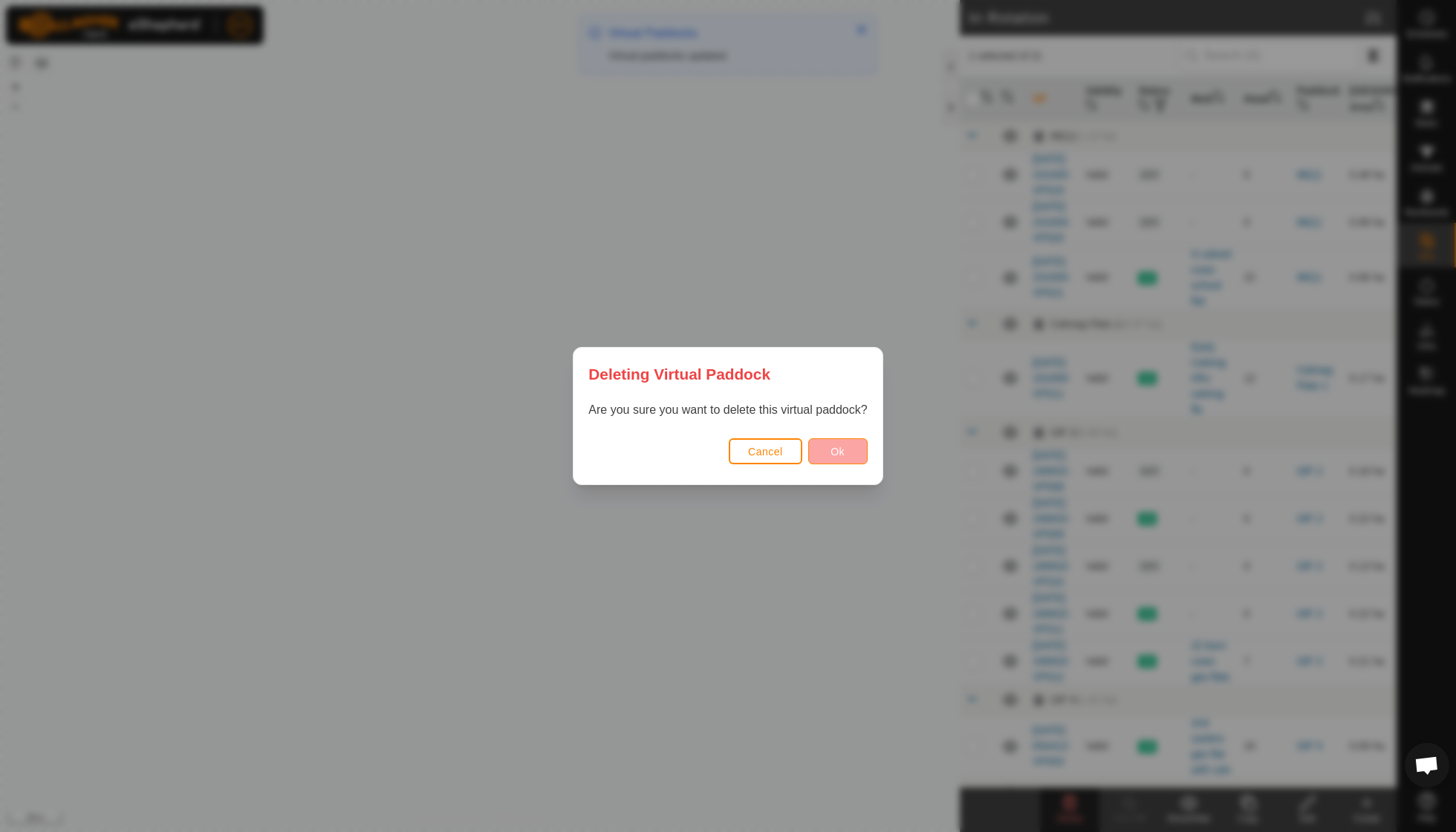
click at [833, 449] on span "Ok" at bounding box center [837, 451] width 14 height 12
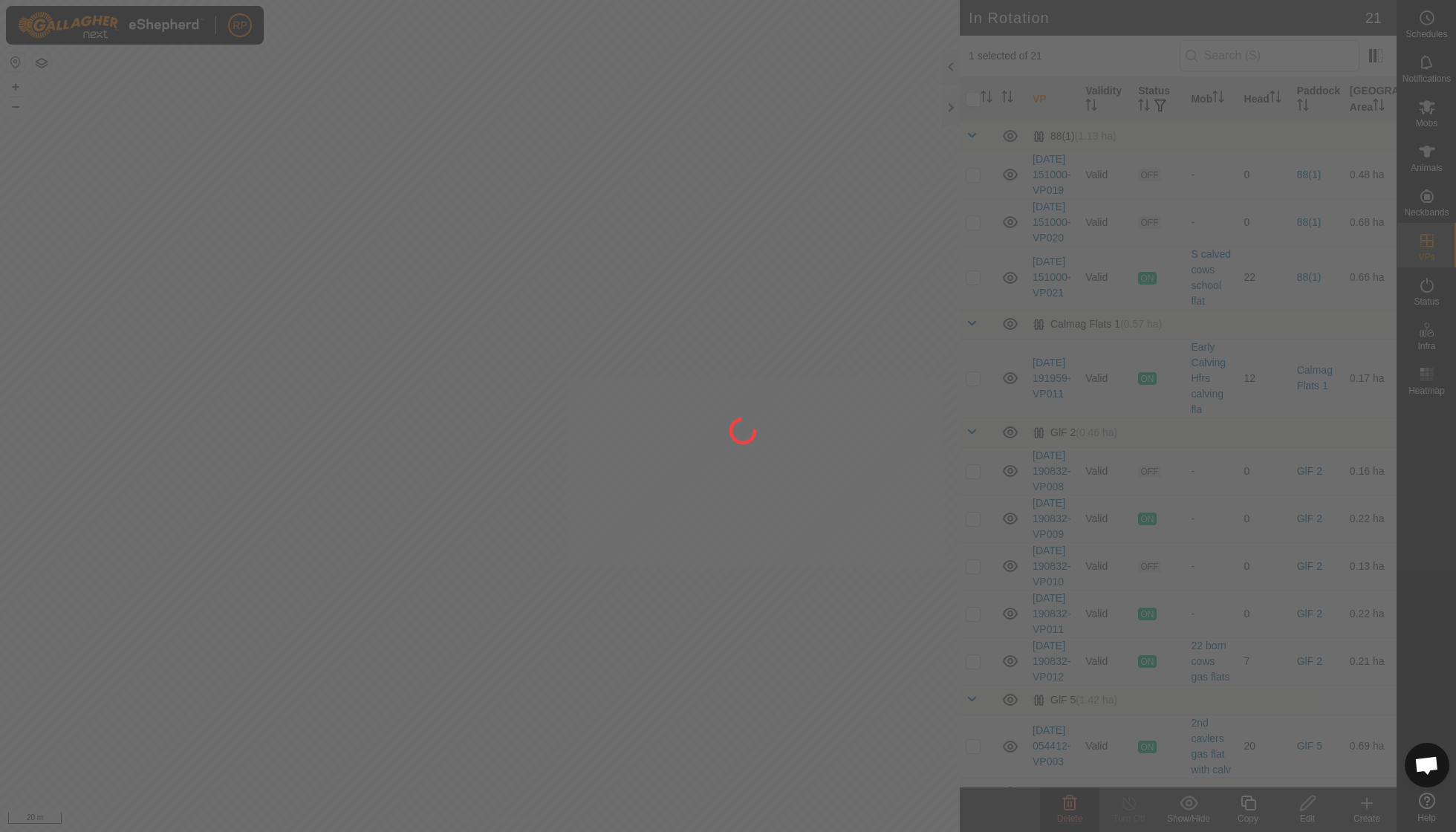
checkbox input "false"
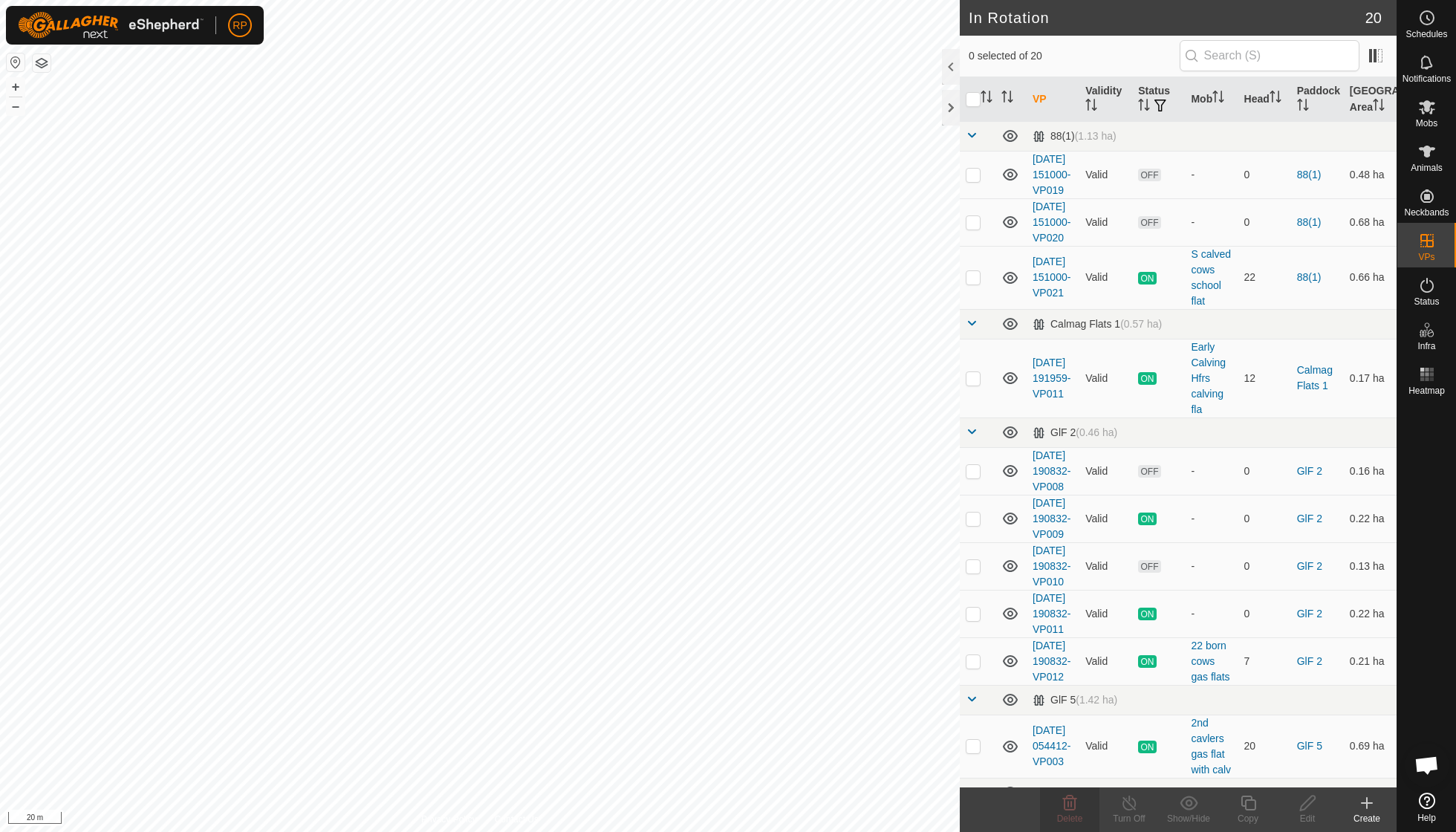
click at [482, 290] on div "RP Schedules Notifications Mobs Animals Neckbands VPs Status Infra Heatmap Help…" at bounding box center [728, 416] width 1456 height 832
click at [1073, 806] on icon at bounding box center [1070, 803] width 18 height 18
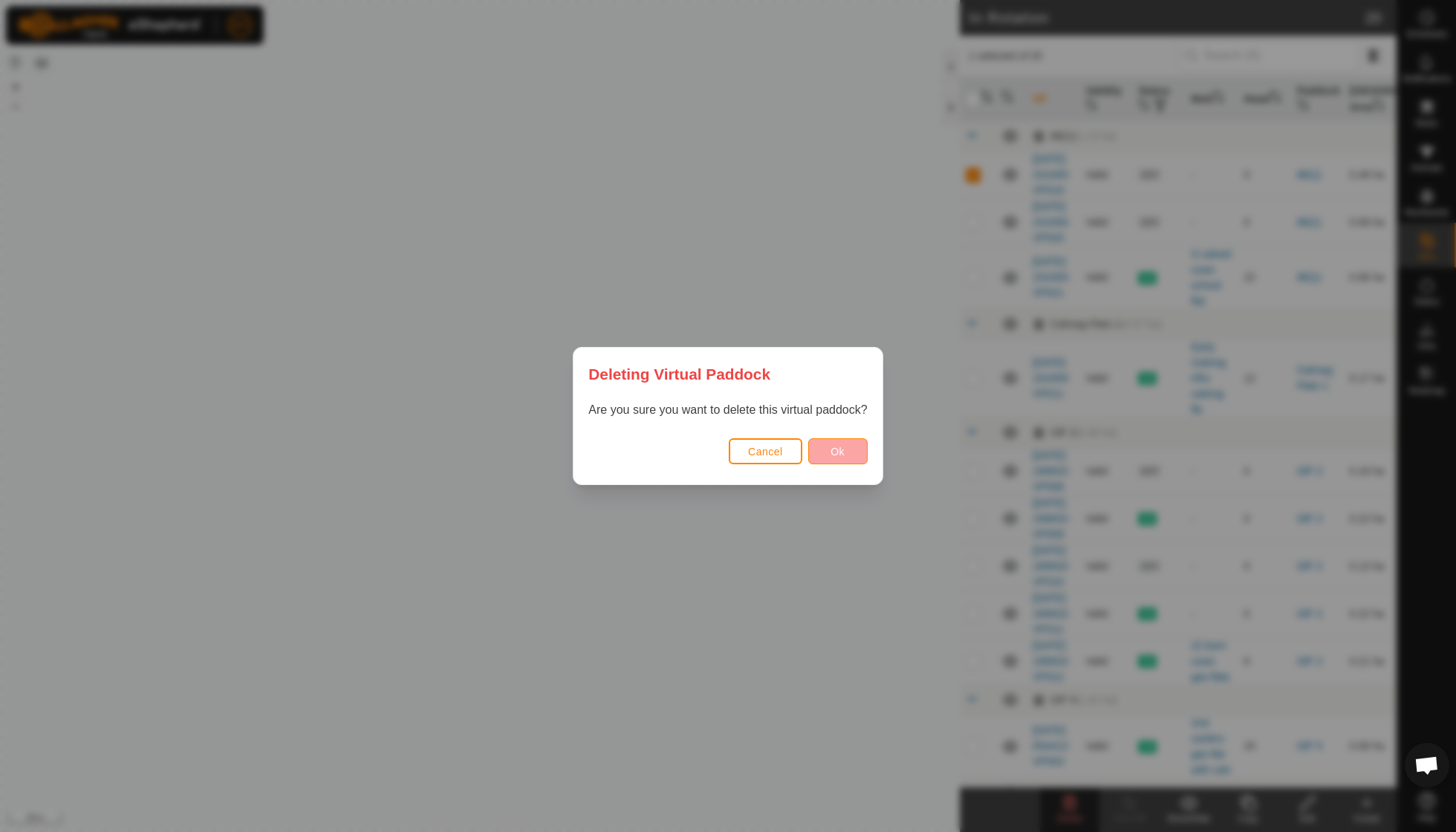
click at [830, 445] on button "Ok" at bounding box center [838, 451] width 60 height 26
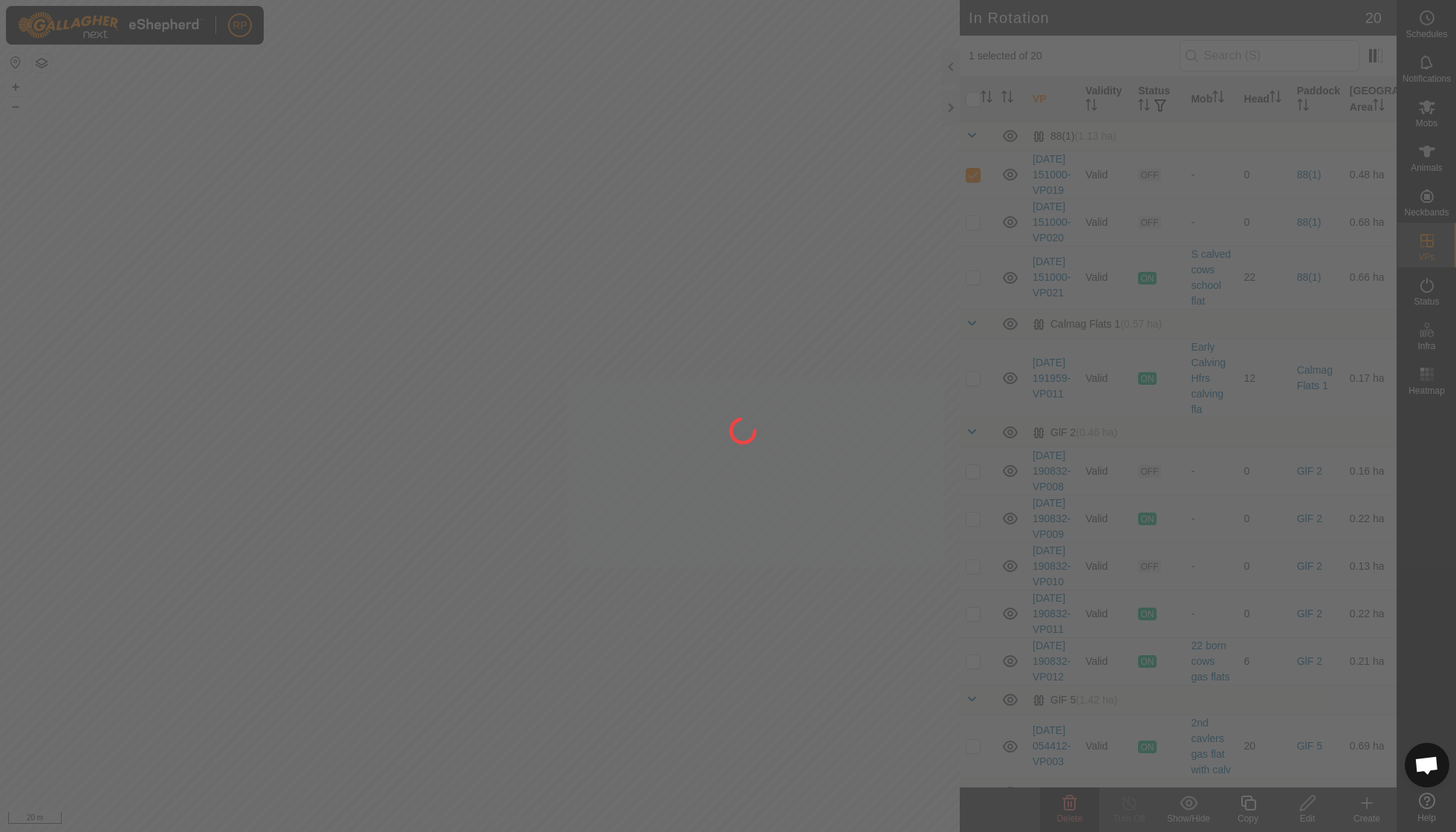
checkbox input "false"
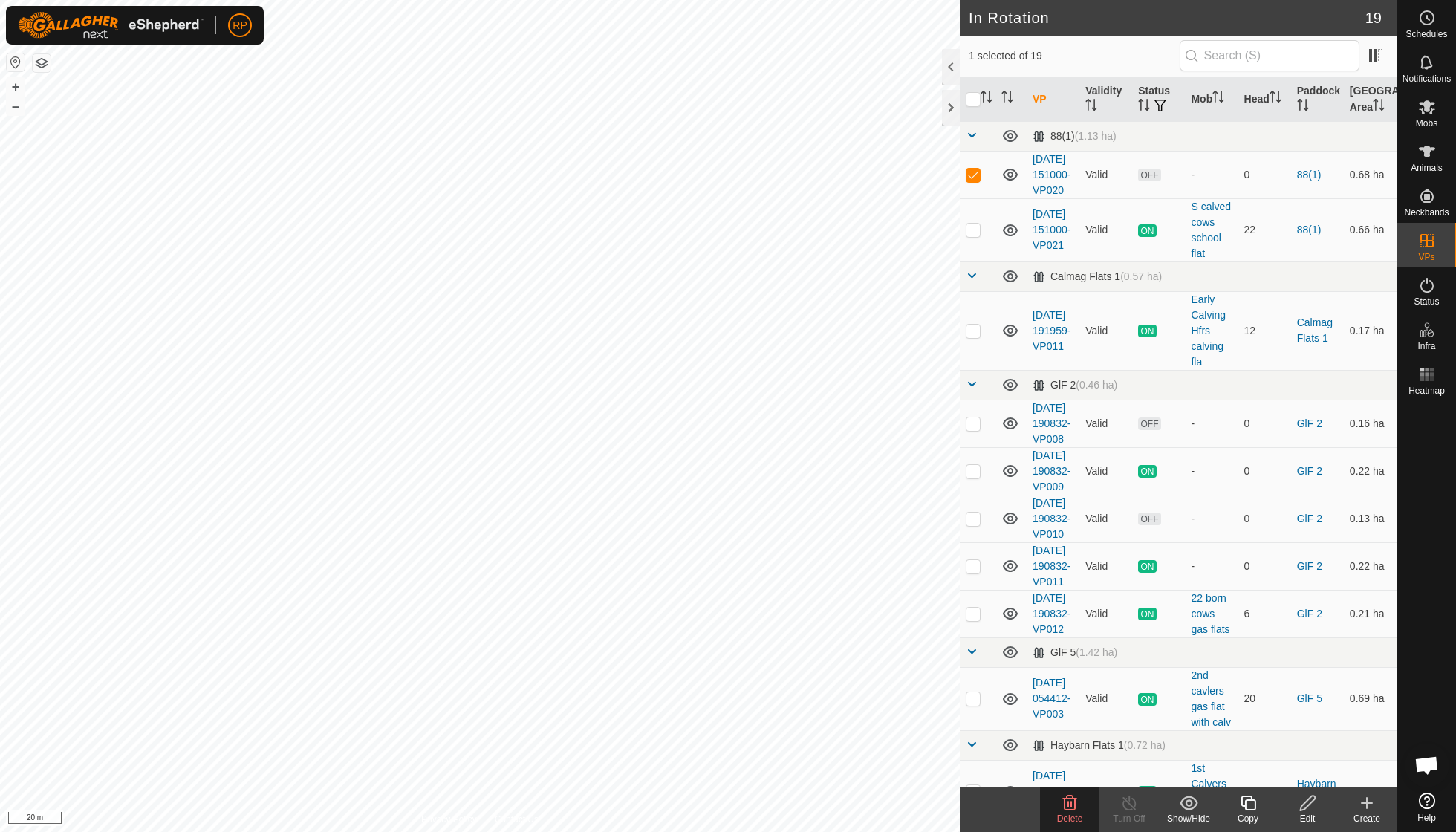
click at [1074, 803] on icon at bounding box center [1070, 803] width 14 height 15
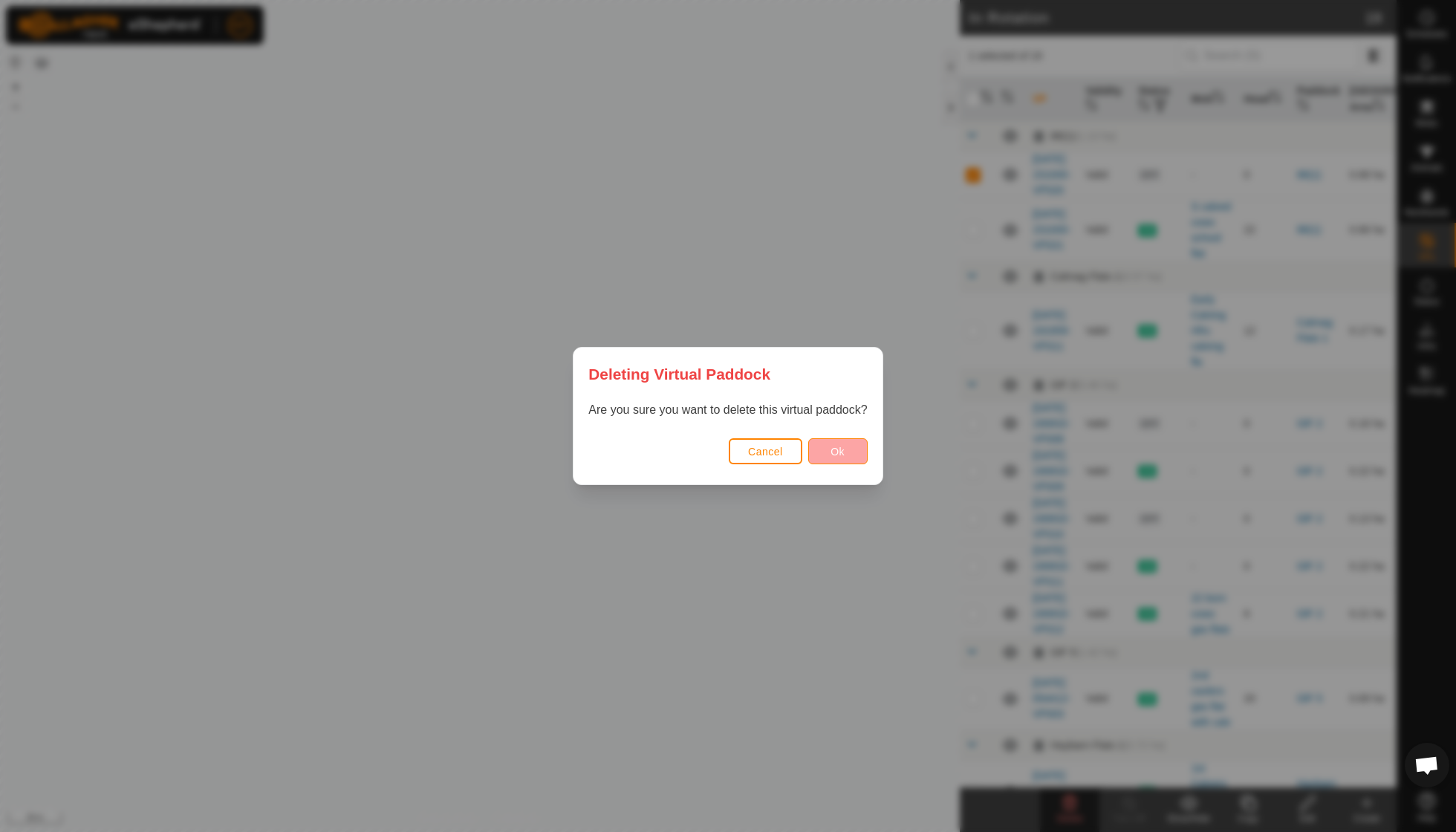
click at [836, 446] on span "Ok" at bounding box center [837, 451] width 14 height 12
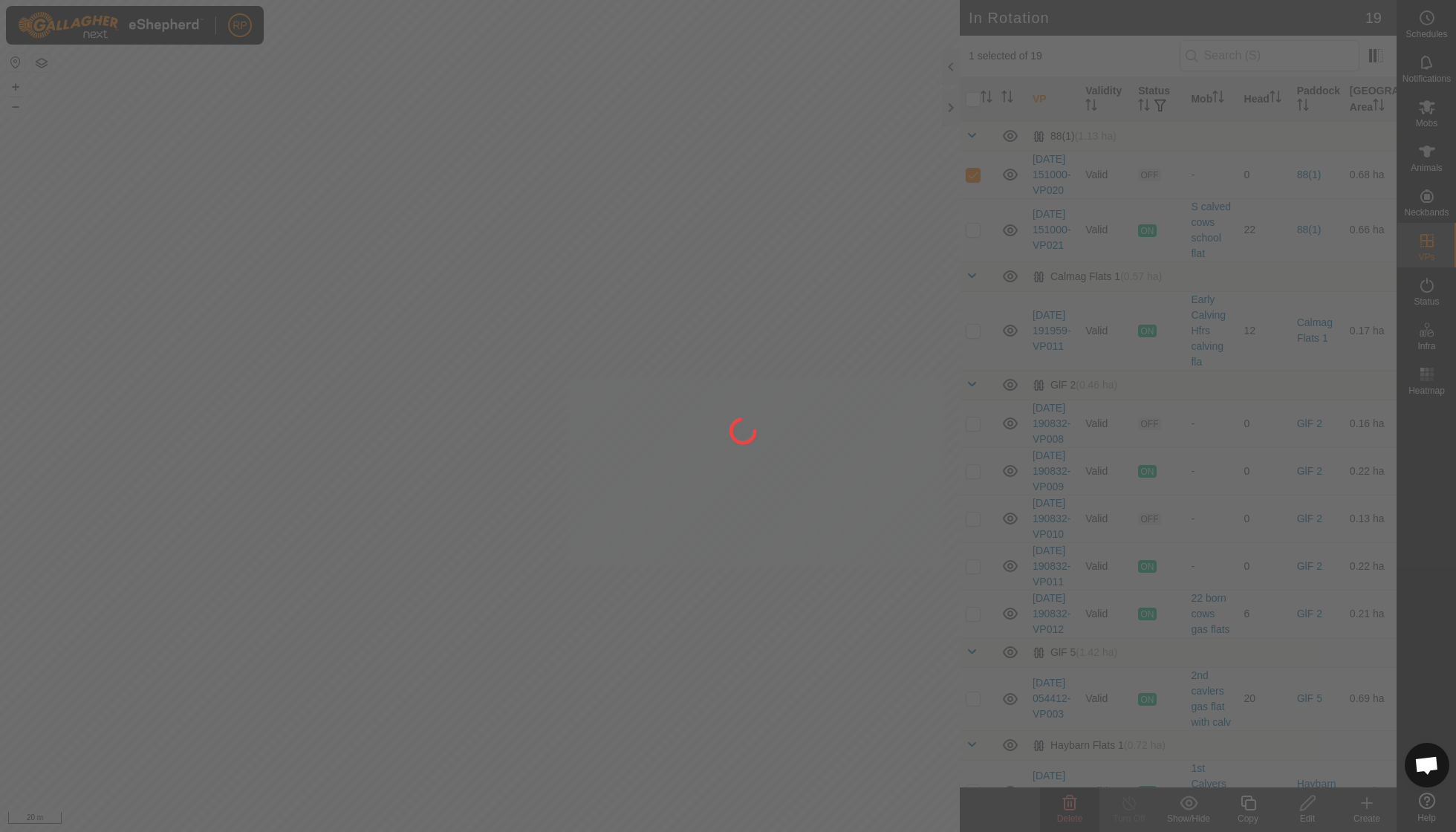
checkbox input "false"
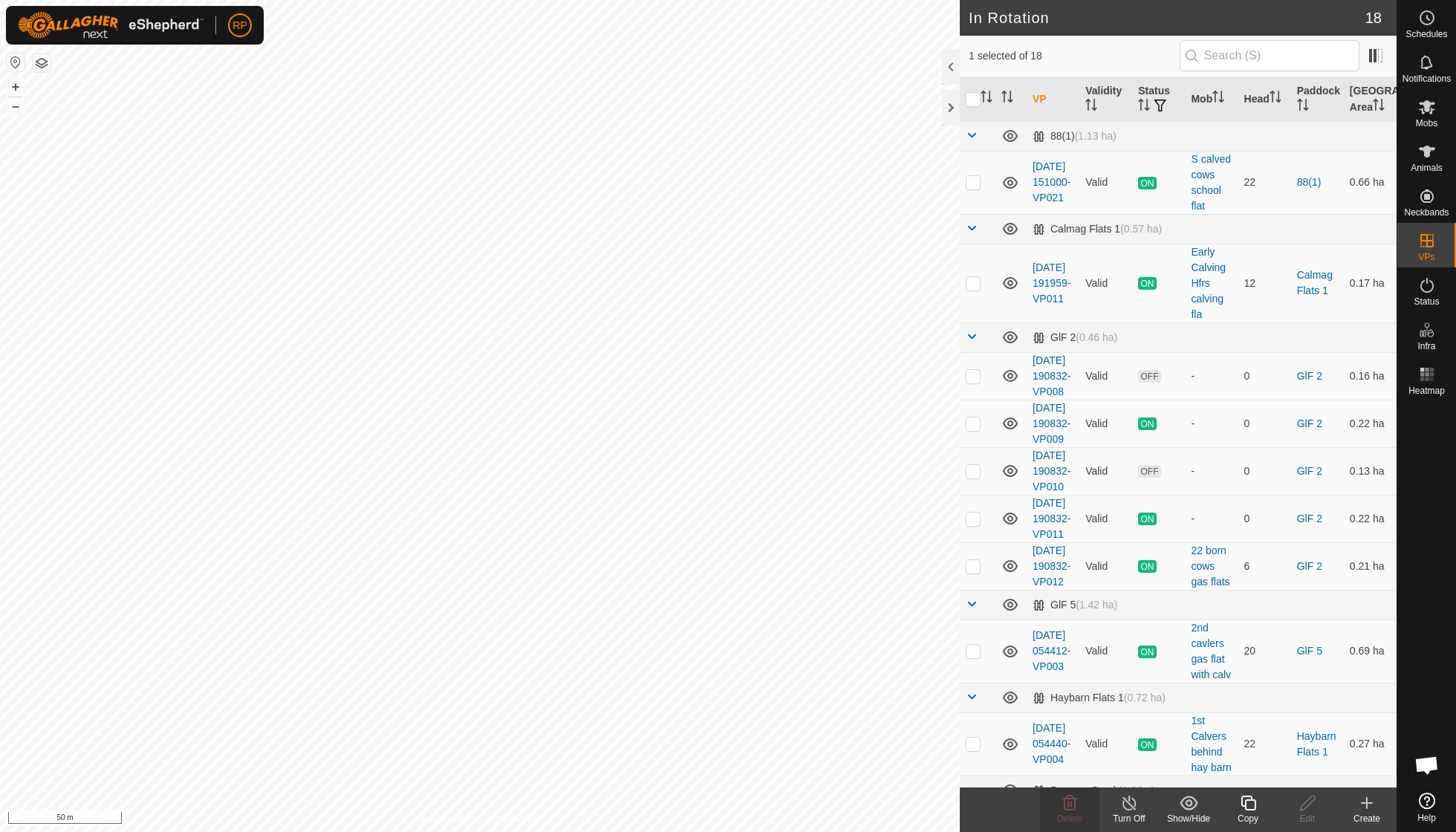
checkbox input "true"
checkbox input "false"
click at [1070, 806] on icon at bounding box center [1070, 803] width 18 height 18
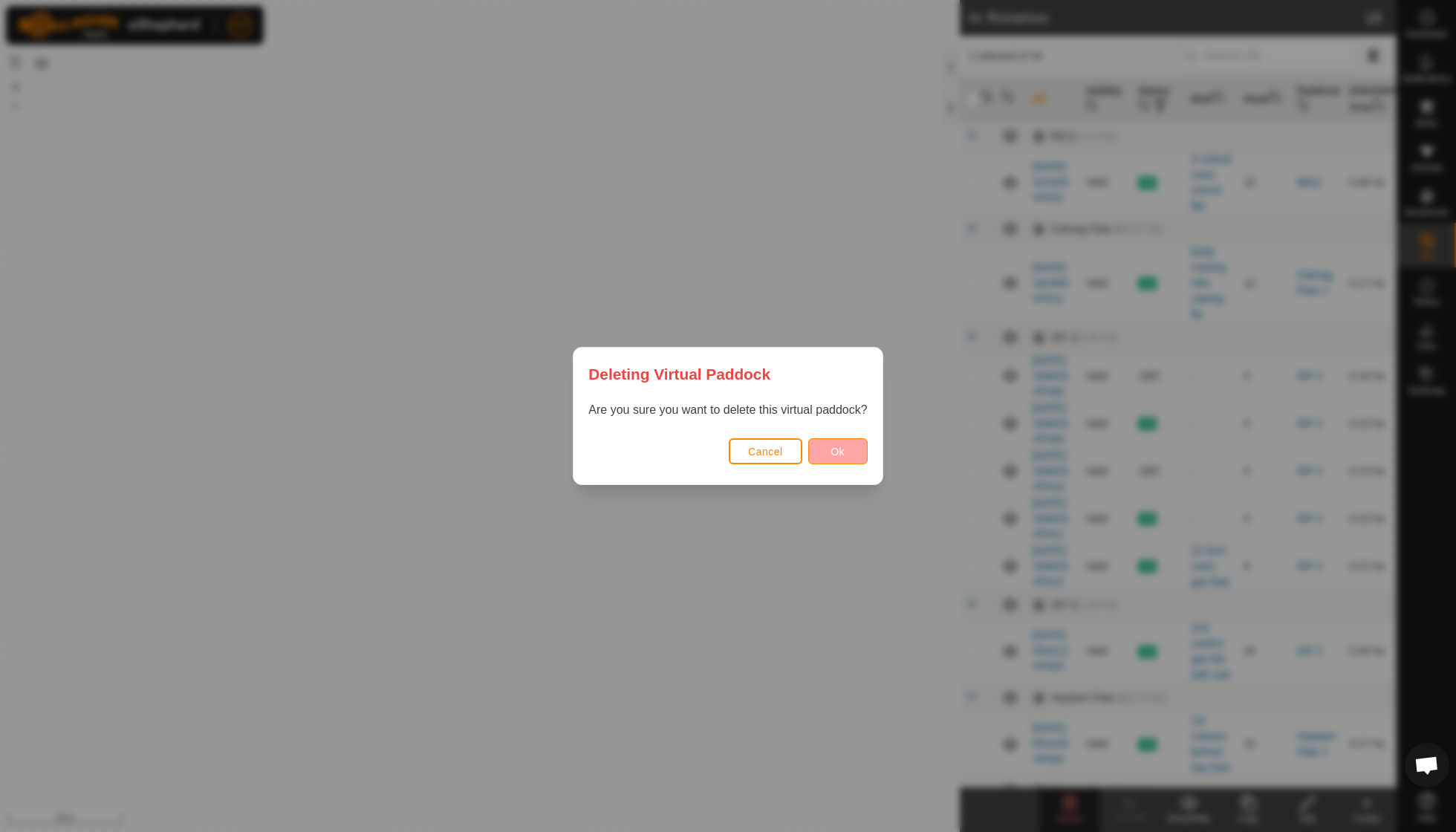
click at [822, 451] on button "Ok" at bounding box center [838, 451] width 60 height 26
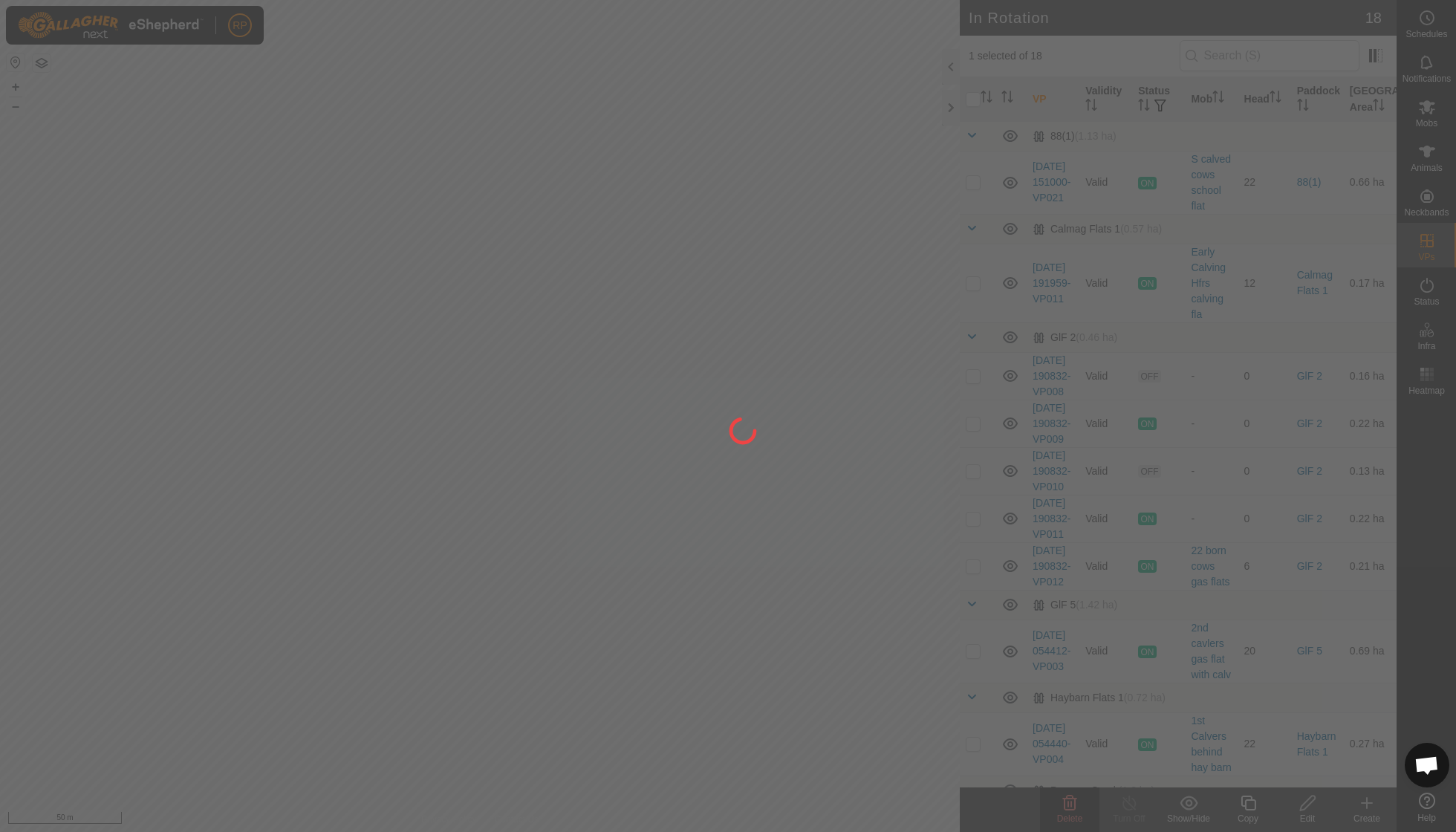
checkbox input "false"
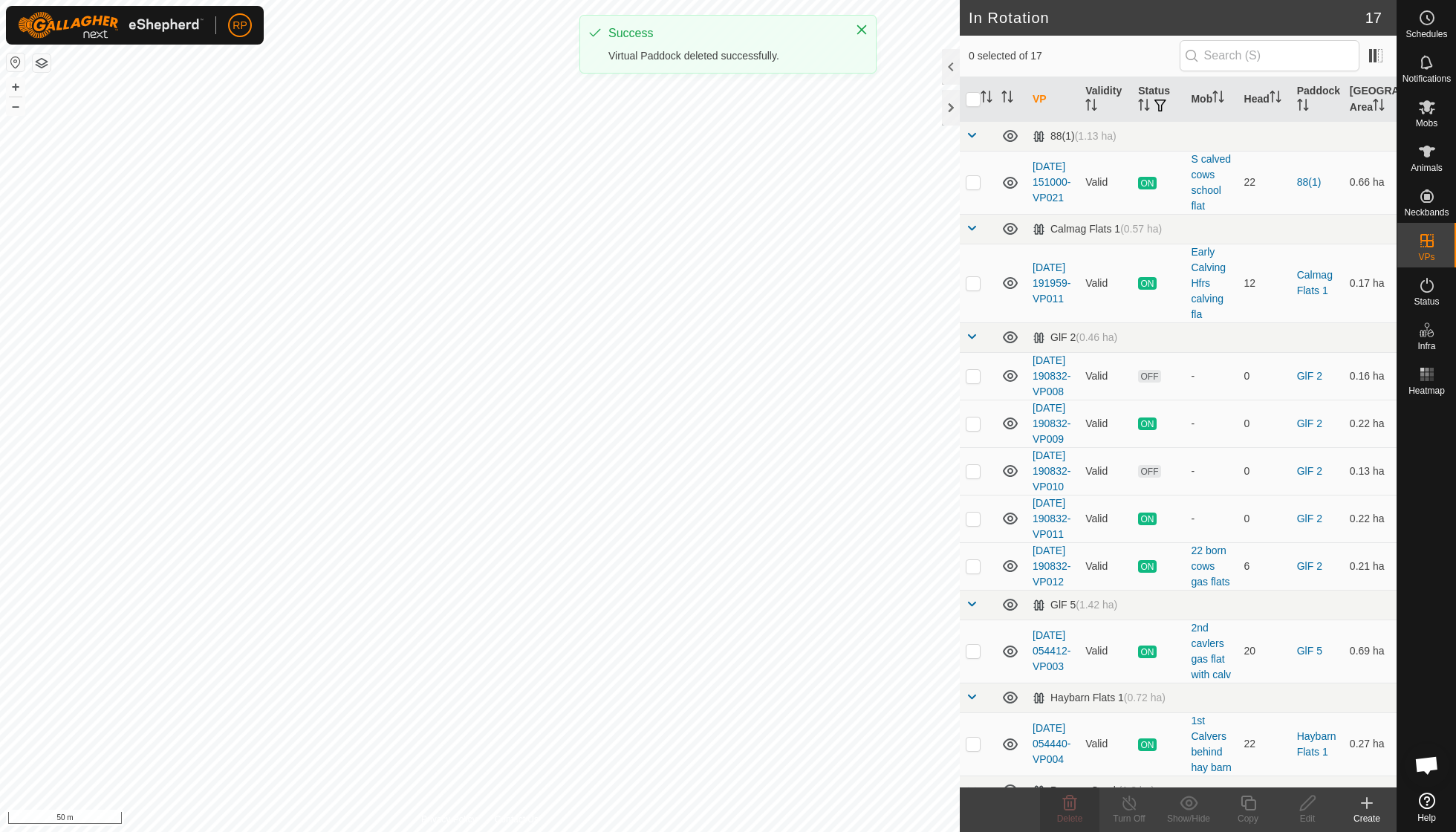
checkbox input "true"
checkbox input "false"
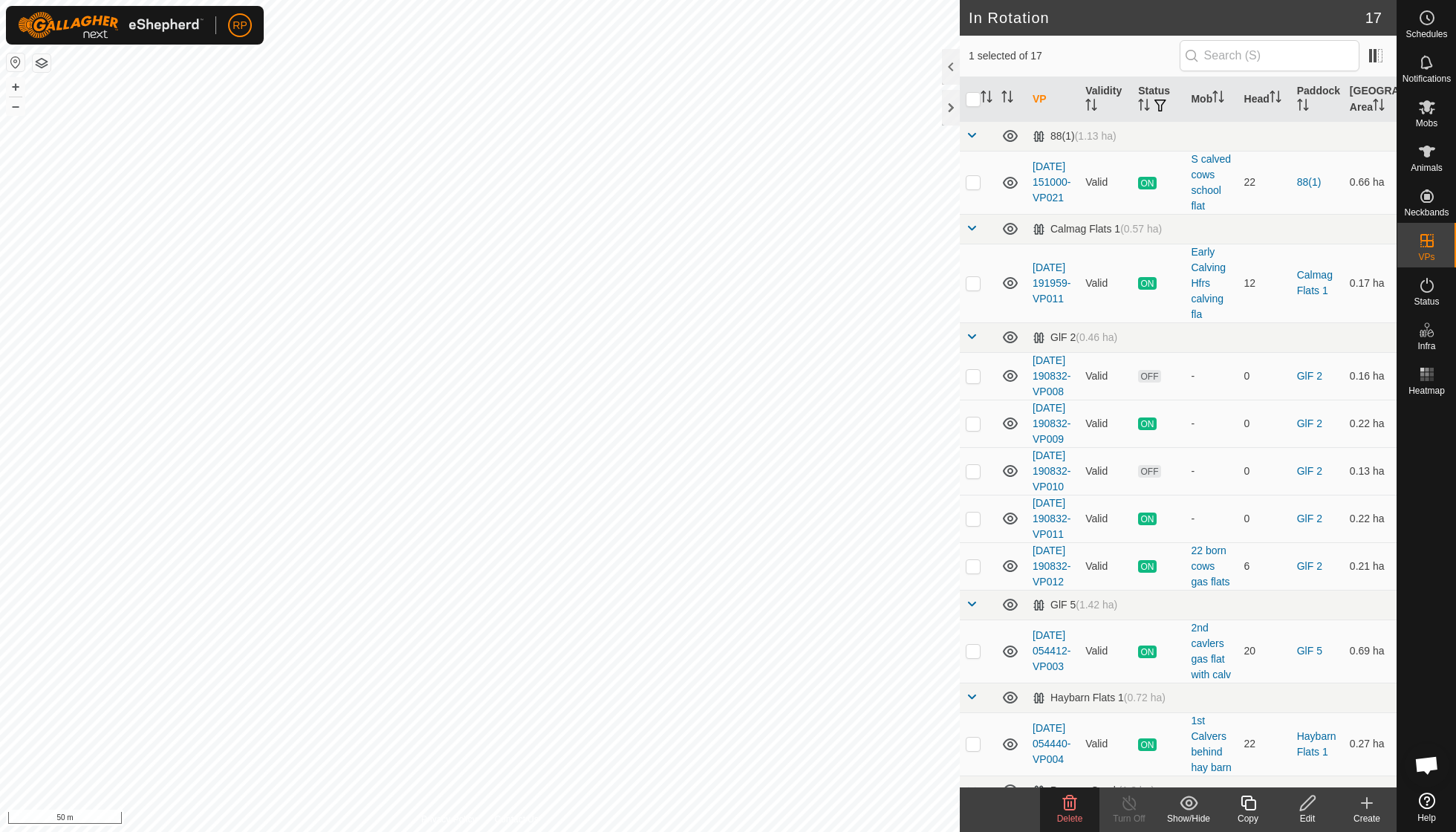
click at [1074, 806] on icon at bounding box center [1070, 803] width 18 height 18
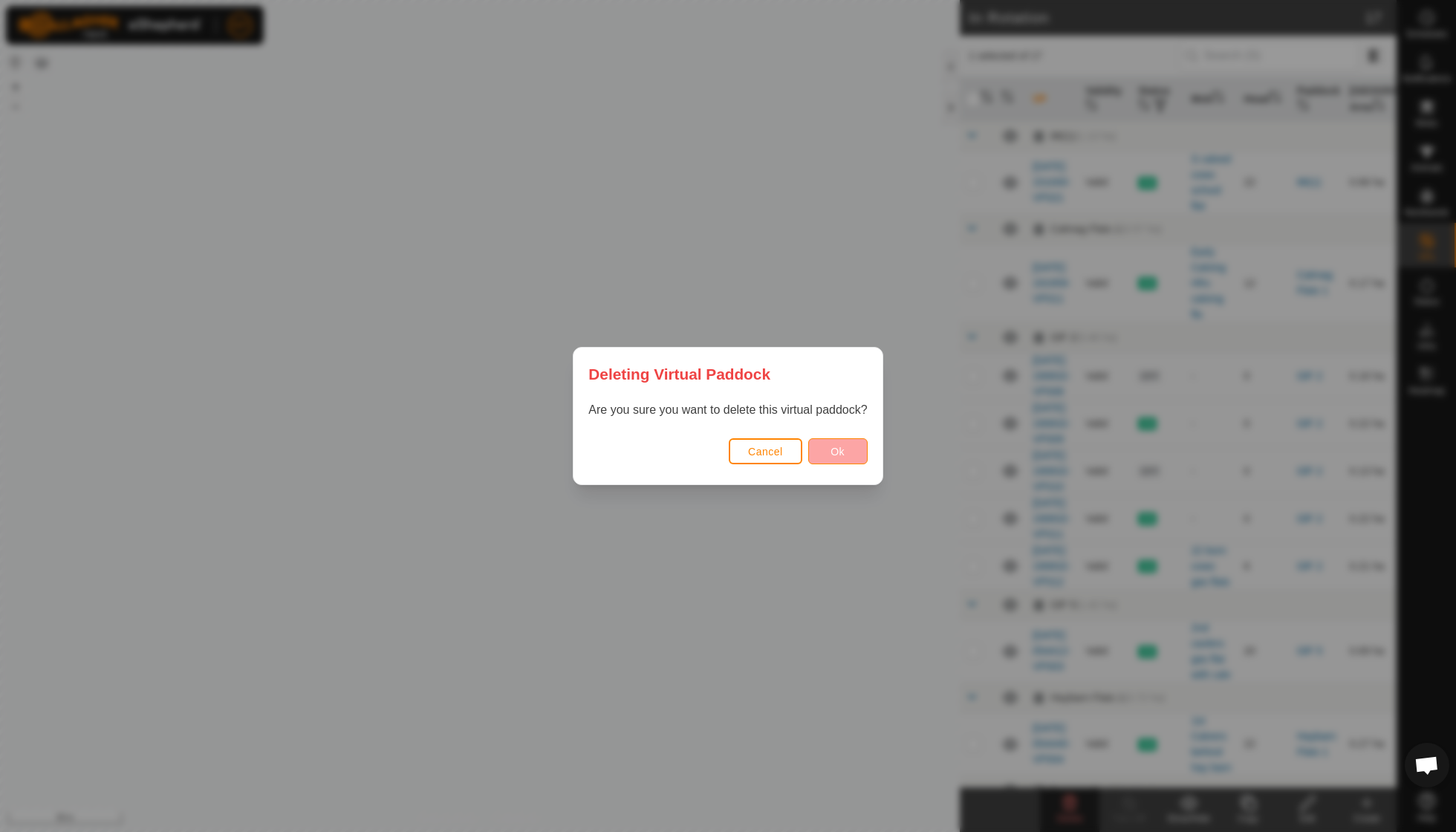
click at [844, 452] on span "Ok" at bounding box center [837, 451] width 14 height 12
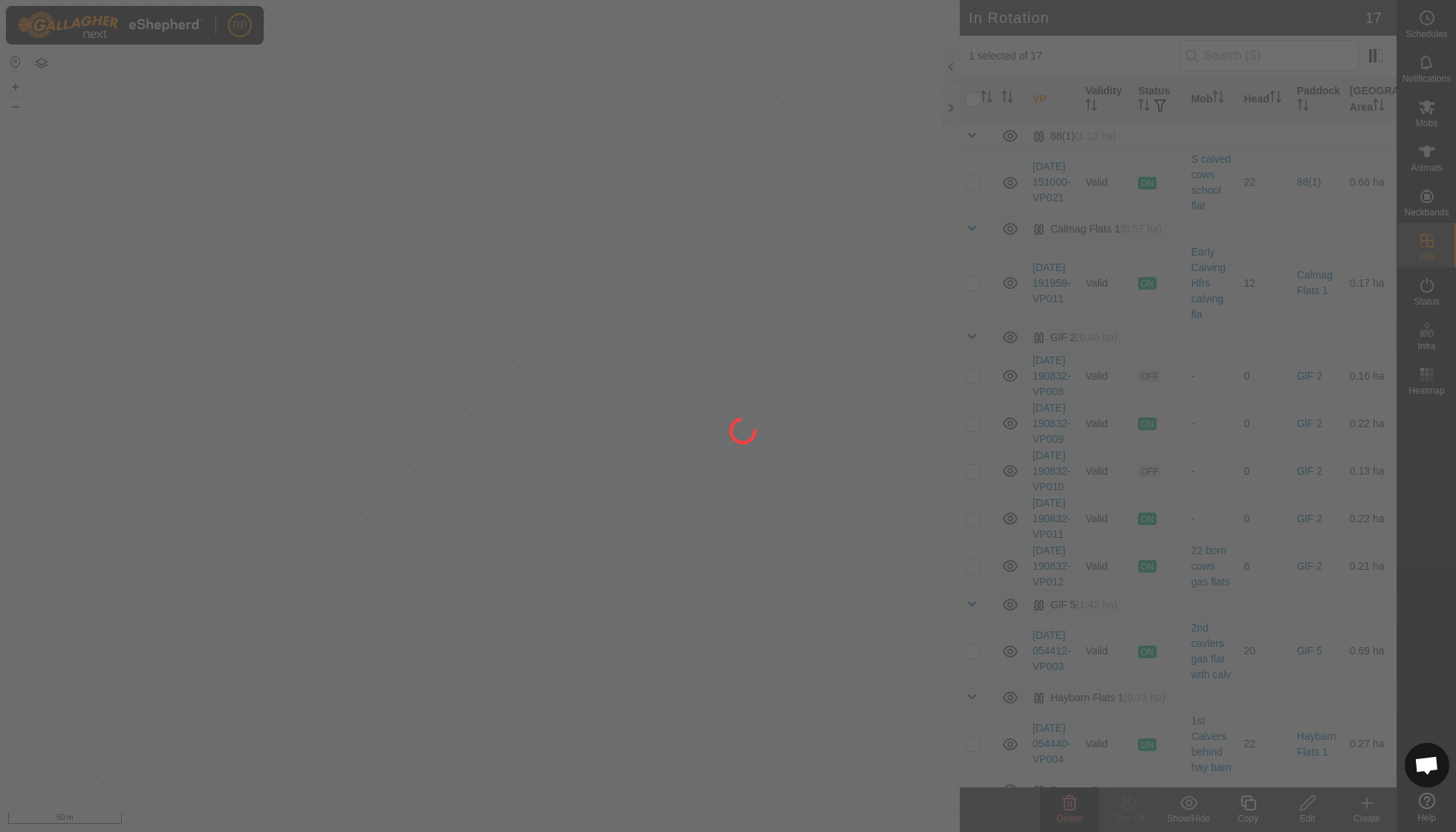
checkbox input "false"
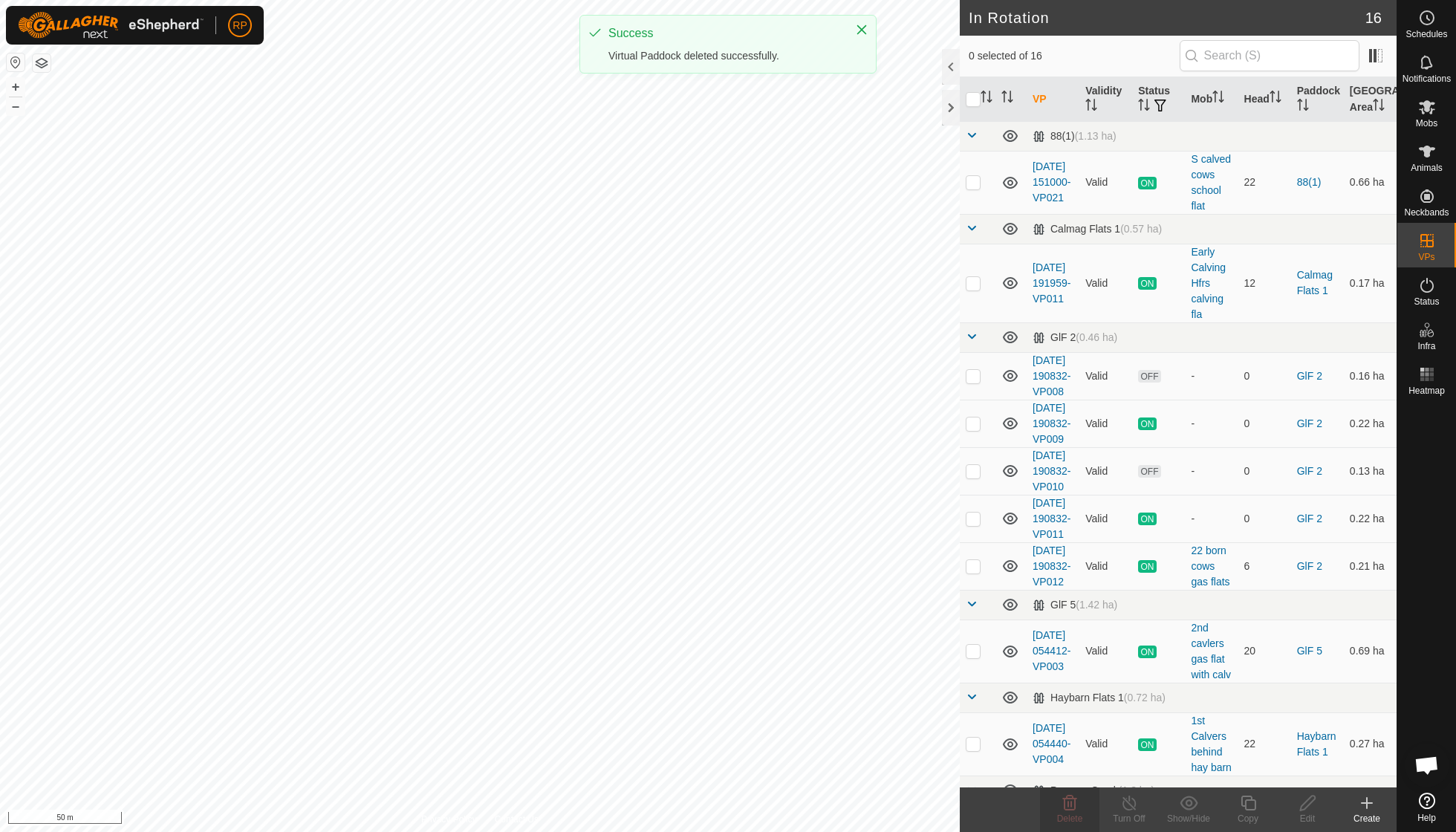
checkbox input "true"
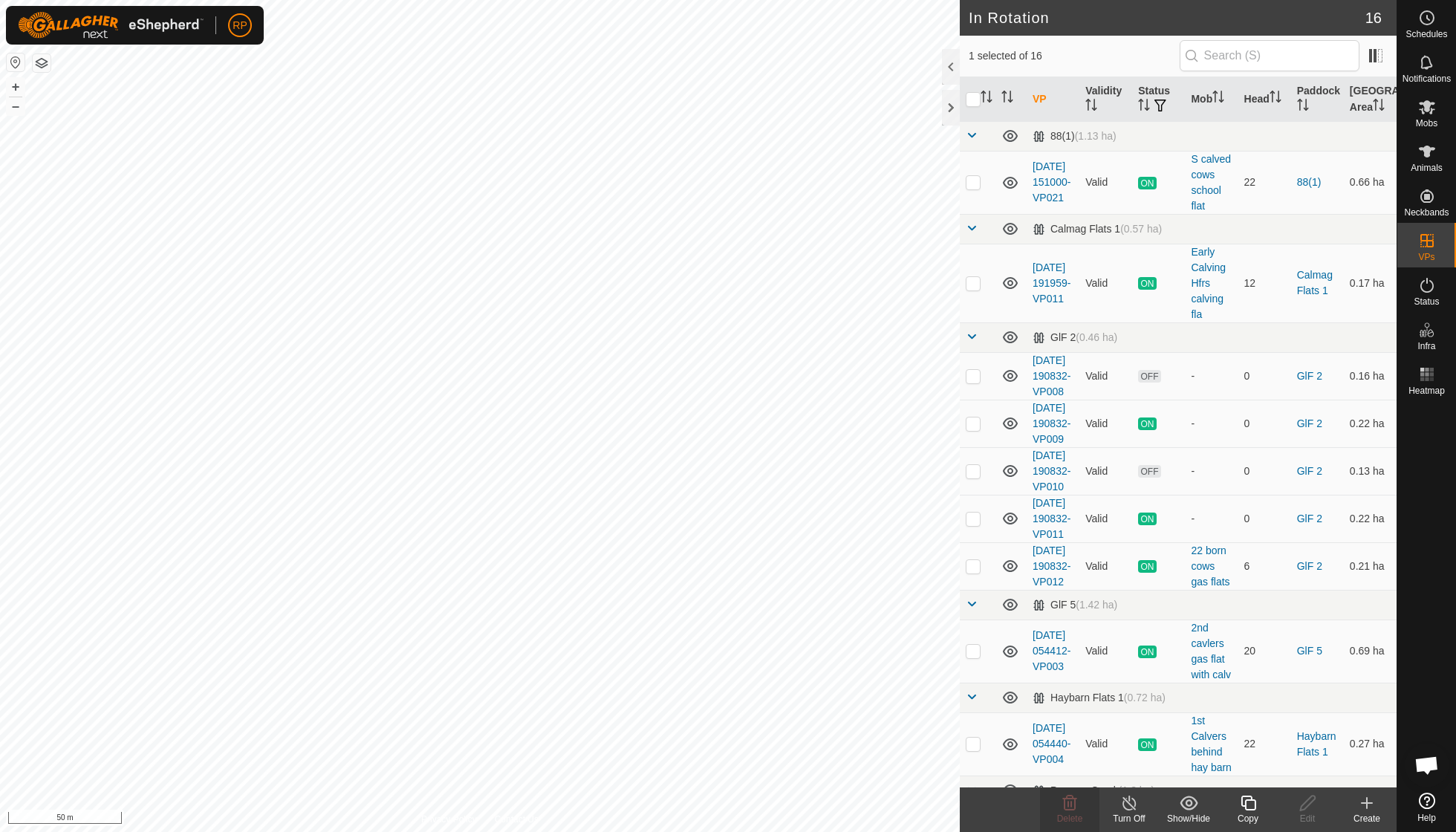
checkbox input "true"
checkbox input "false"
click at [1067, 800] on icon at bounding box center [1070, 803] width 18 height 18
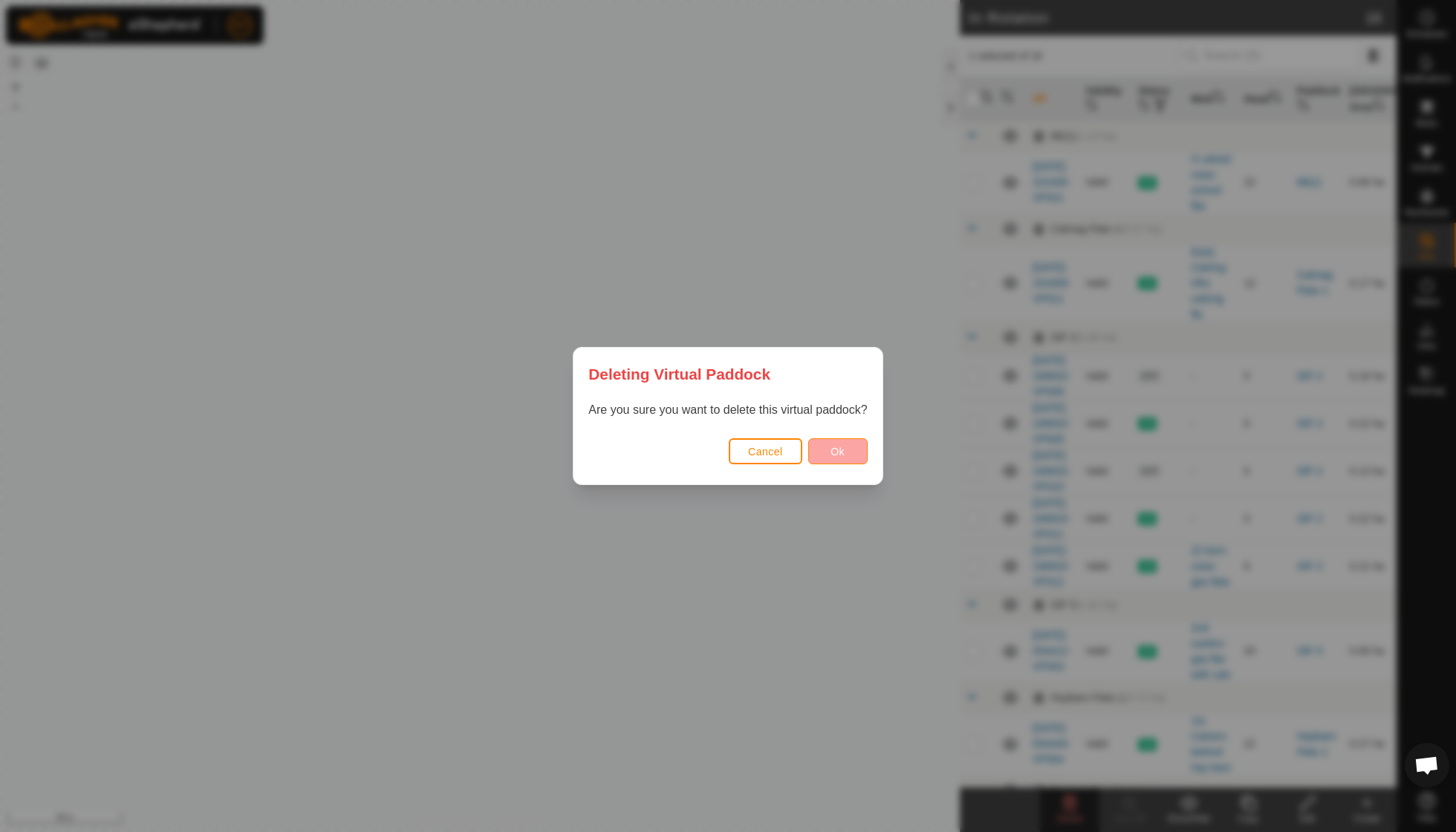
click at [839, 451] on span "Ok" at bounding box center [837, 451] width 14 height 12
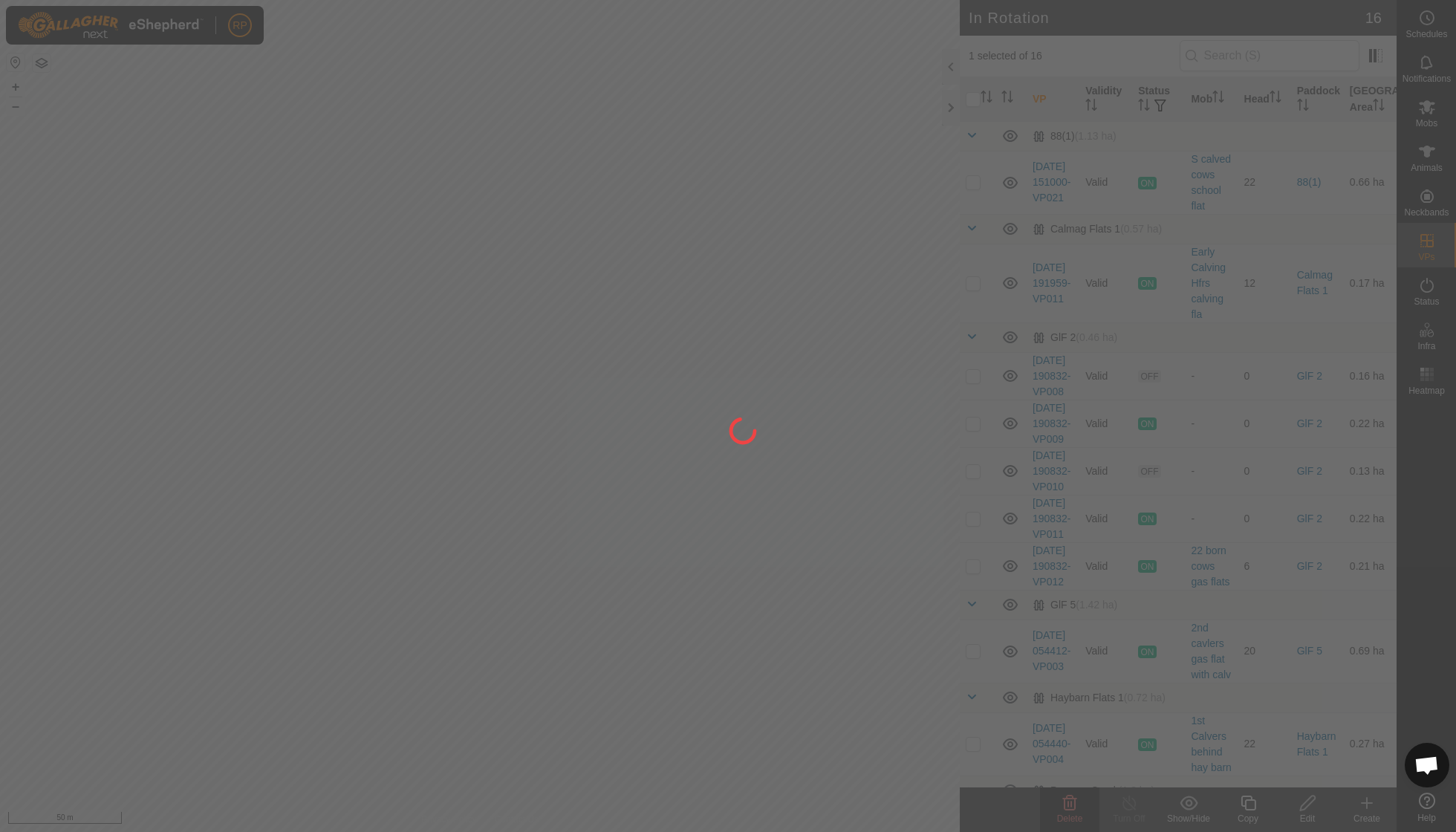
checkbox input "false"
drag, startPoint x: 312, startPoint y: 678, endPoint x: 279, endPoint y: 709, distance: 45.3
click at [289, 707] on div at bounding box center [728, 416] width 1456 height 832
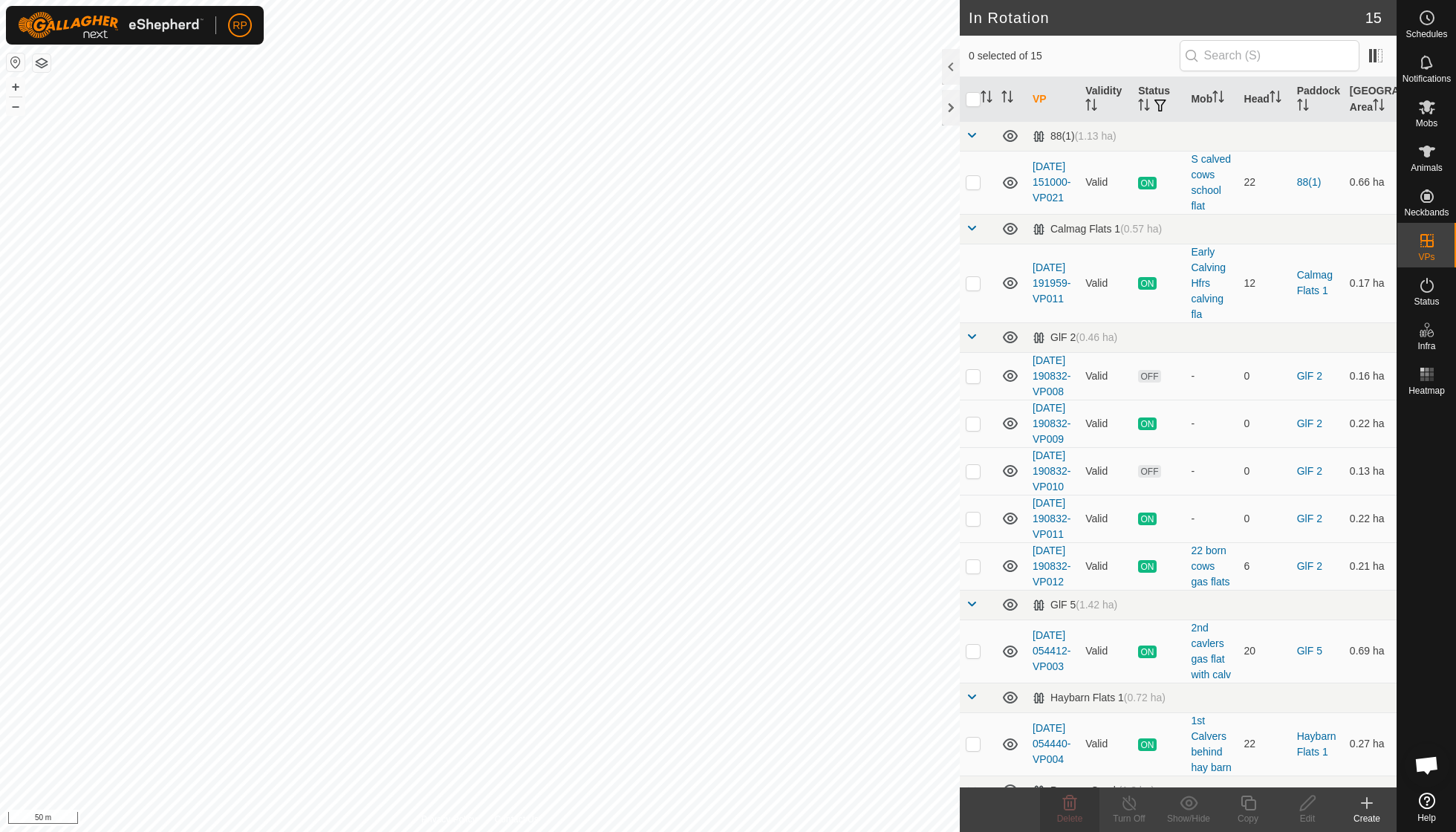
checkbox input "true"
checkbox input "false"
click at [1070, 804] on icon at bounding box center [1070, 803] width 18 height 18
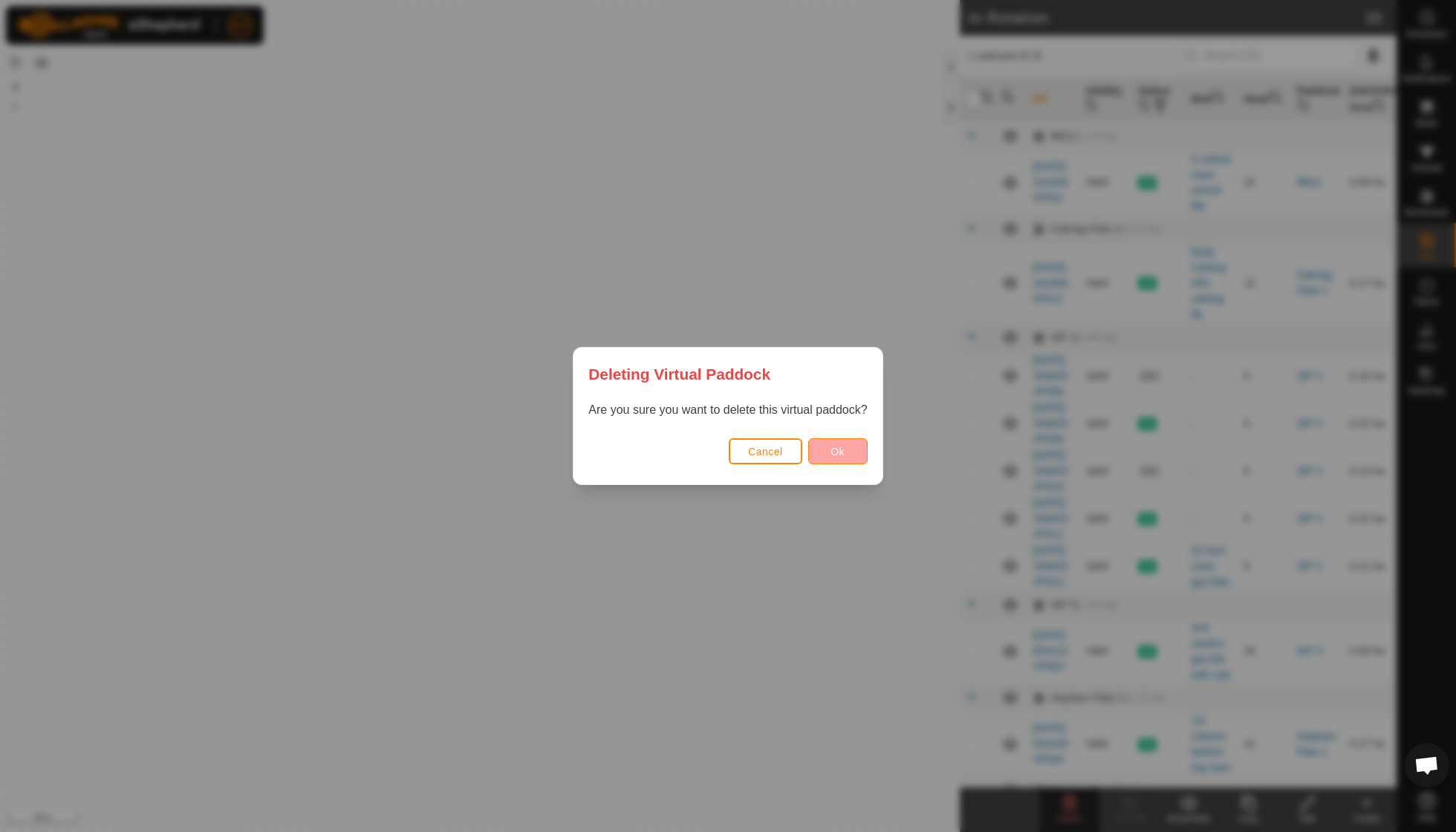
click at [843, 459] on button "Ok" at bounding box center [838, 451] width 60 height 26
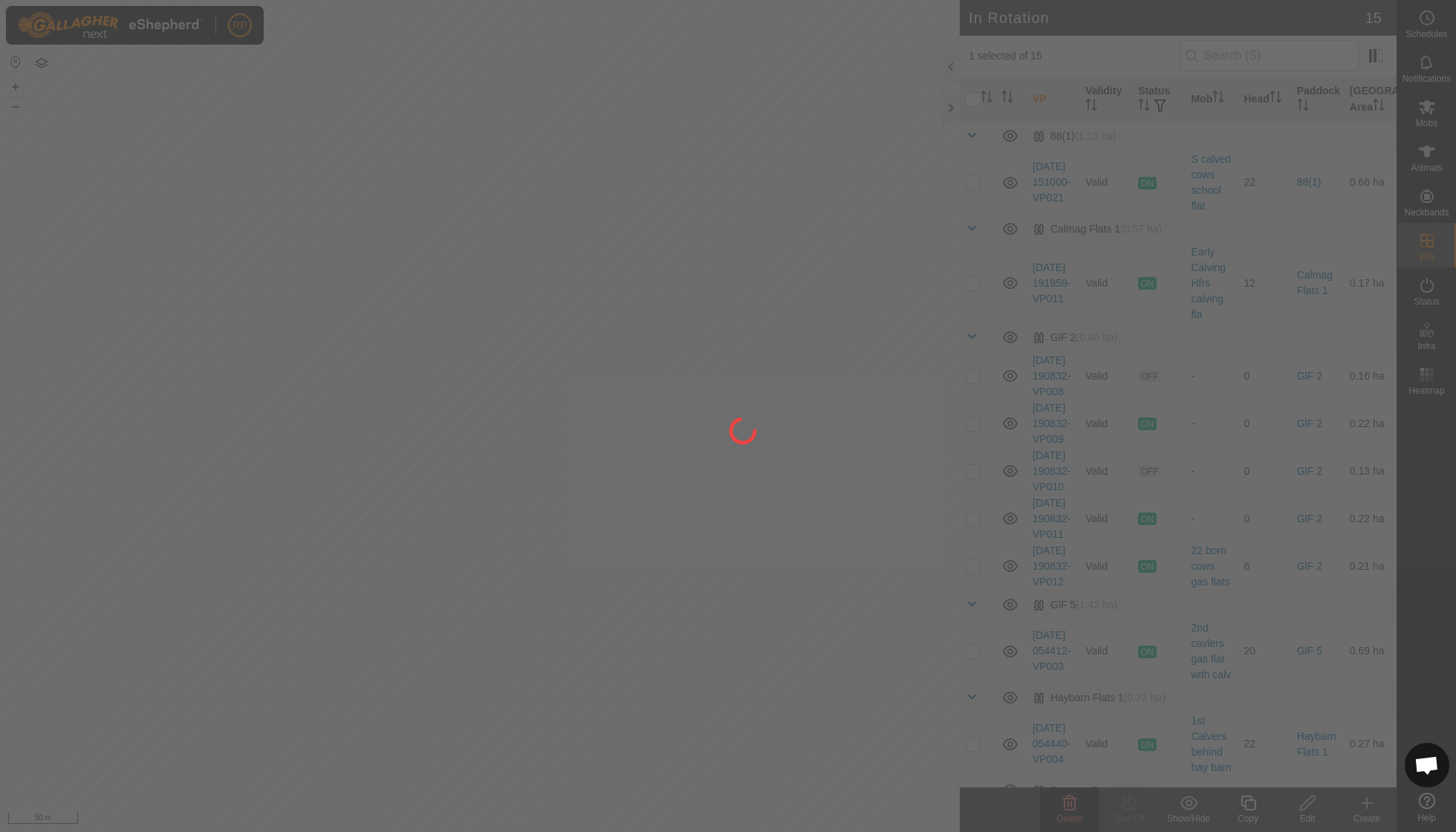
checkbox input "false"
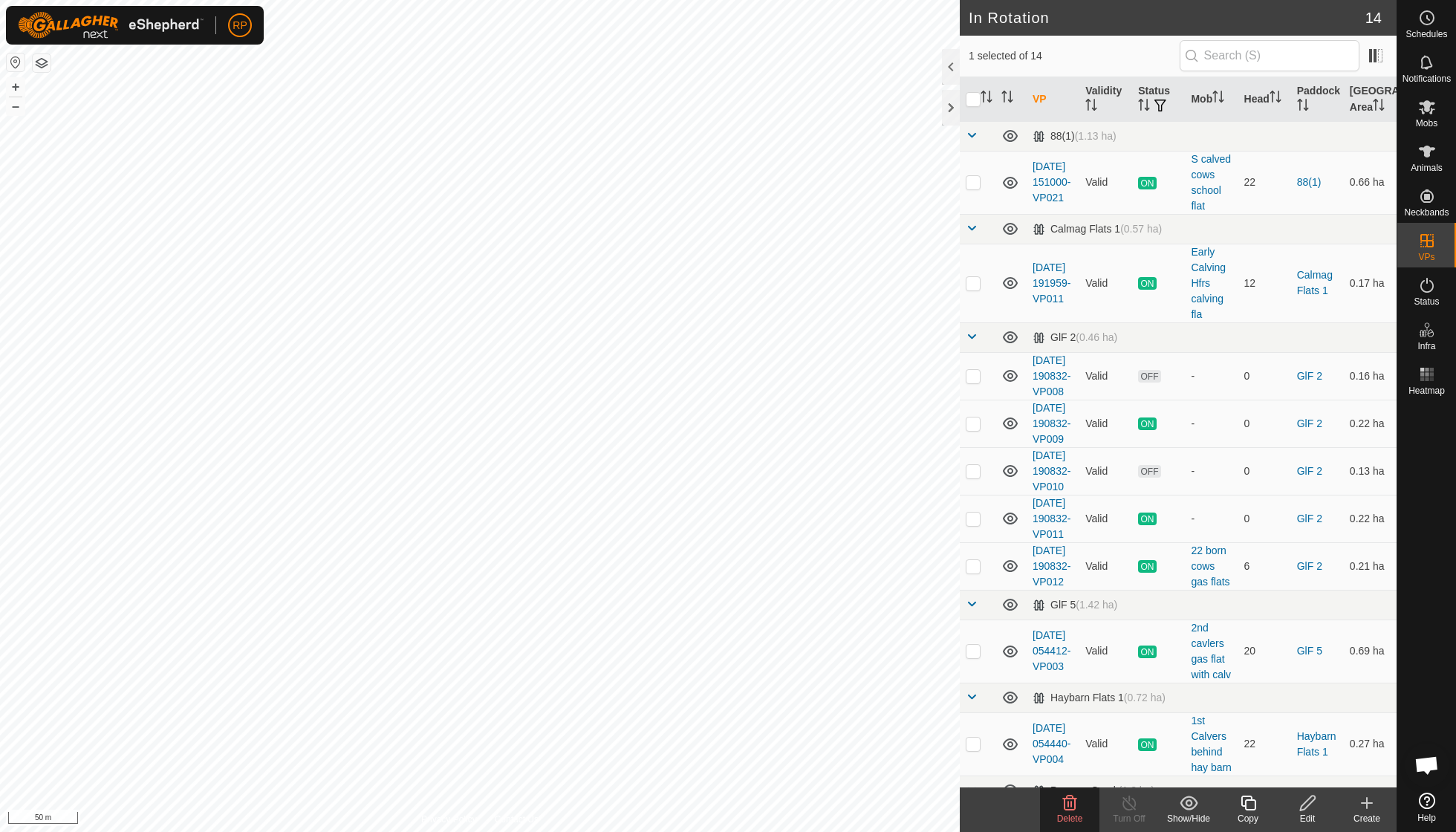
click at [1070, 800] on icon at bounding box center [1070, 803] width 18 height 18
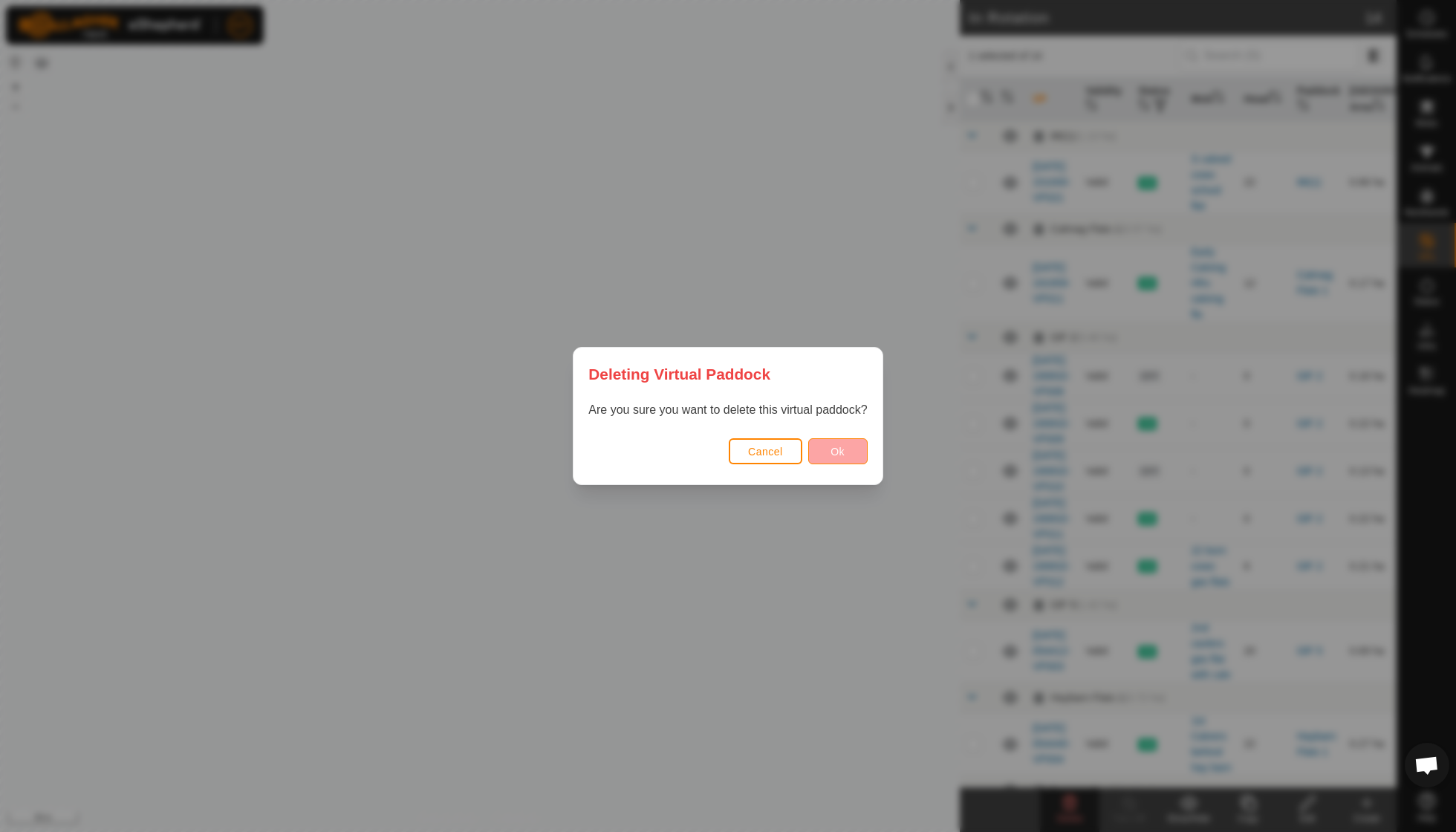
click at [836, 447] on span "Ok" at bounding box center [837, 451] width 14 height 12
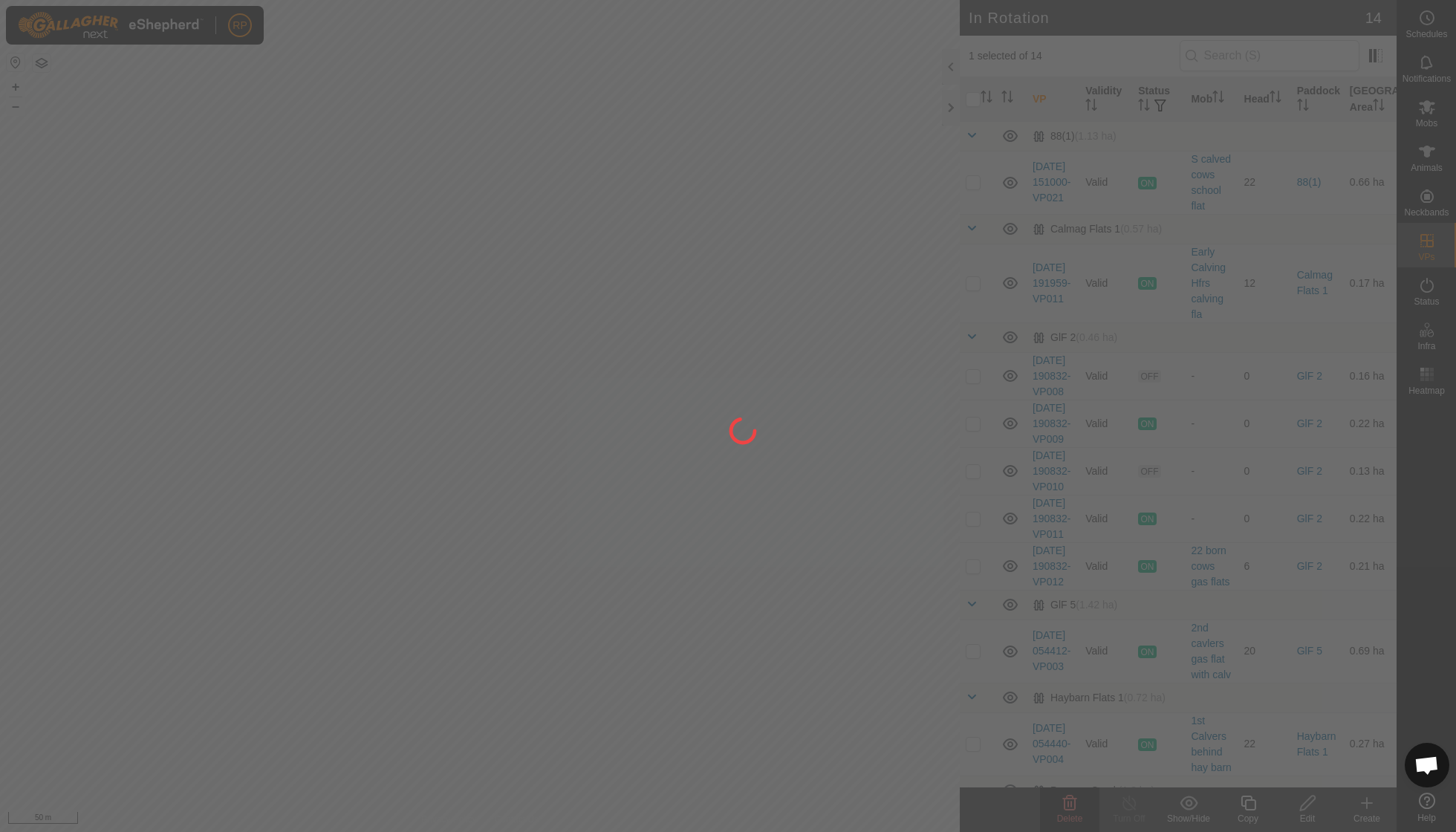
checkbox input "false"
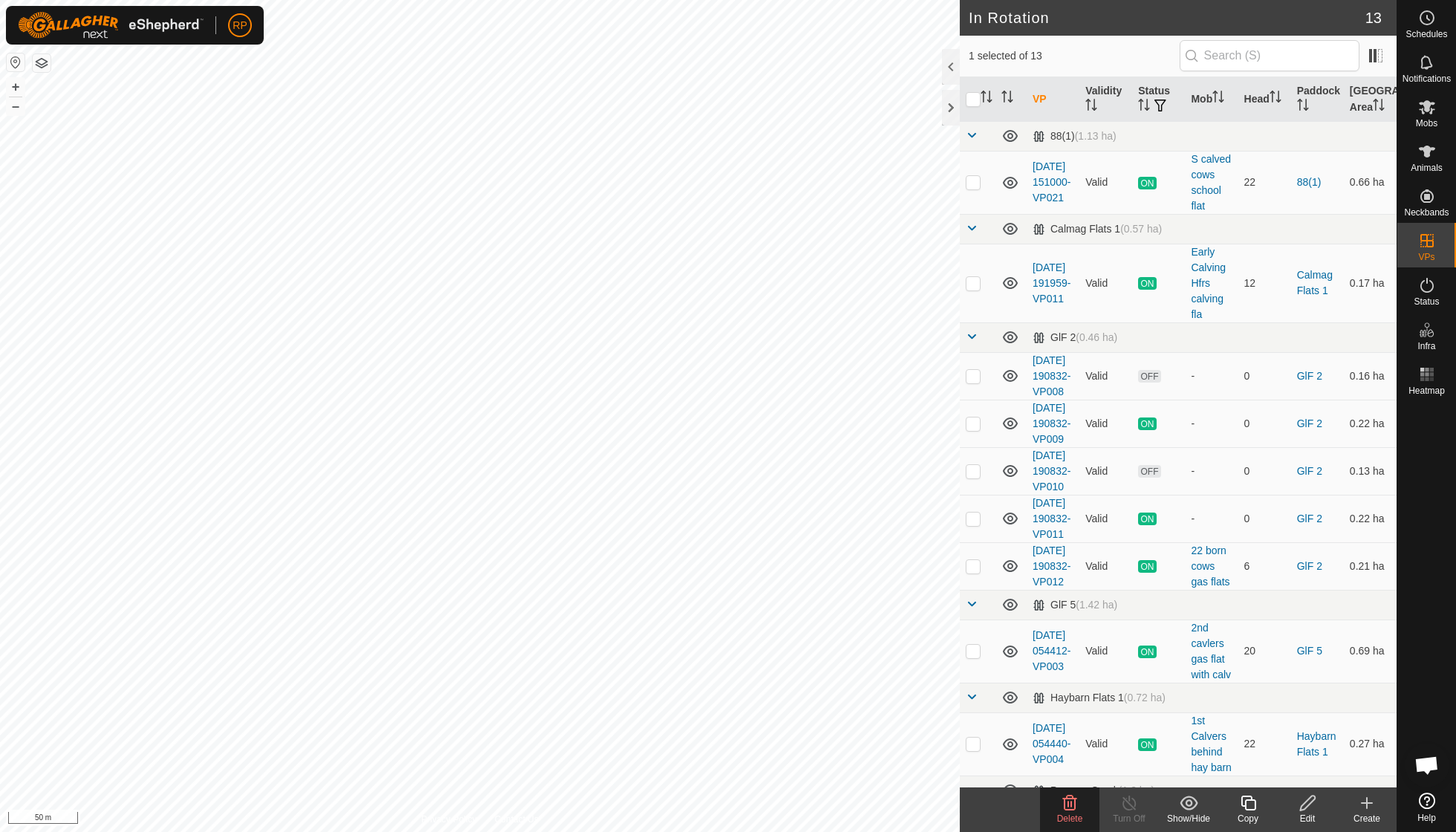
click at [1064, 806] on icon at bounding box center [1070, 803] width 14 height 15
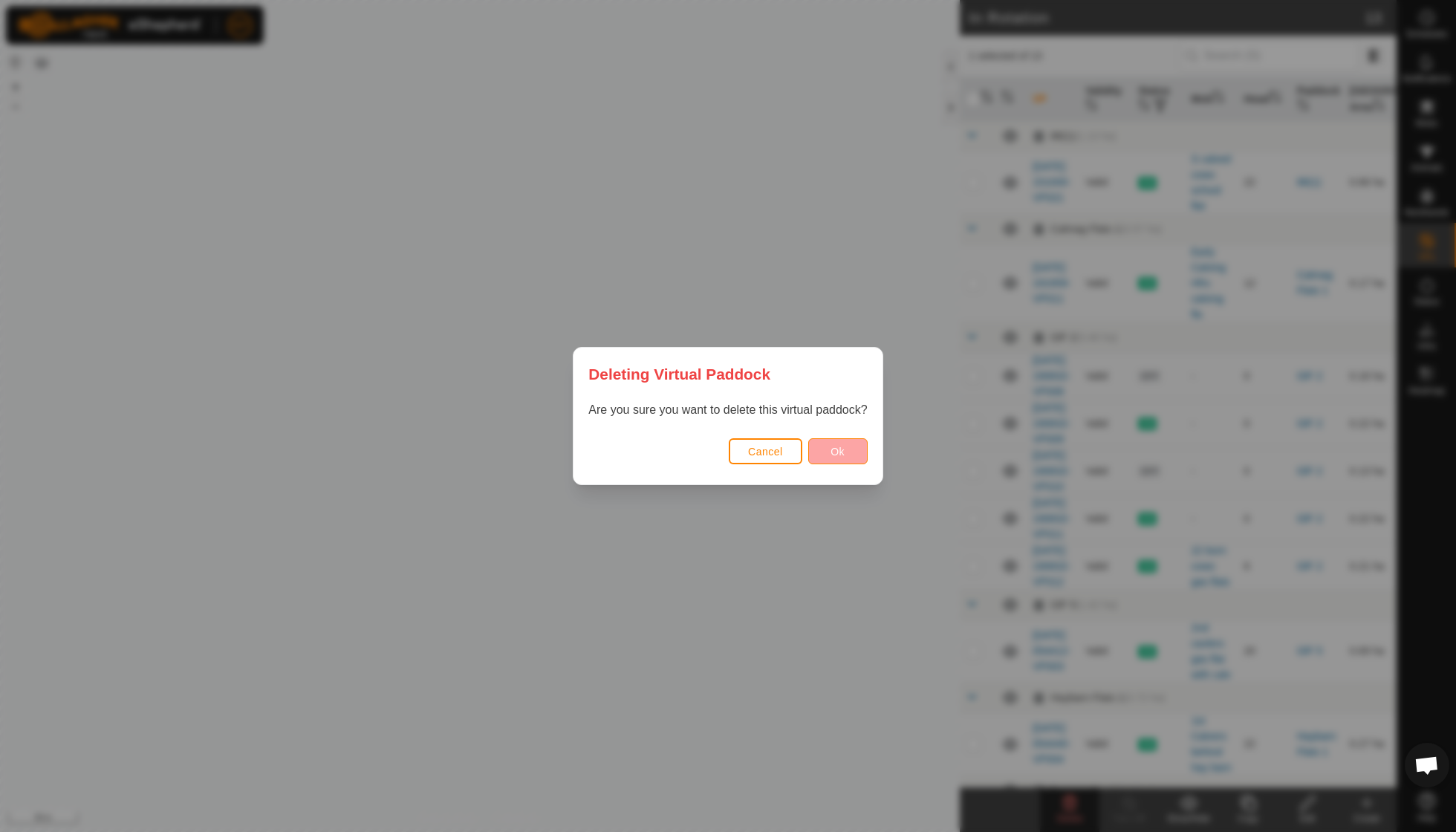
click at [844, 439] on button "Ok" at bounding box center [838, 451] width 60 height 26
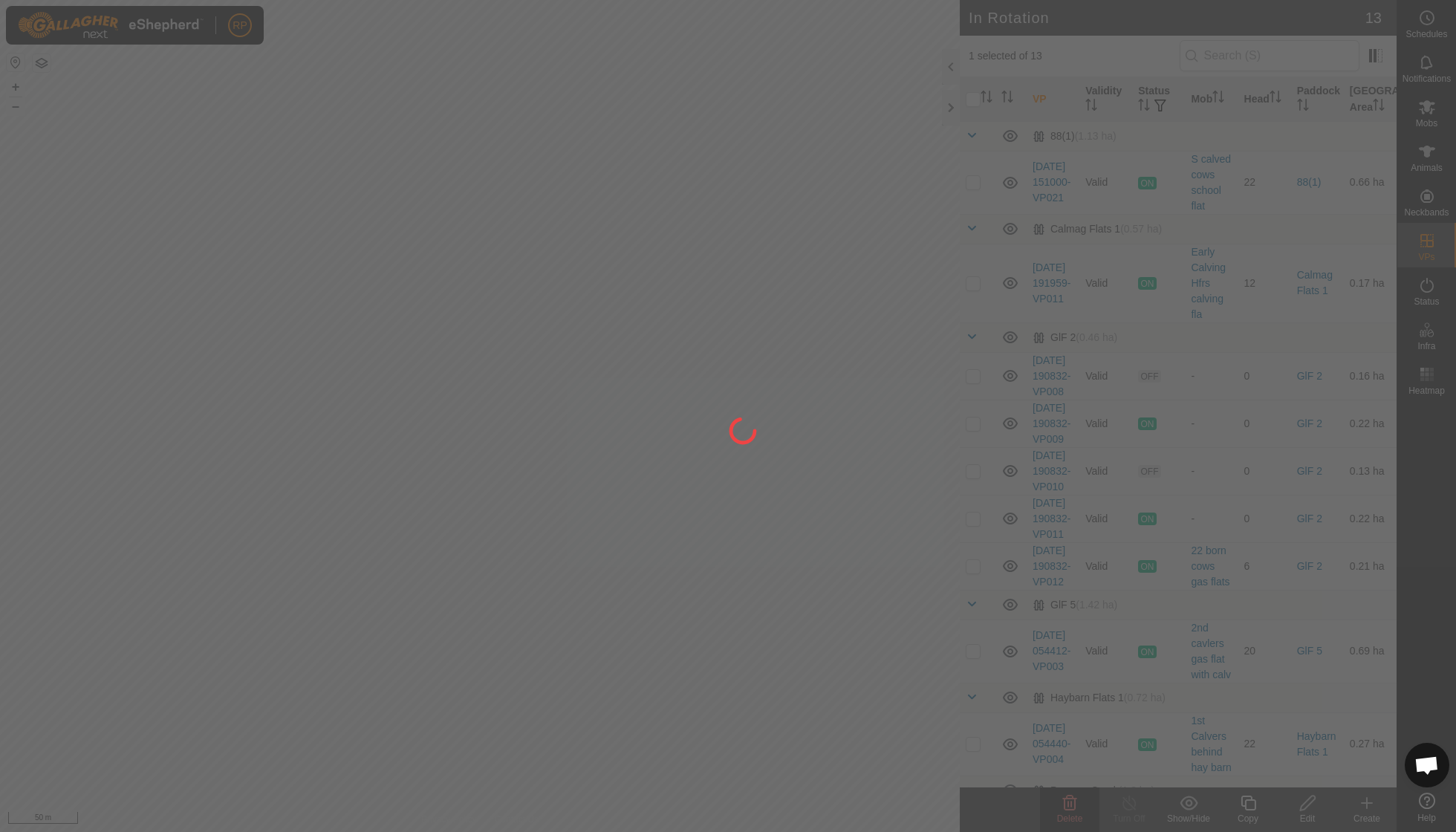
checkbox input "false"
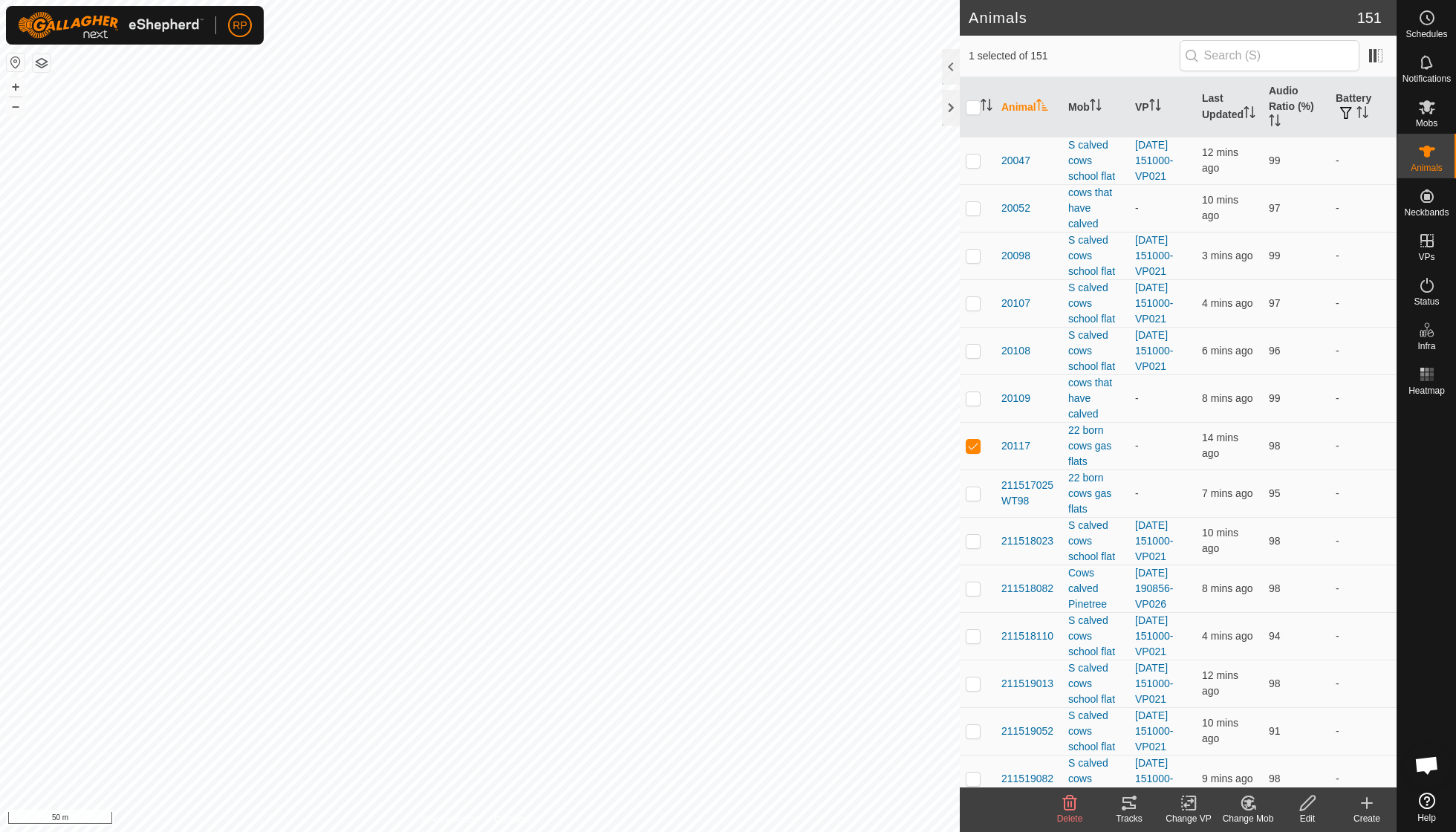
checkbox input "true"
click at [1257, 806] on icon at bounding box center [1248, 803] width 19 height 18
click at [1260, 738] on link "Choose Mob..." at bounding box center [1292, 738] width 147 height 29
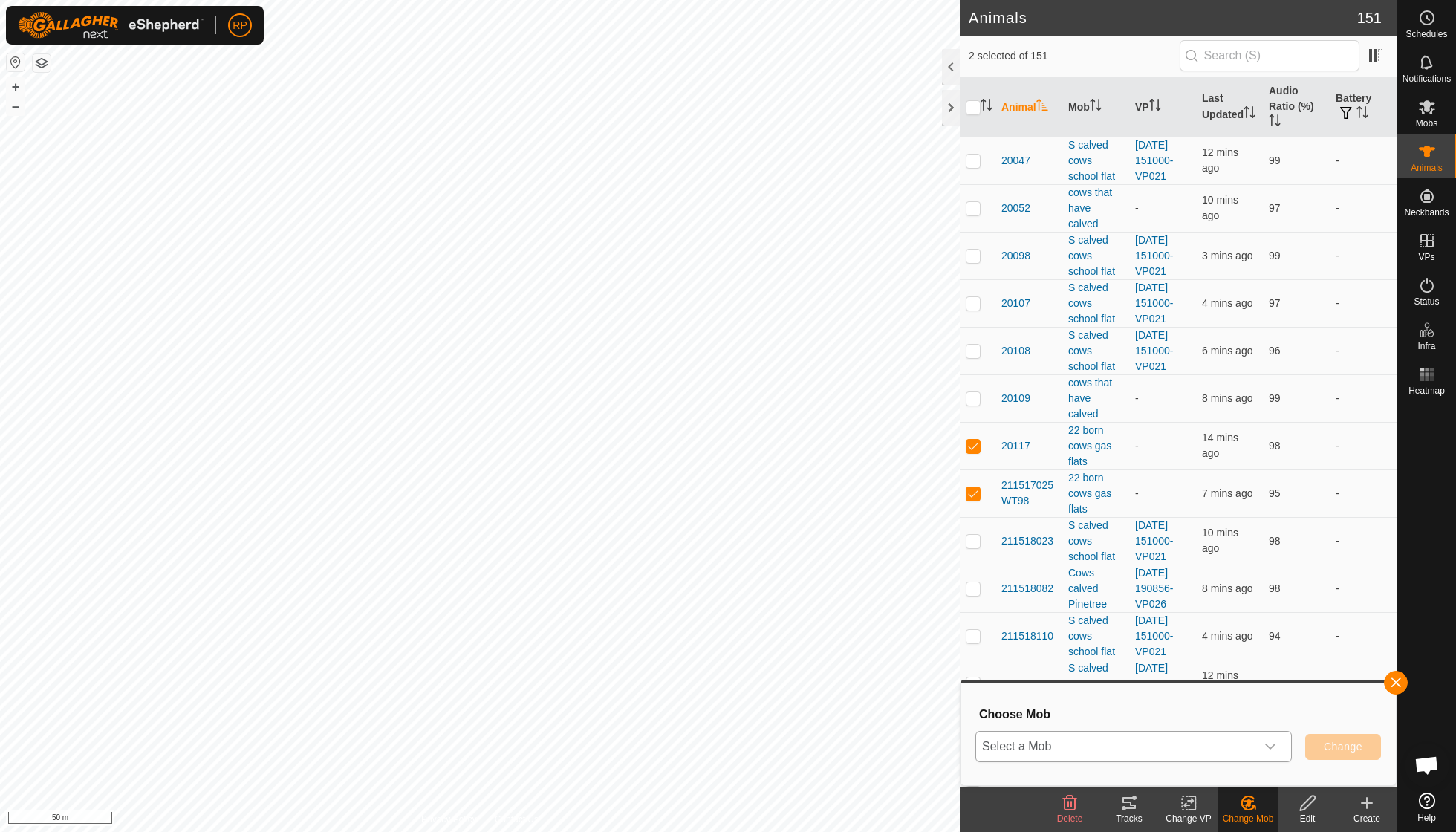
click at [1268, 747] on icon "dropdown trigger" at bounding box center [1270, 747] width 11 height 6
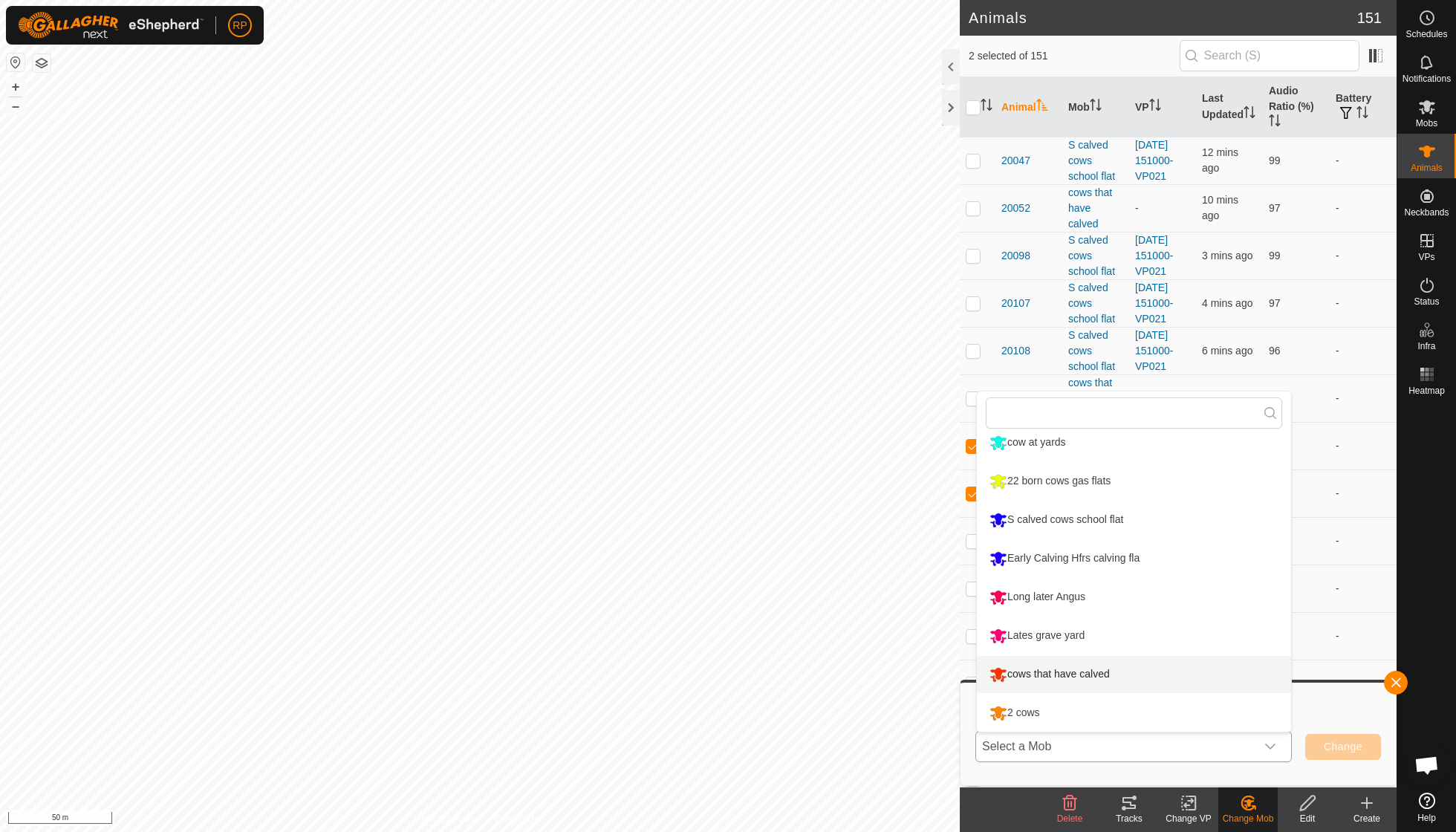
scroll to position [242, 0]
click at [1108, 669] on li "cows that have calved" at bounding box center [1134, 674] width 314 height 37
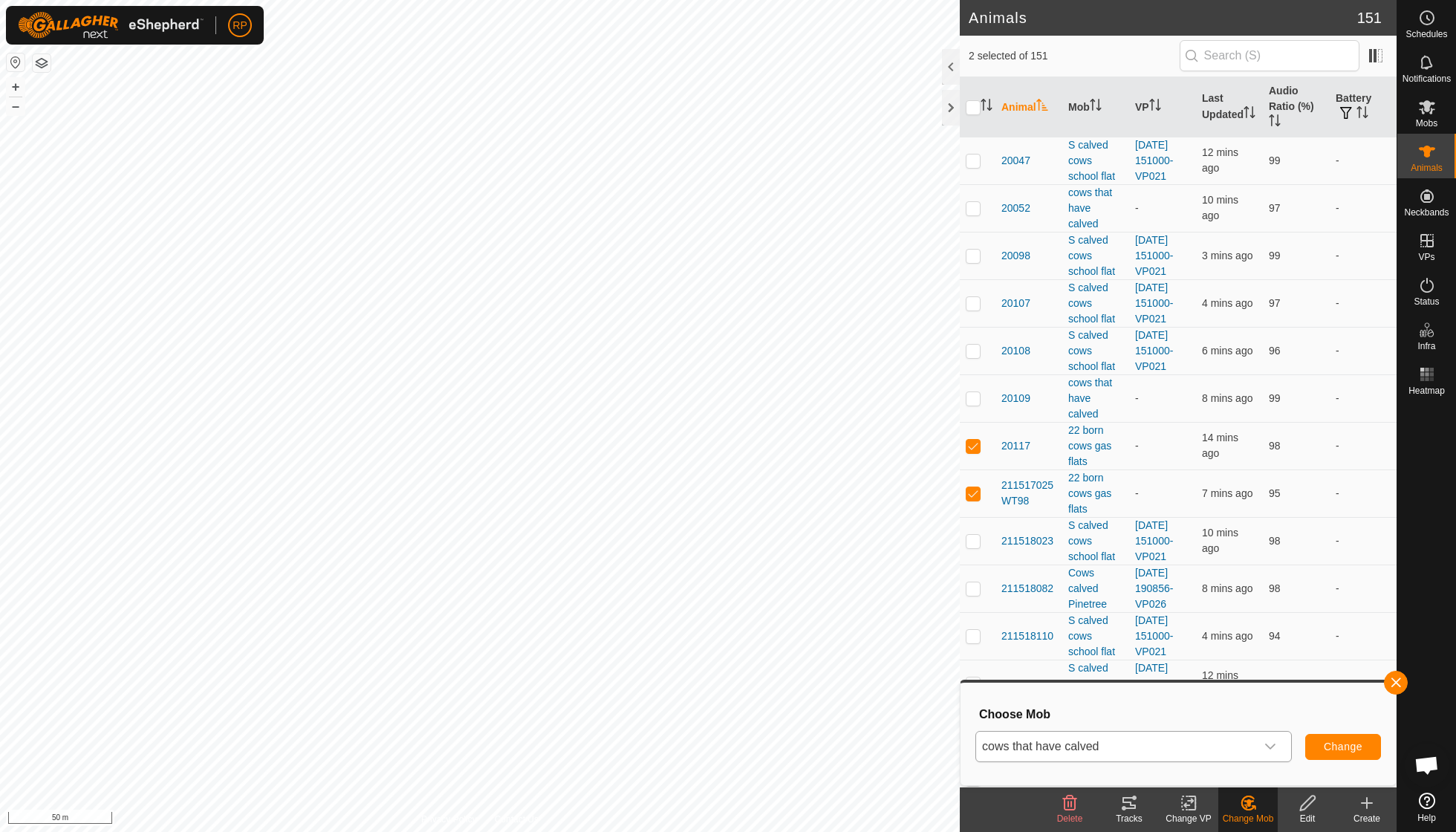
click at [1336, 747] on span "Change" at bounding box center [1342, 747] width 38 height 12
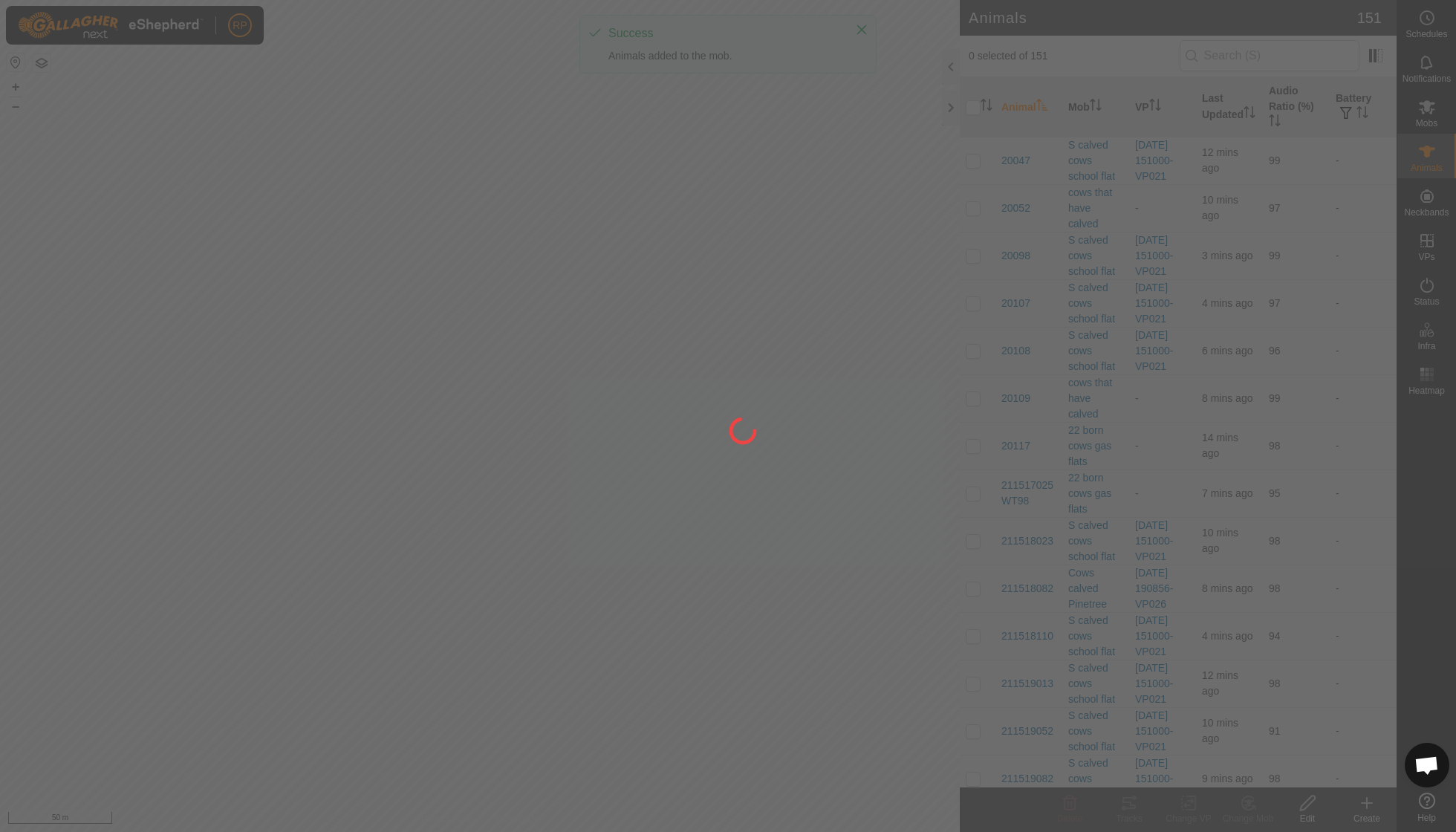
checkbox input "false"
